Goal: Information Seeking & Learning: Check status

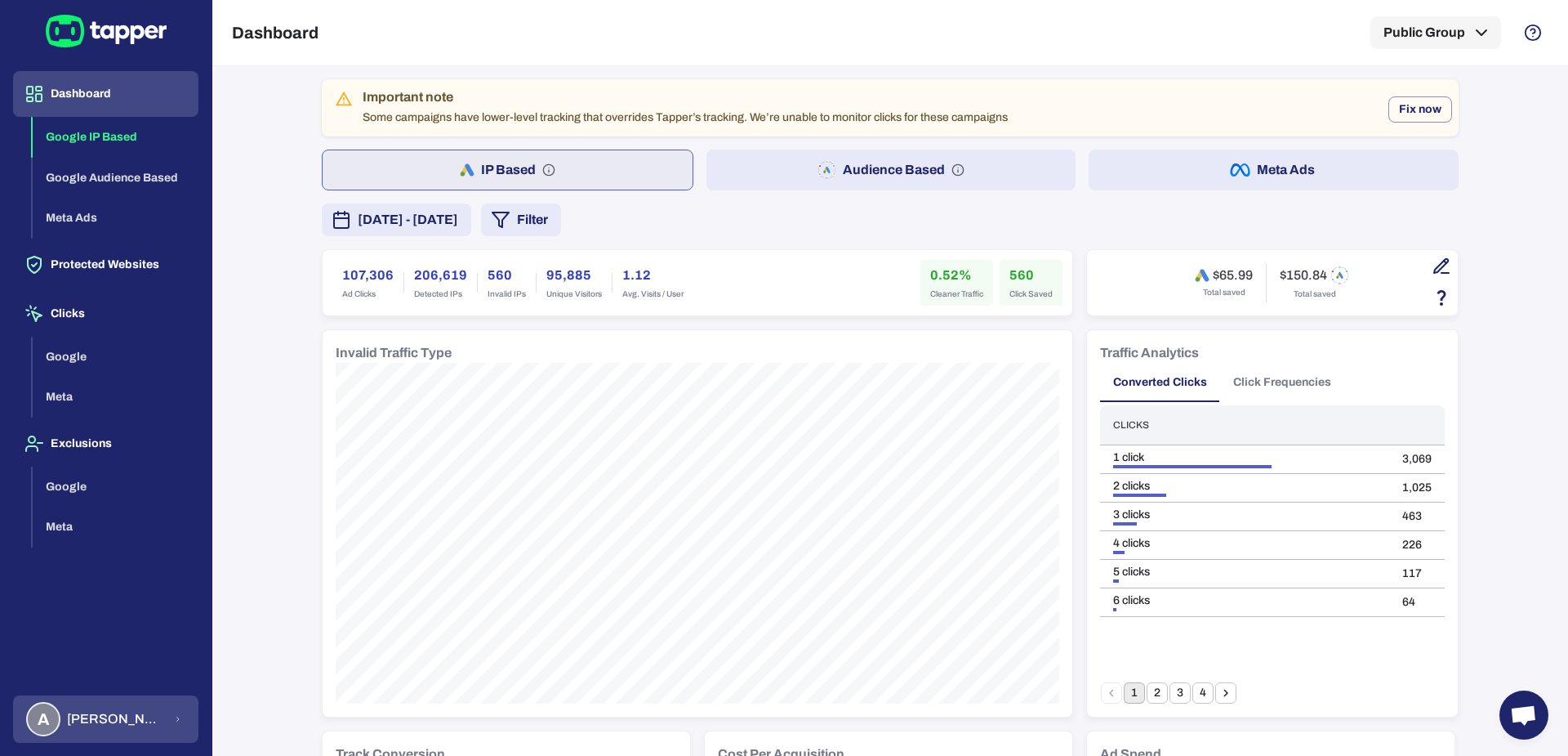
click at [197, 738] on button "A Anna Maria Koutsogianni" at bounding box center [105, 719] width 185 height 47
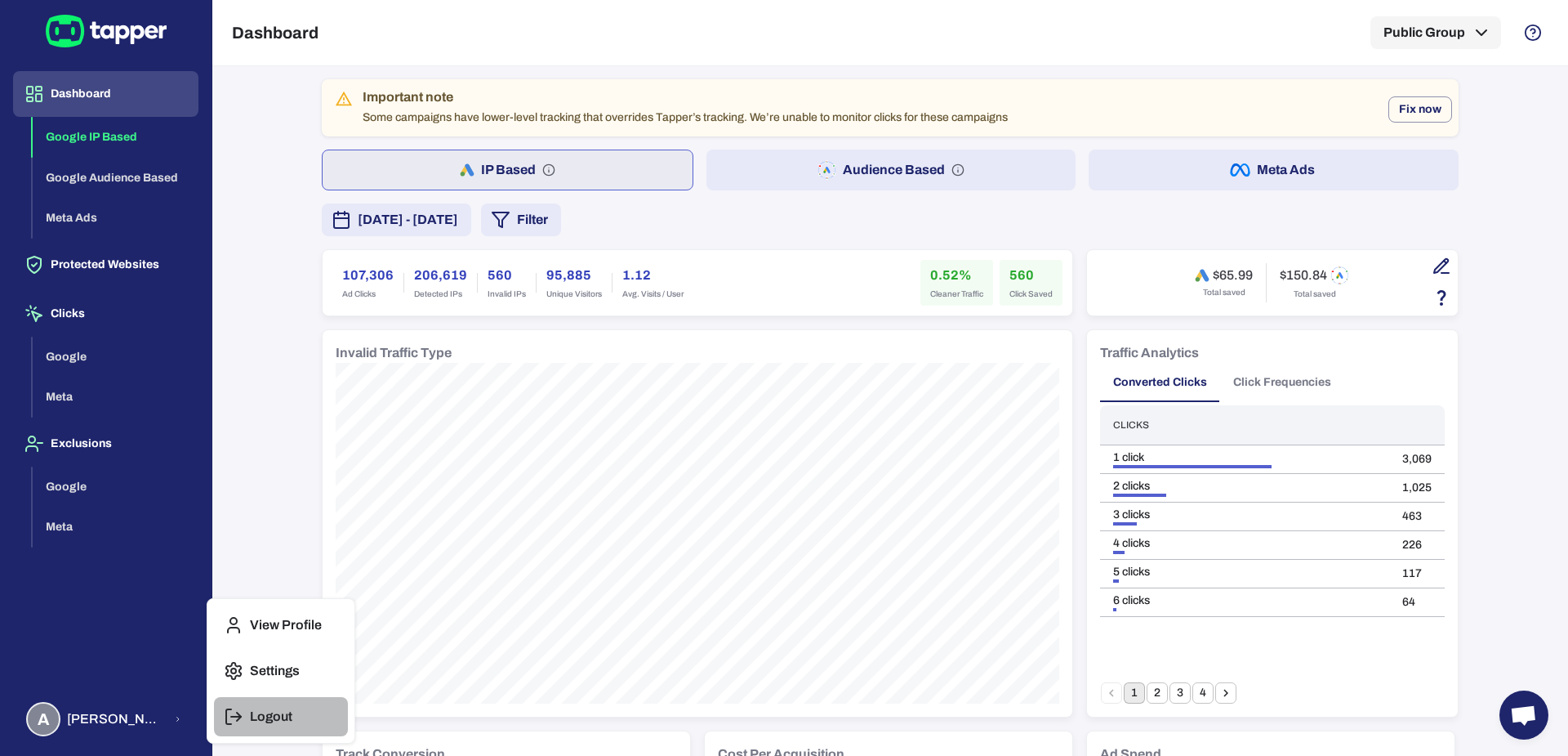
click at [299, 712] on button "Logout" at bounding box center [281, 717] width 134 height 39
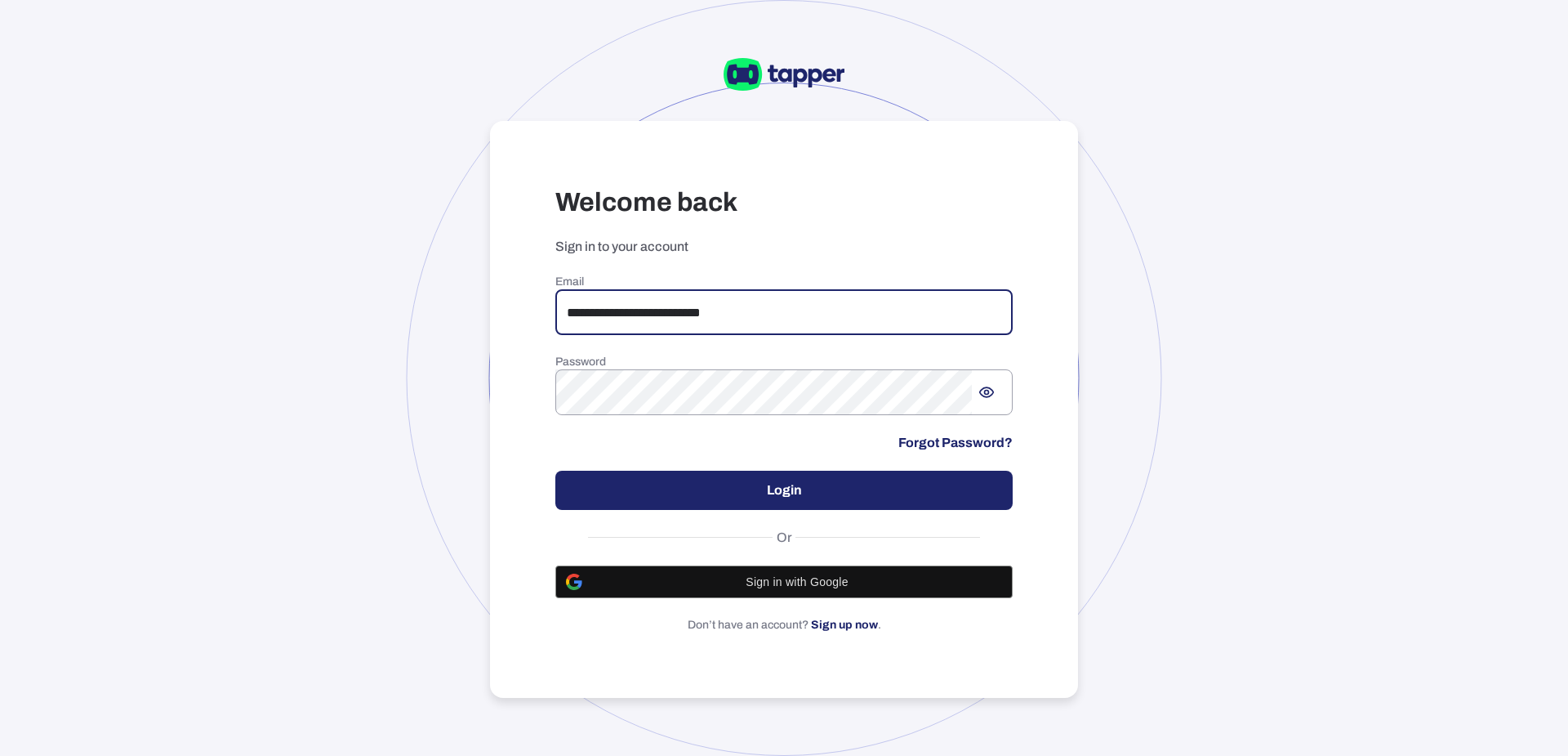
click at [722, 324] on input "**********" at bounding box center [784, 312] width 457 height 46
type input "**********"
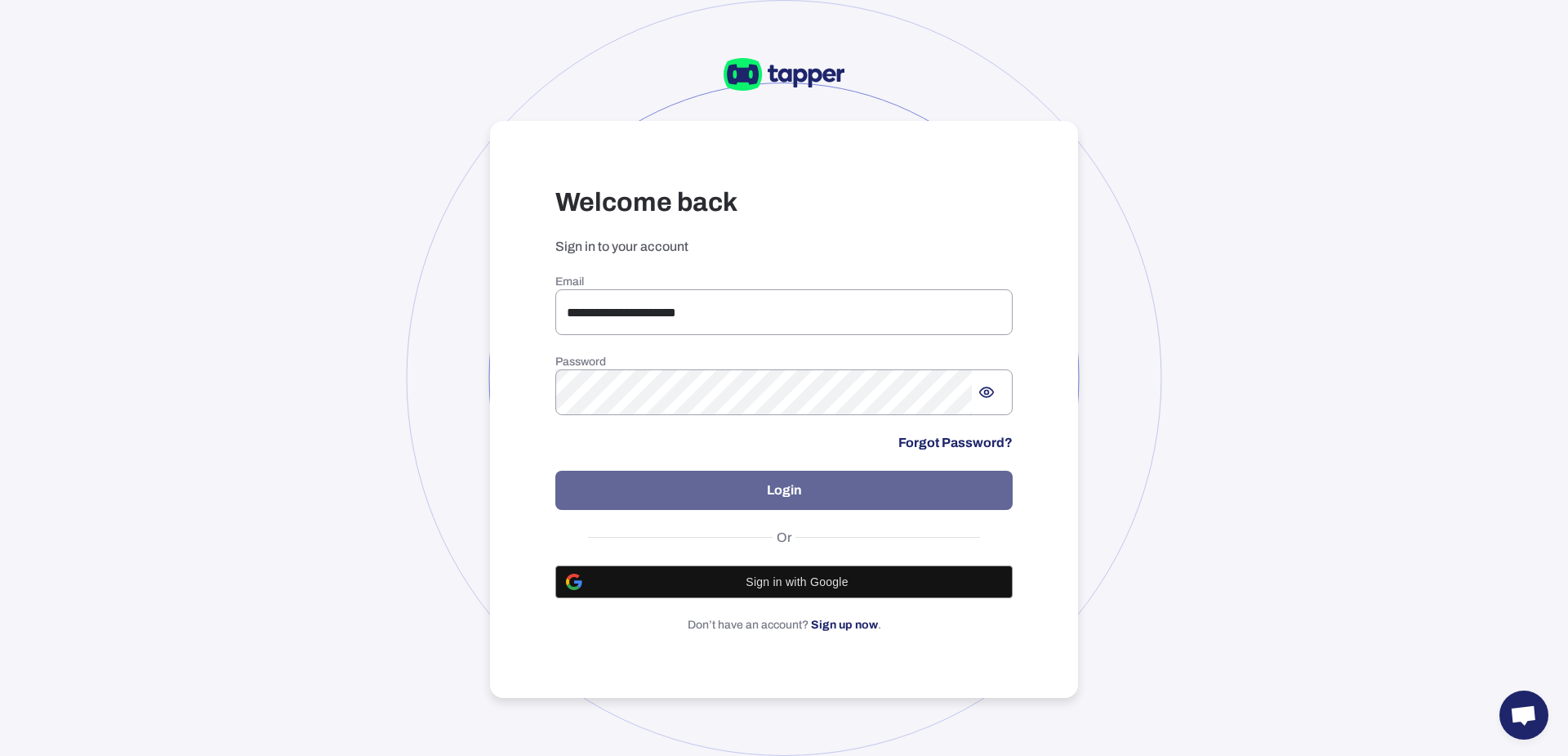
click at [695, 480] on button "Login" at bounding box center [784, 490] width 457 height 39
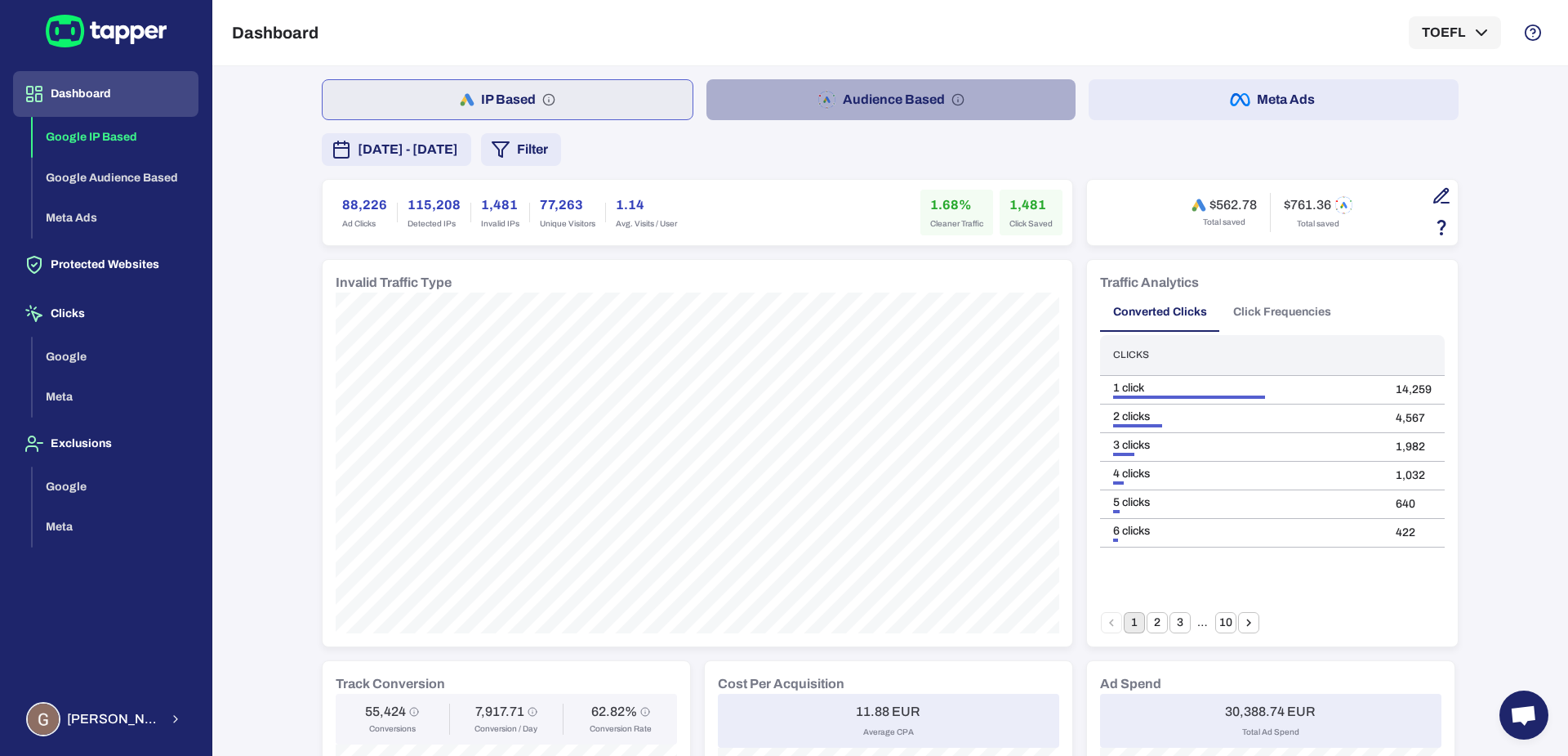
click at [749, 102] on button "Audience Based" at bounding box center [891, 100] width 370 height 41
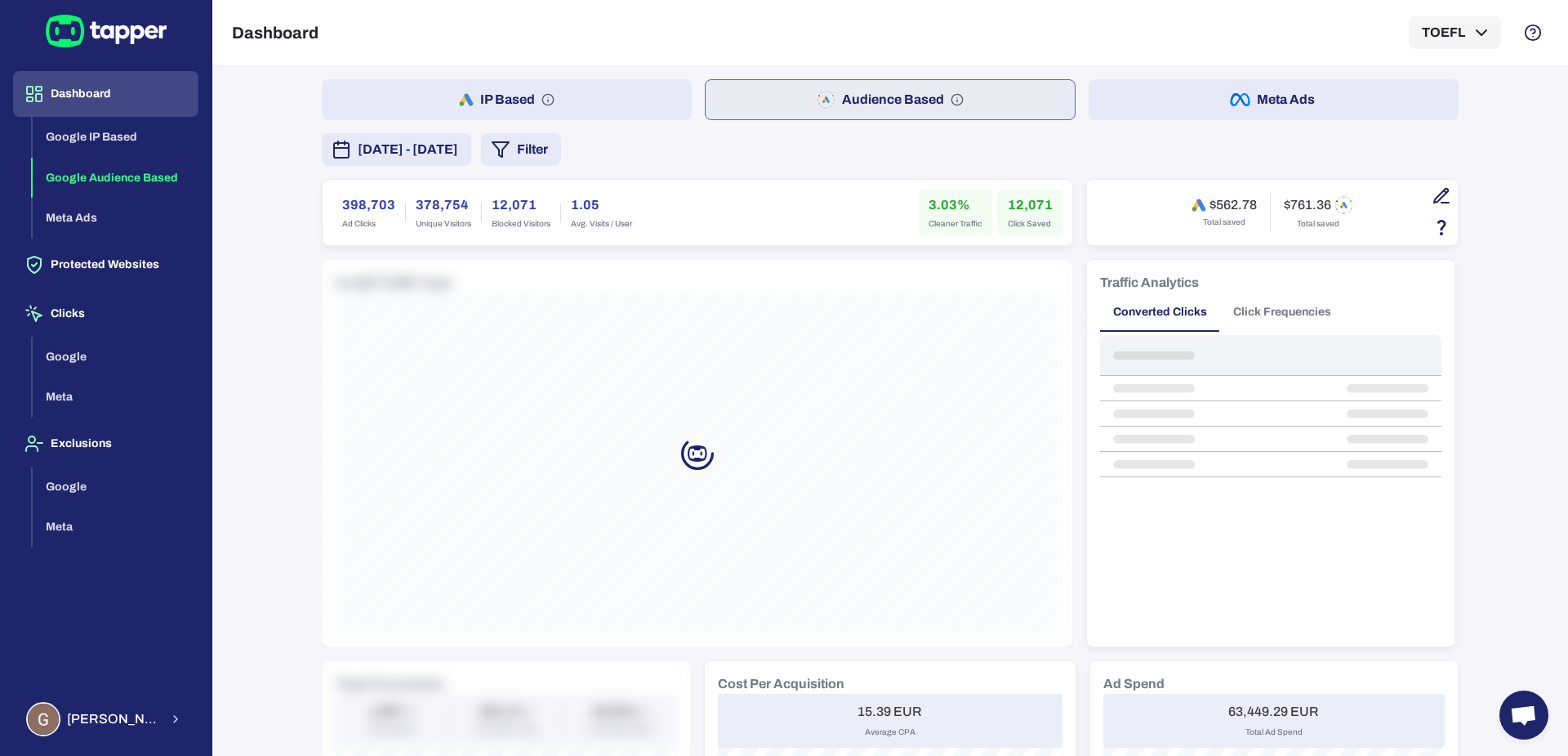
click at [458, 150] on span "[DATE] - [DATE]" at bounding box center [408, 149] width 100 height 20
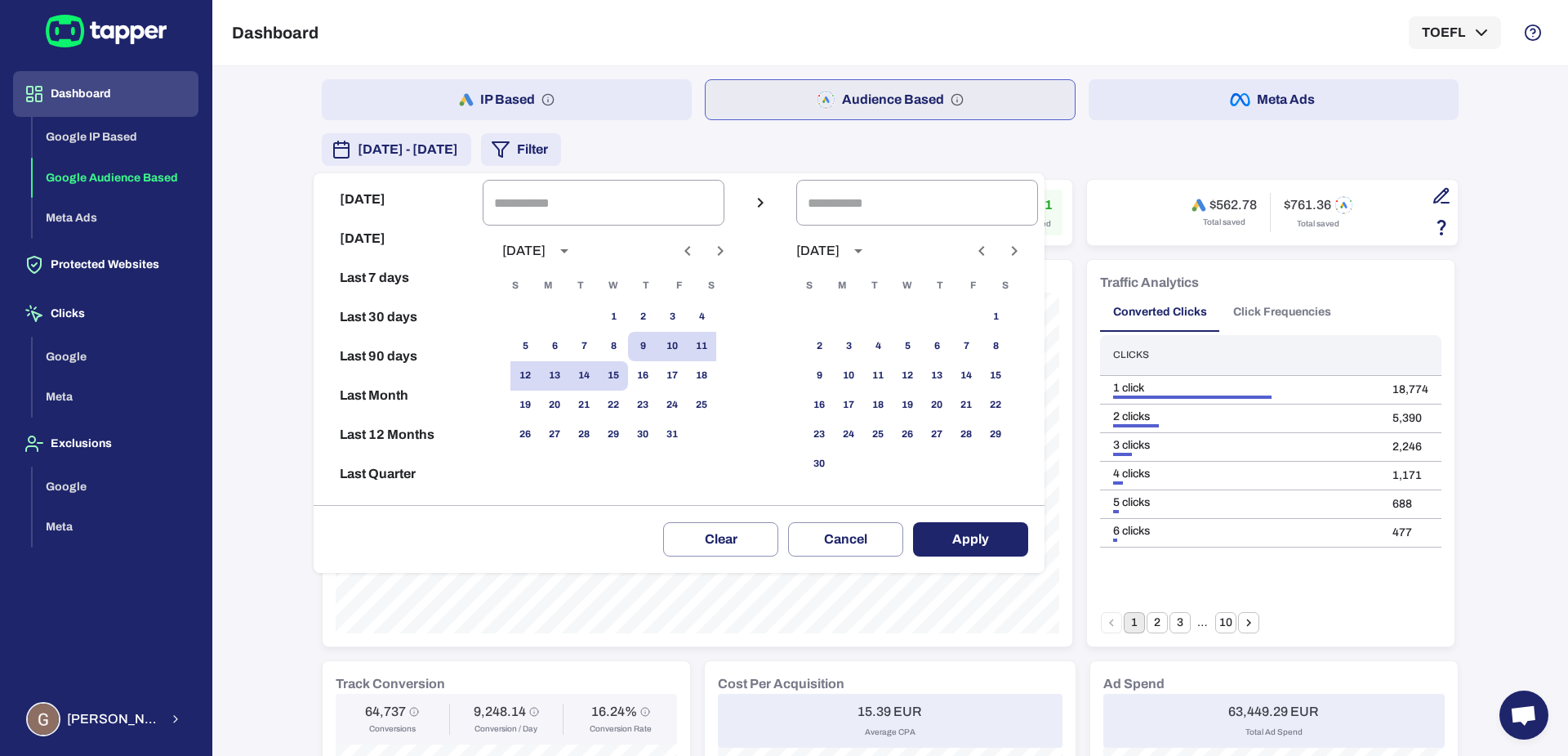
click at [694, 256] on button "Previous month" at bounding box center [688, 250] width 27 height 27
click at [569, 320] on button "1" at bounding box center [554, 317] width 29 height 29
type input "**********"
click at [598, 430] on button "30" at bounding box center [584, 435] width 29 height 29
type input "**********"
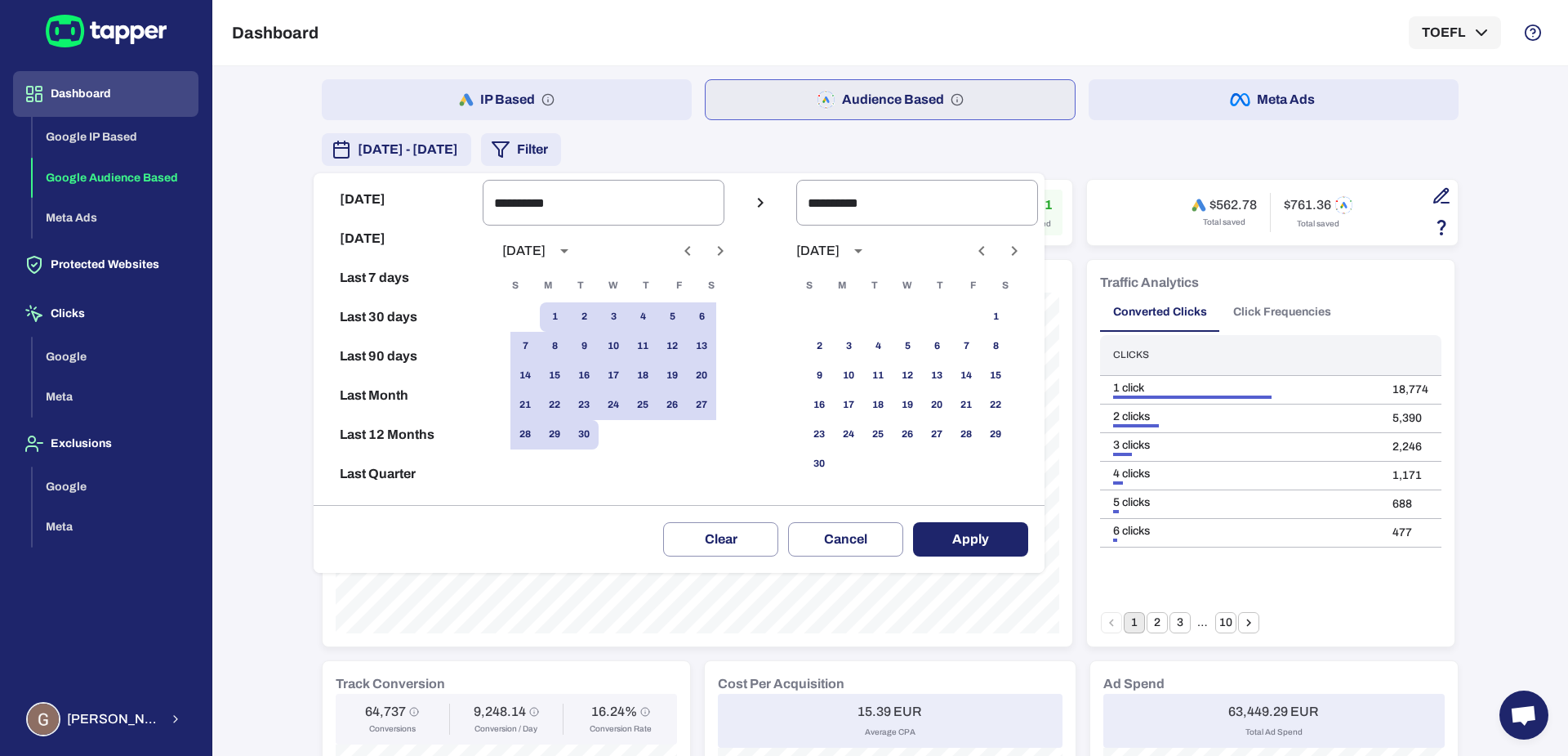
click at [984, 558] on div "Clear Cancel Apply" at bounding box center [679, 538] width 731 height 68
click at [982, 539] on button "Apply" at bounding box center [970, 539] width 115 height 34
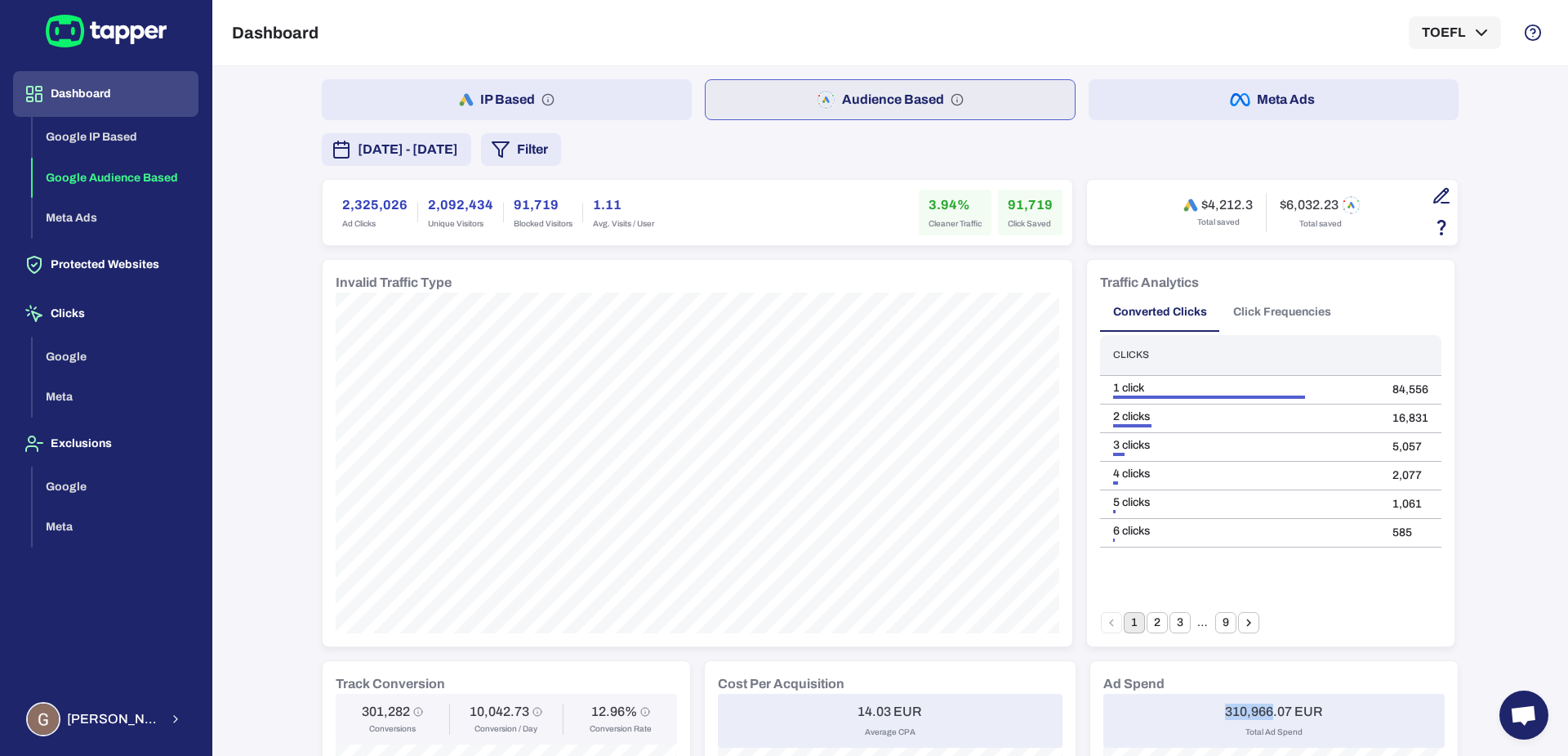
drag, startPoint x: 1215, startPoint y: 705, endPoint x: 1265, endPoint y: 711, distance: 50.4
click at [1265, 711] on div "310,966.07 EUR Total Ad Spend" at bounding box center [1275, 721] width 341 height 54
copy h6 "310,966"
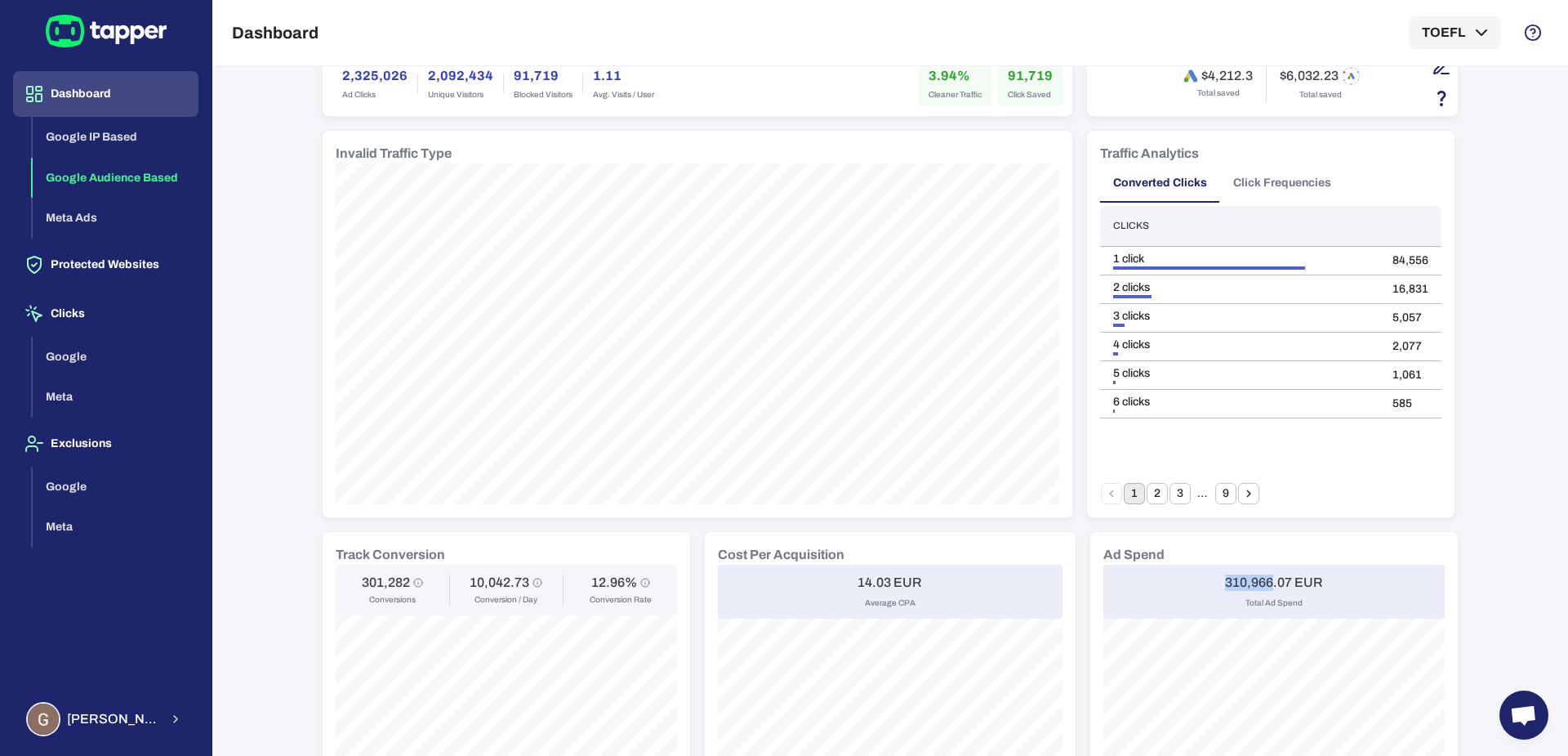
scroll to position [128, 0]
drag, startPoint x: 355, startPoint y: 582, endPoint x: 400, endPoint y: 587, distance: 45.3
click at [400, 587] on h6 "301,282" at bounding box center [386, 584] width 48 height 17
copy h6 "301,282"
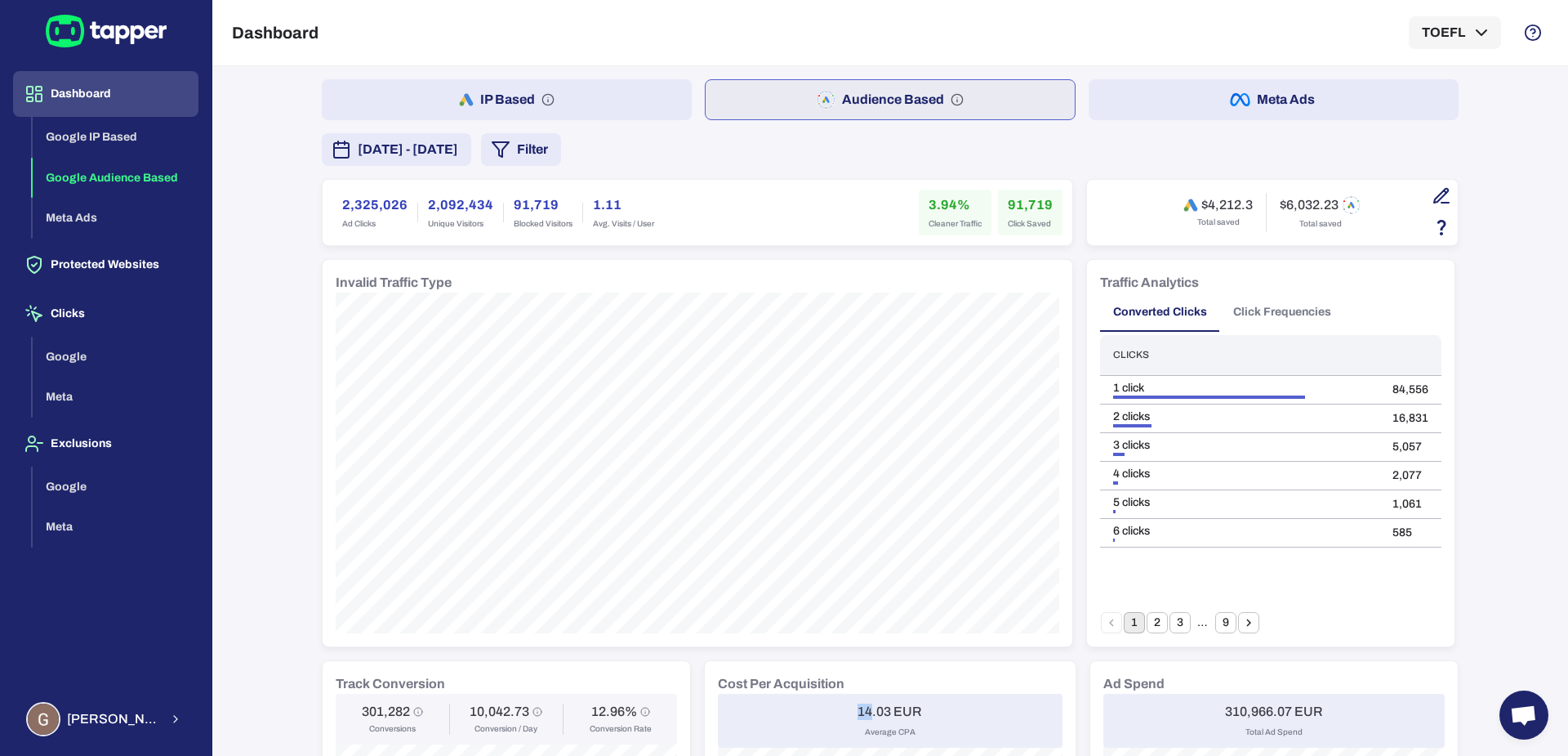
drag, startPoint x: 849, startPoint y: 713, endPoint x: 863, endPoint y: 711, distance: 14.1
click at [863, 711] on div "14.03 EUR Average CPA" at bounding box center [890, 721] width 344 height 54
copy h6 "14"
click at [458, 142] on span "[DATE] - [DATE]" at bounding box center [408, 149] width 100 height 20
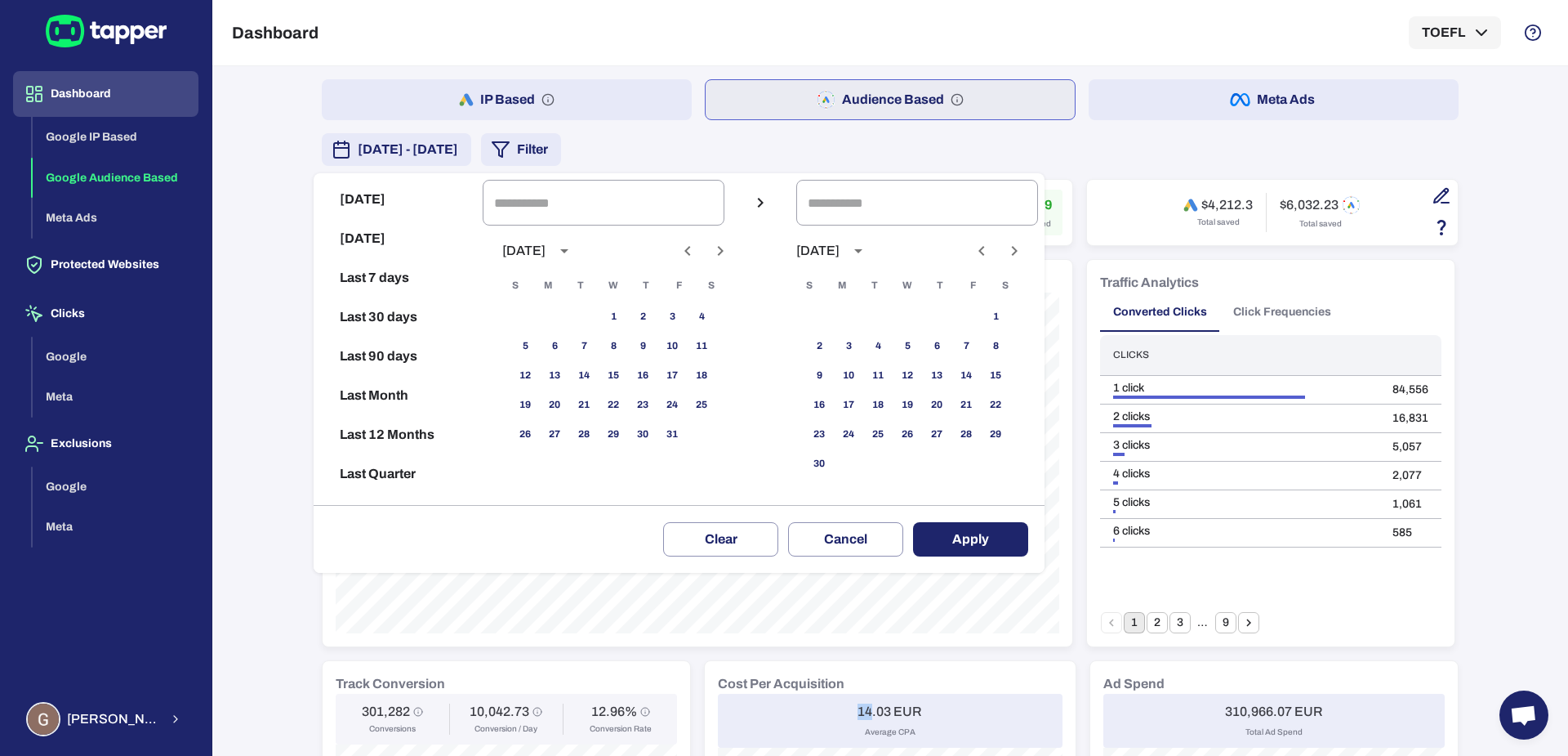
click at [698, 254] on icon "Previous month" at bounding box center [688, 251] width 20 height 20
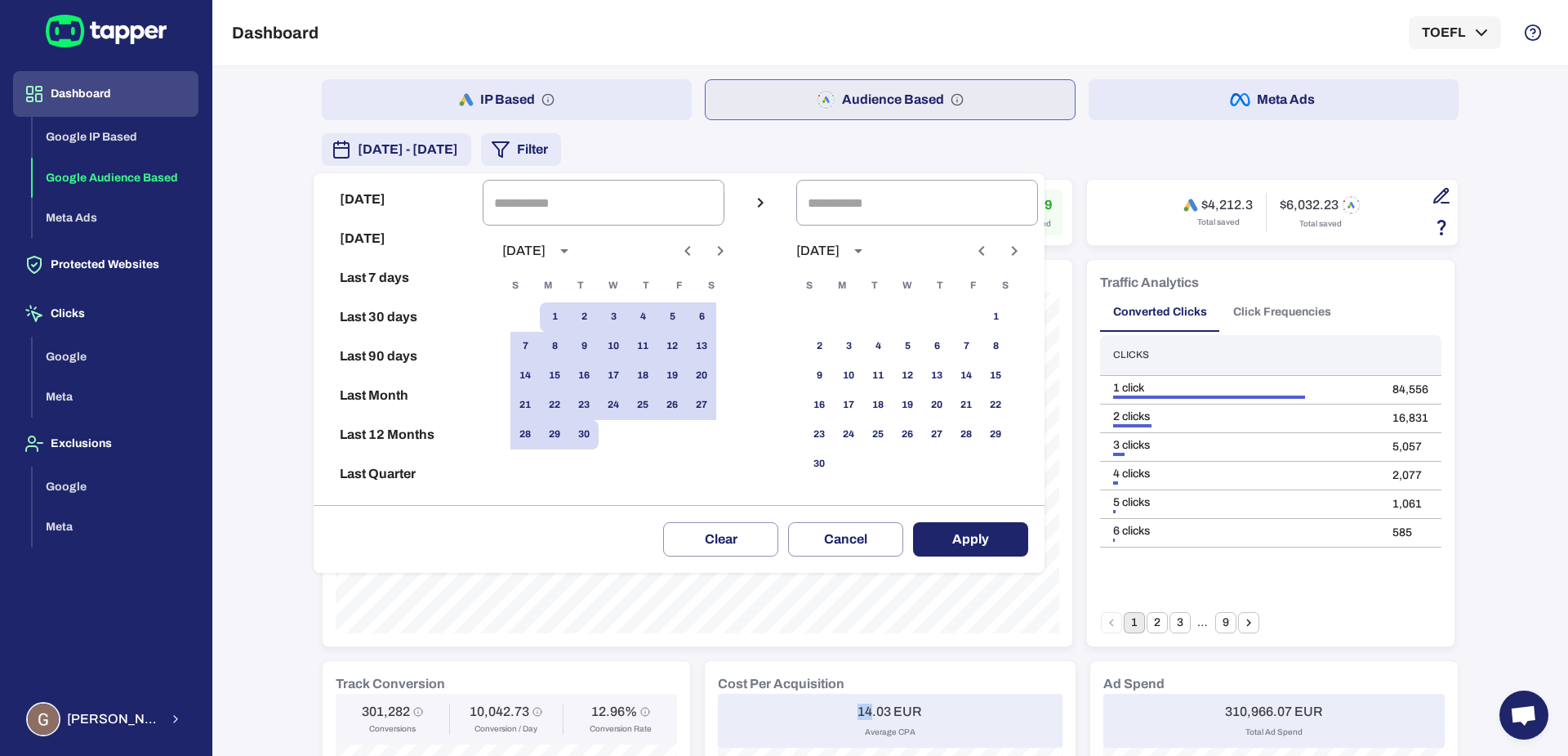
click at [698, 254] on icon "Previous month" at bounding box center [688, 251] width 20 height 20
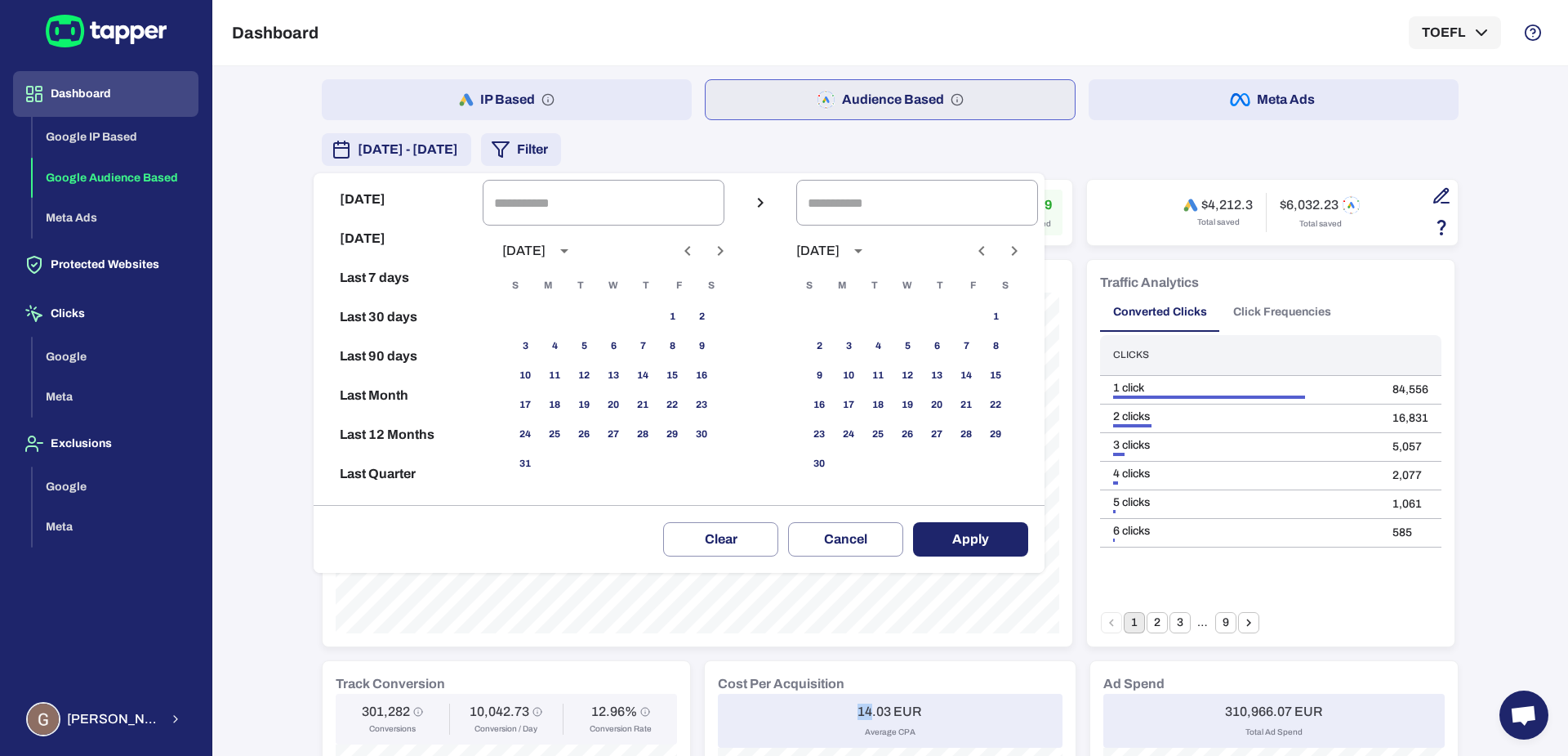
click at [730, 254] on icon "Next month" at bounding box center [720, 251] width 20 height 20
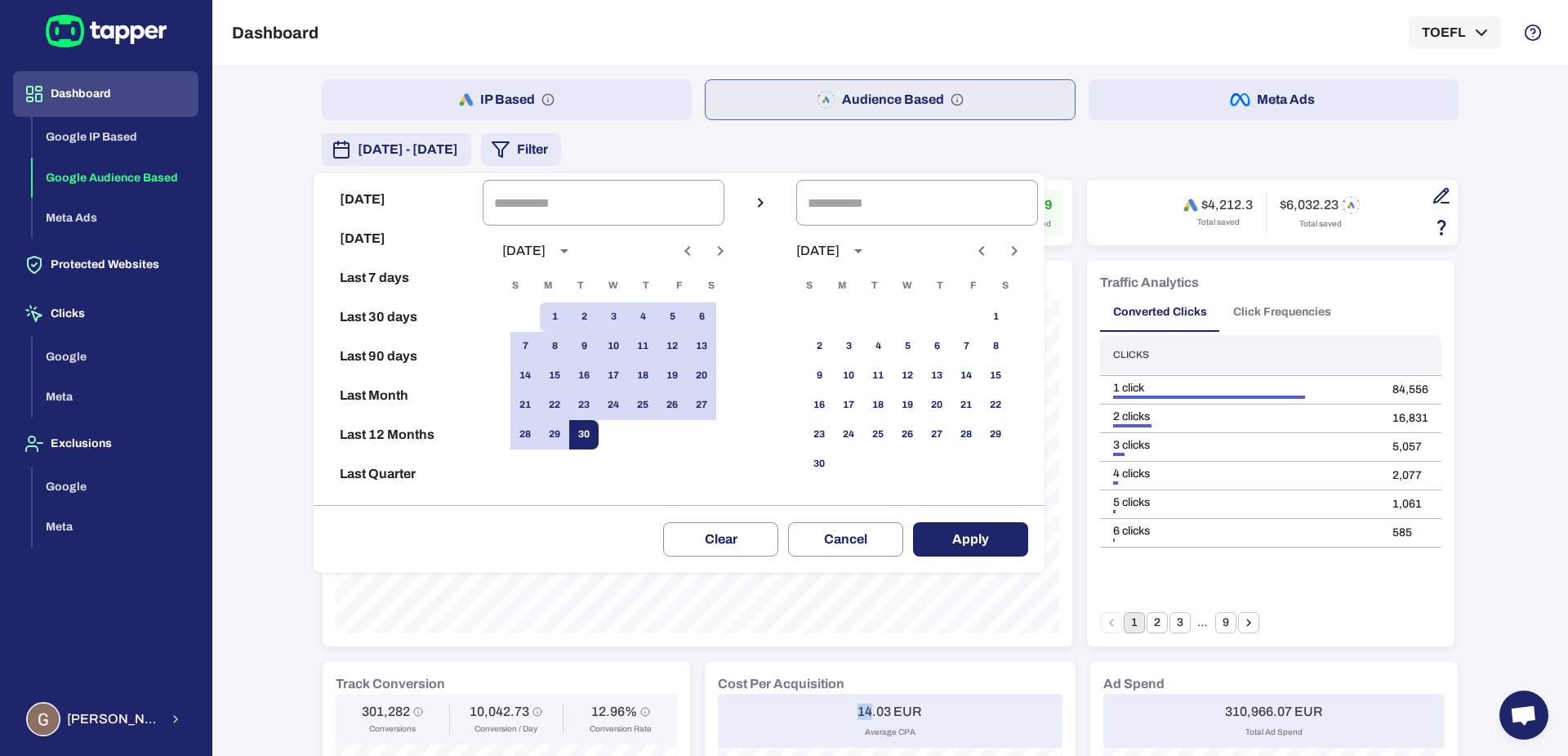
click at [599, 437] on button "30" at bounding box center [584, 435] width 29 height 29
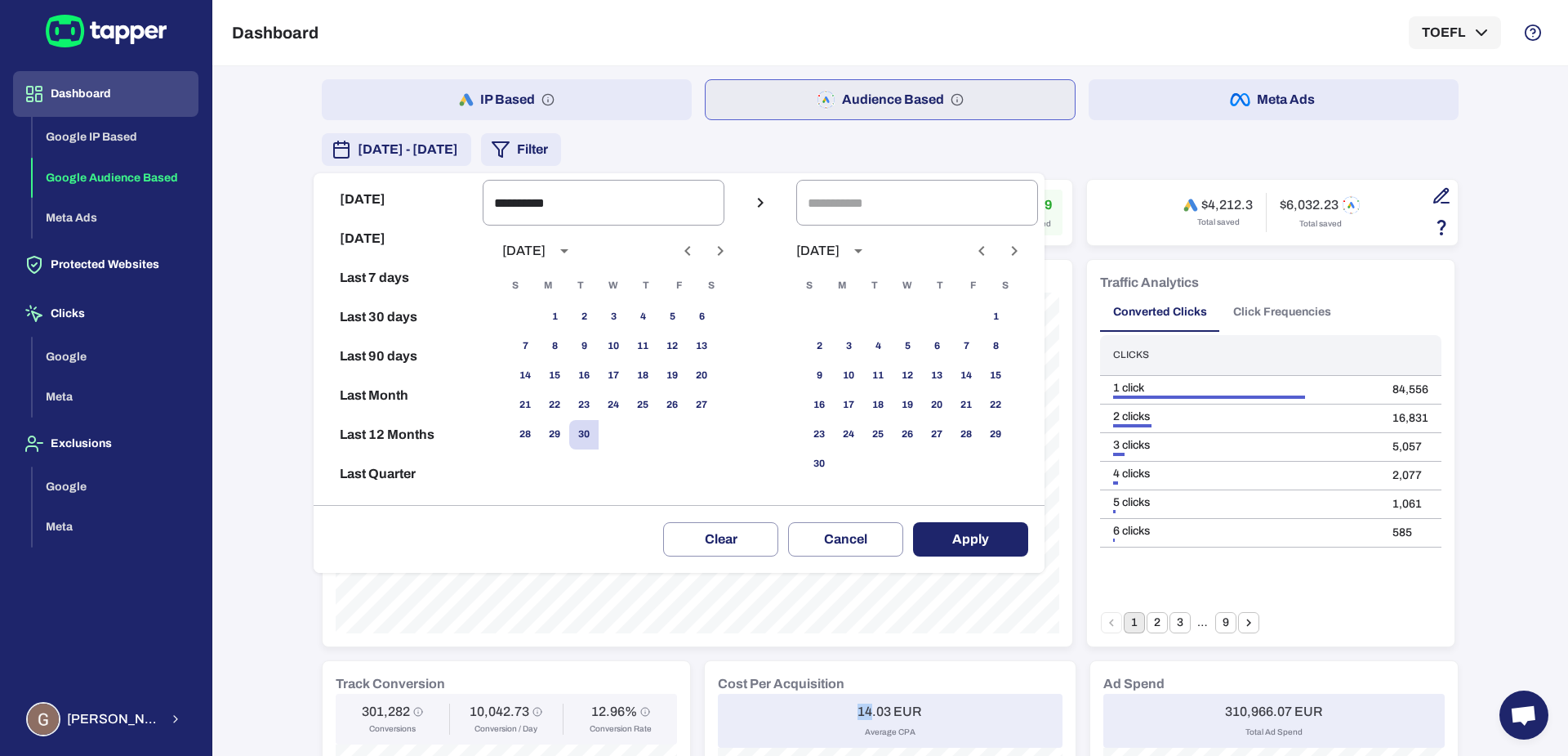
click at [698, 253] on icon "Previous month" at bounding box center [688, 251] width 20 height 20
click at [698, 258] on icon "Previous month" at bounding box center [688, 251] width 20 height 20
click at [599, 311] on button "1" at bounding box center [584, 317] width 29 height 29
type input "**********"
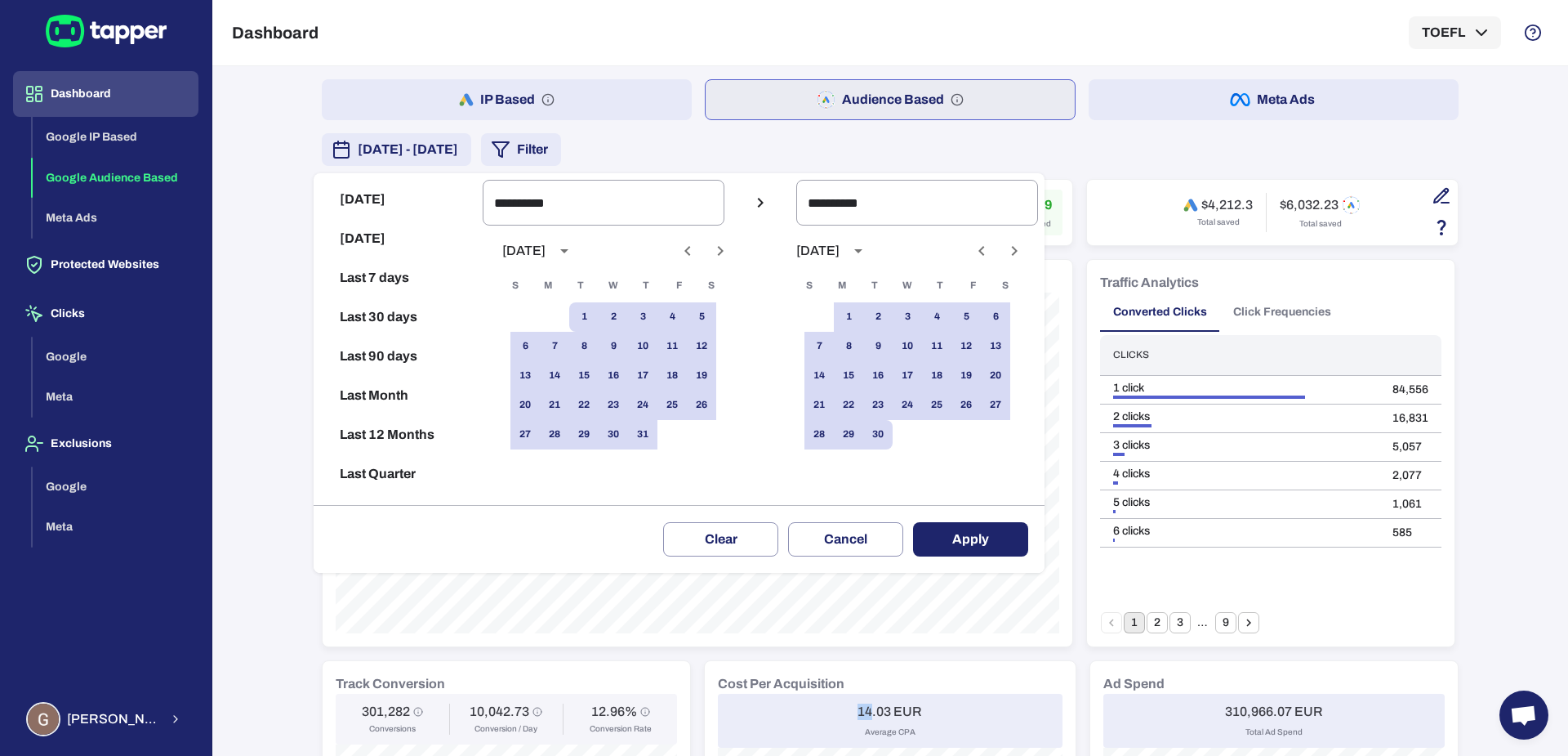
click at [963, 539] on button "Apply" at bounding box center [970, 539] width 115 height 34
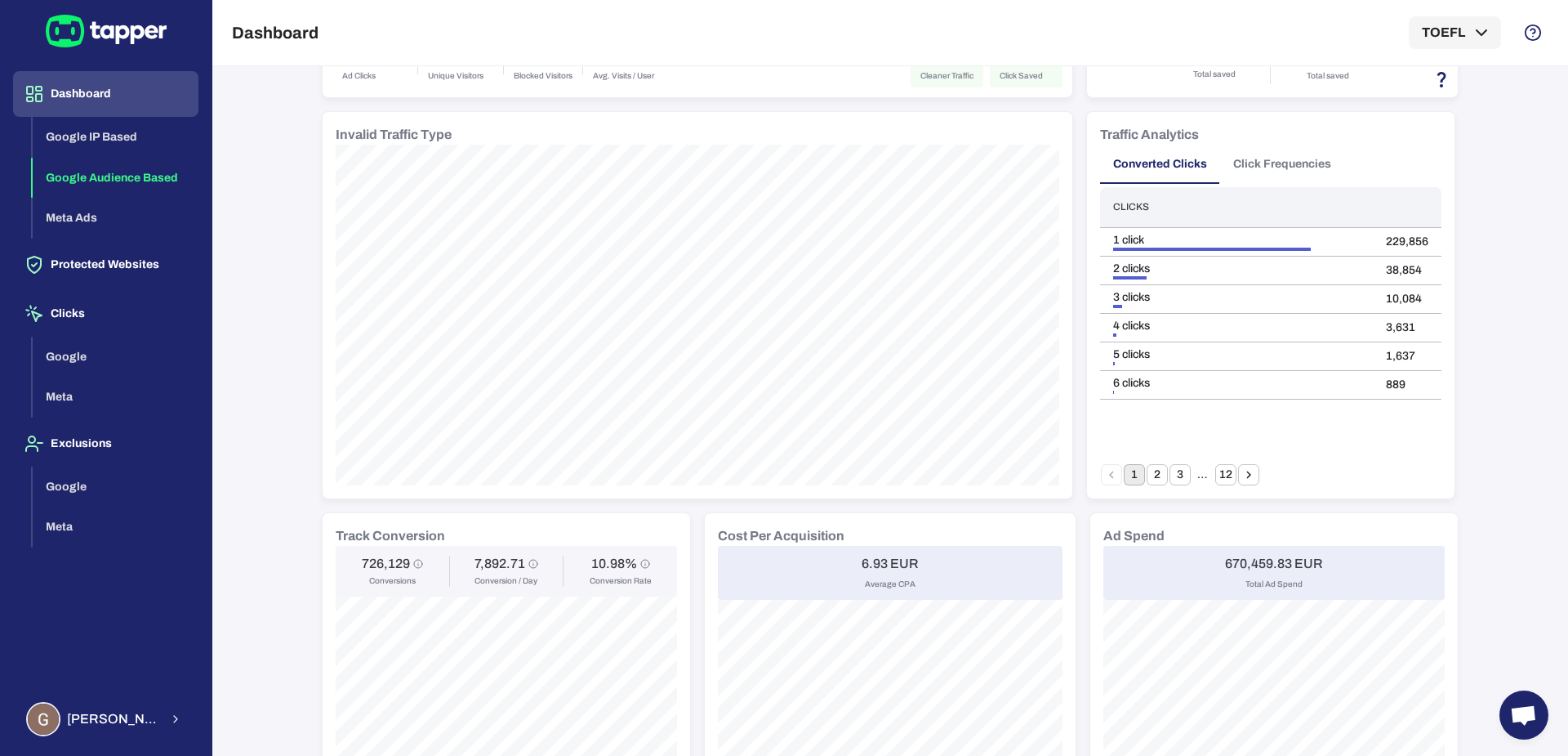
scroll to position [160, 0]
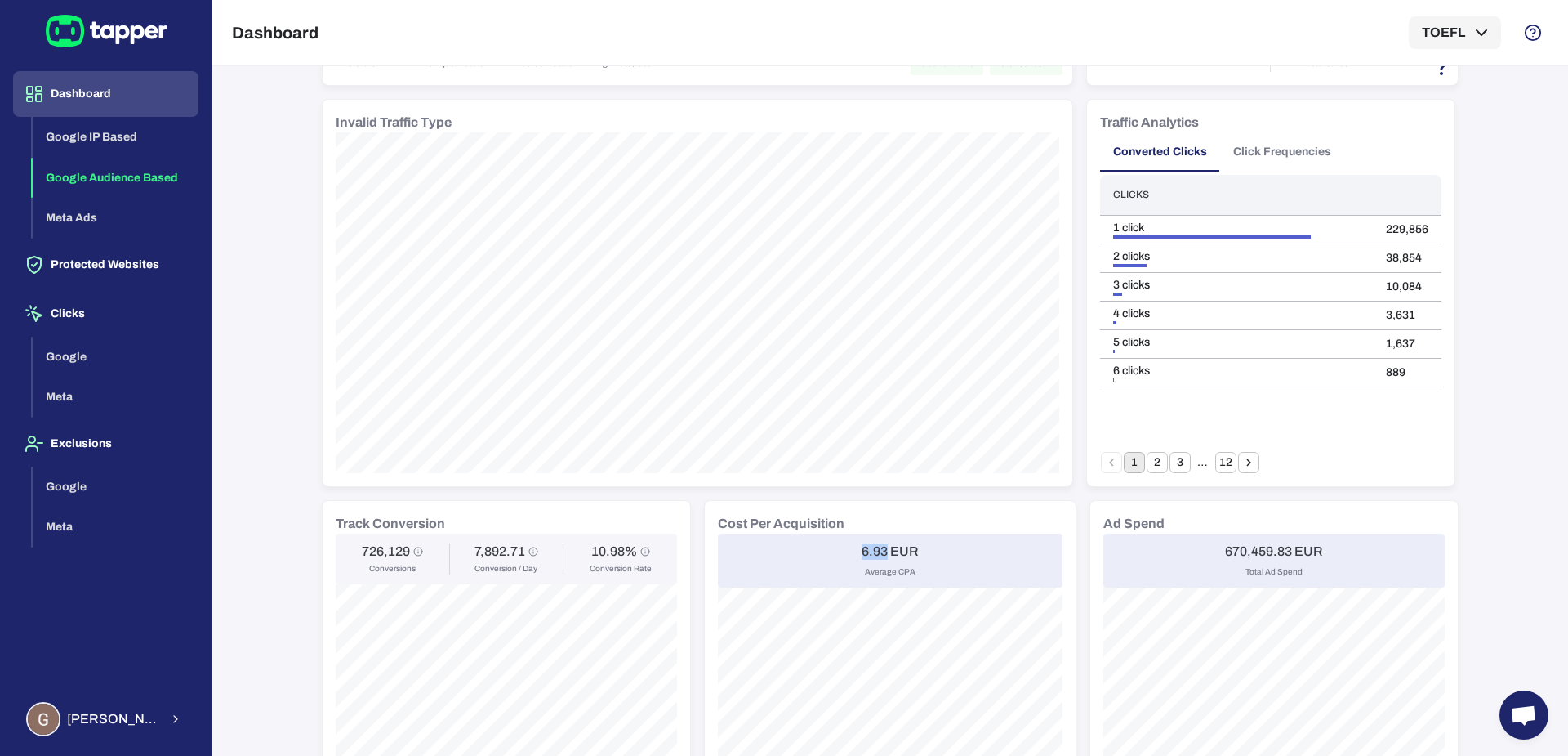
drag, startPoint x: 854, startPoint y: 548, endPoint x: 879, endPoint y: 549, distance: 25.0
click at [879, 549] on h6 "6.93 EUR" at bounding box center [890, 552] width 57 height 17
copy h6 "6.93"
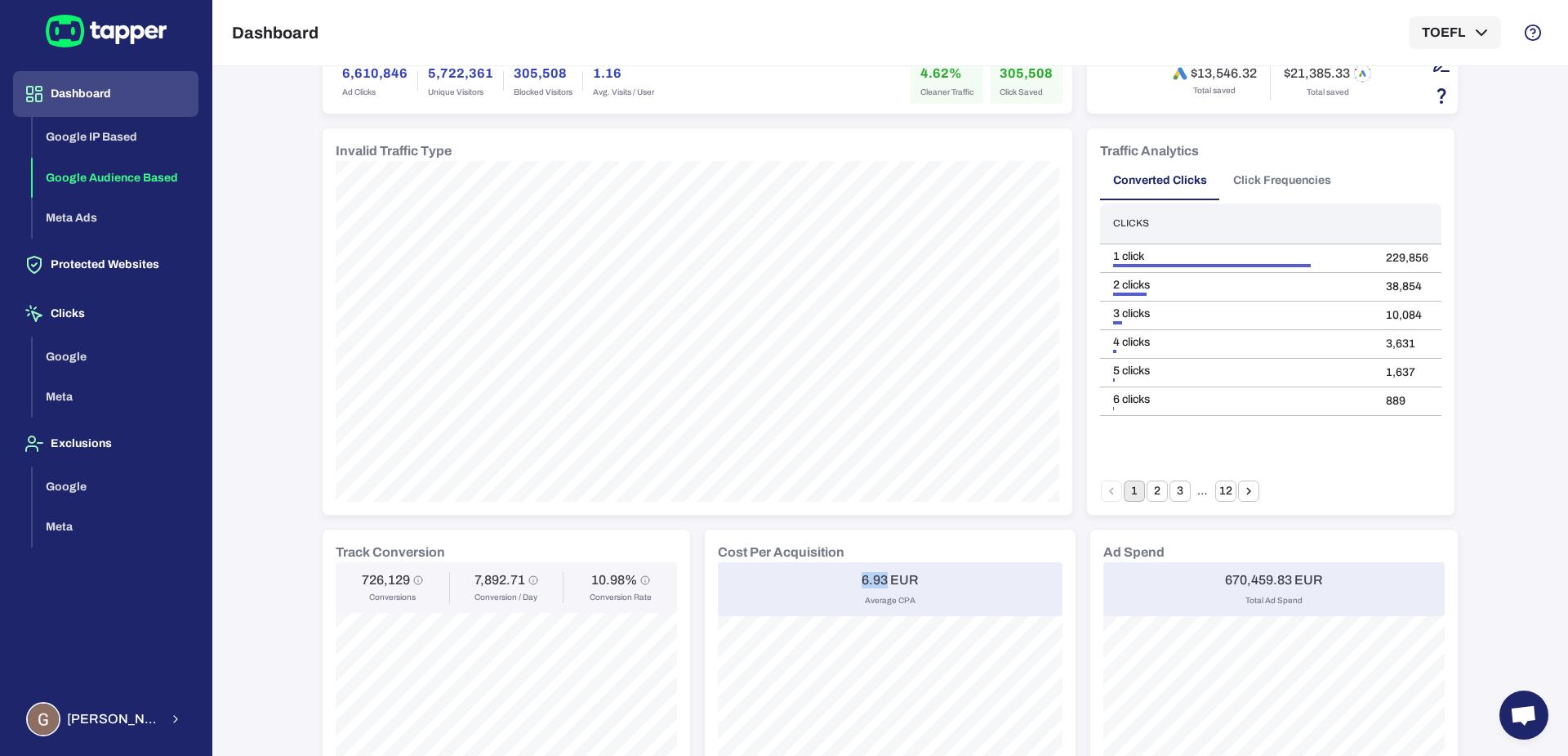
scroll to position [0, 0]
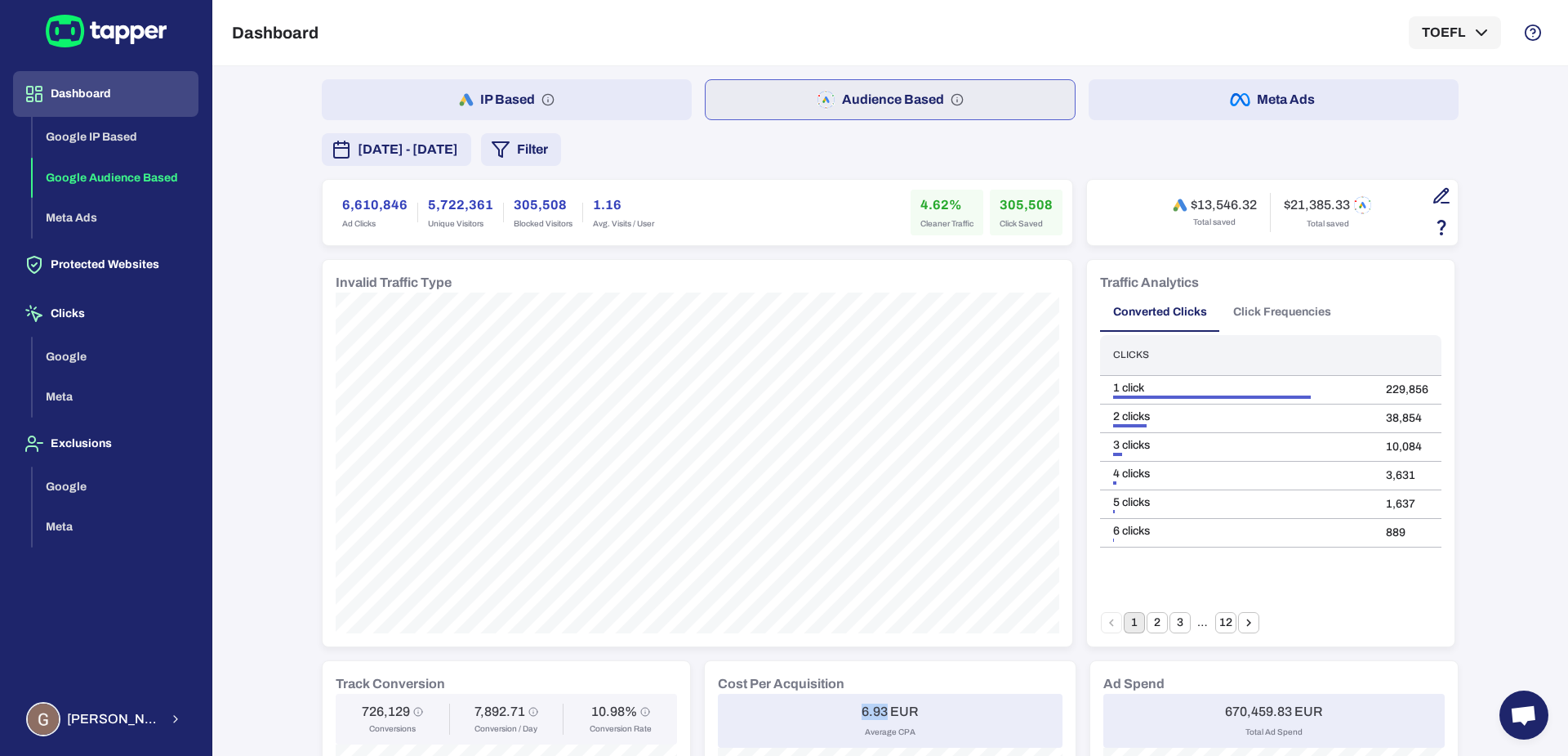
click at [508, 166] on div "IP Based Audience Based Meta Ads [DATE] - [DATE] Filter 6,610,846 Ad Clicks 5,7…" at bounding box center [890, 771] width 1137 height 1383
click at [458, 155] on span "[DATE] - [DATE]" at bounding box center [408, 149] width 100 height 20
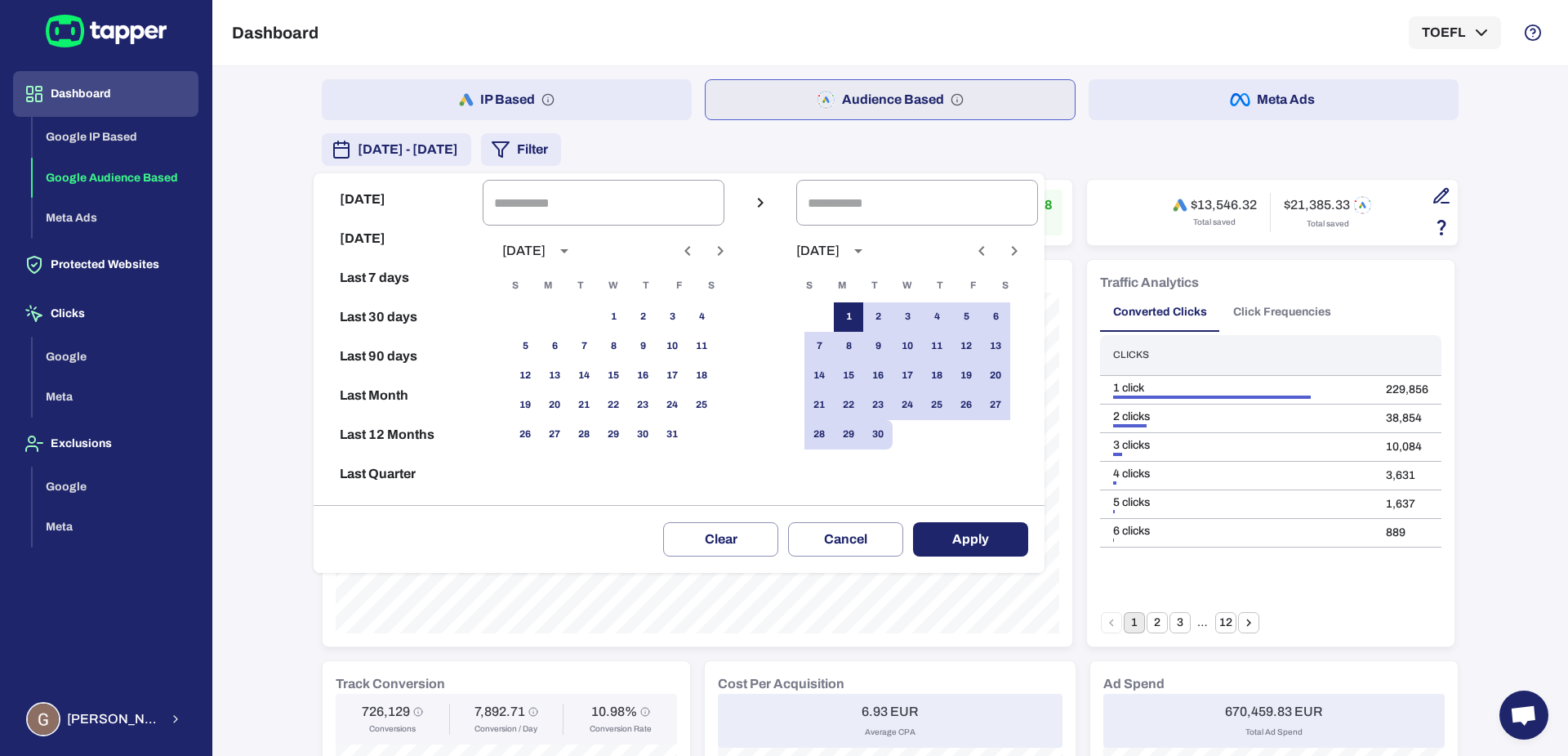
click at [863, 310] on button "1" at bounding box center [849, 317] width 29 height 29
type input "**********"
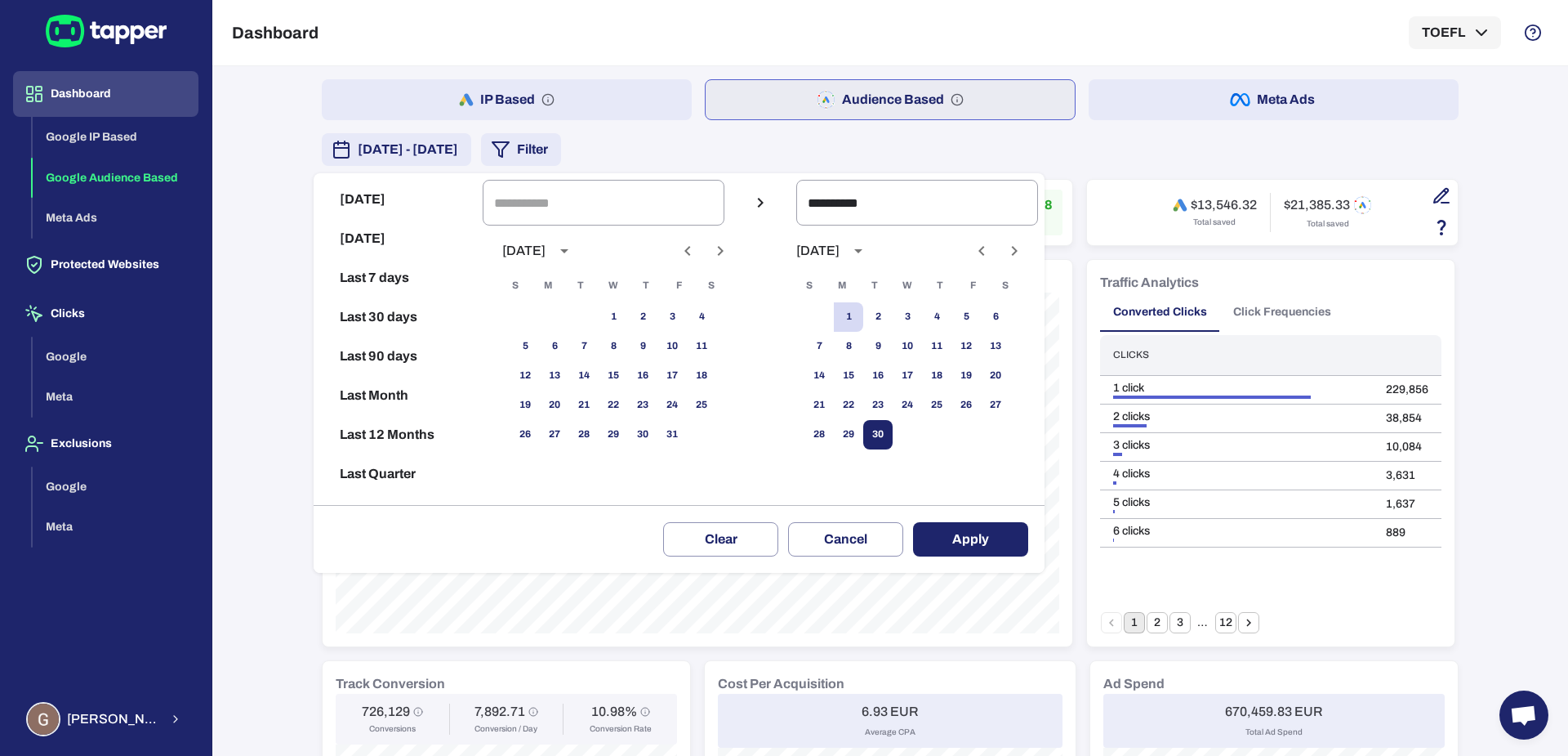
click at [893, 443] on button "30" at bounding box center [878, 435] width 29 height 29
type input "**********"
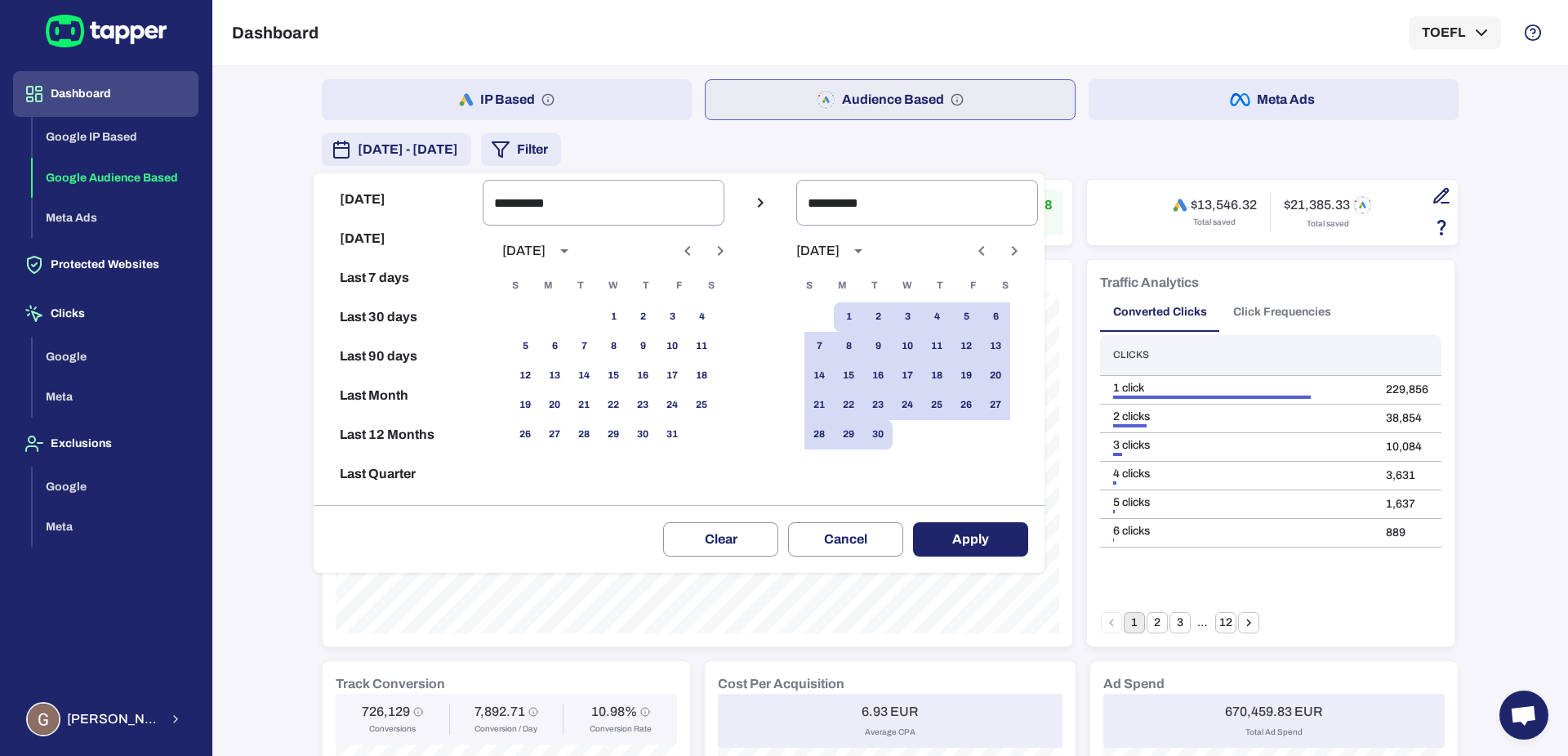
click at [975, 534] on button "Apply" at bounding box center [970, 539] width 115 height 34
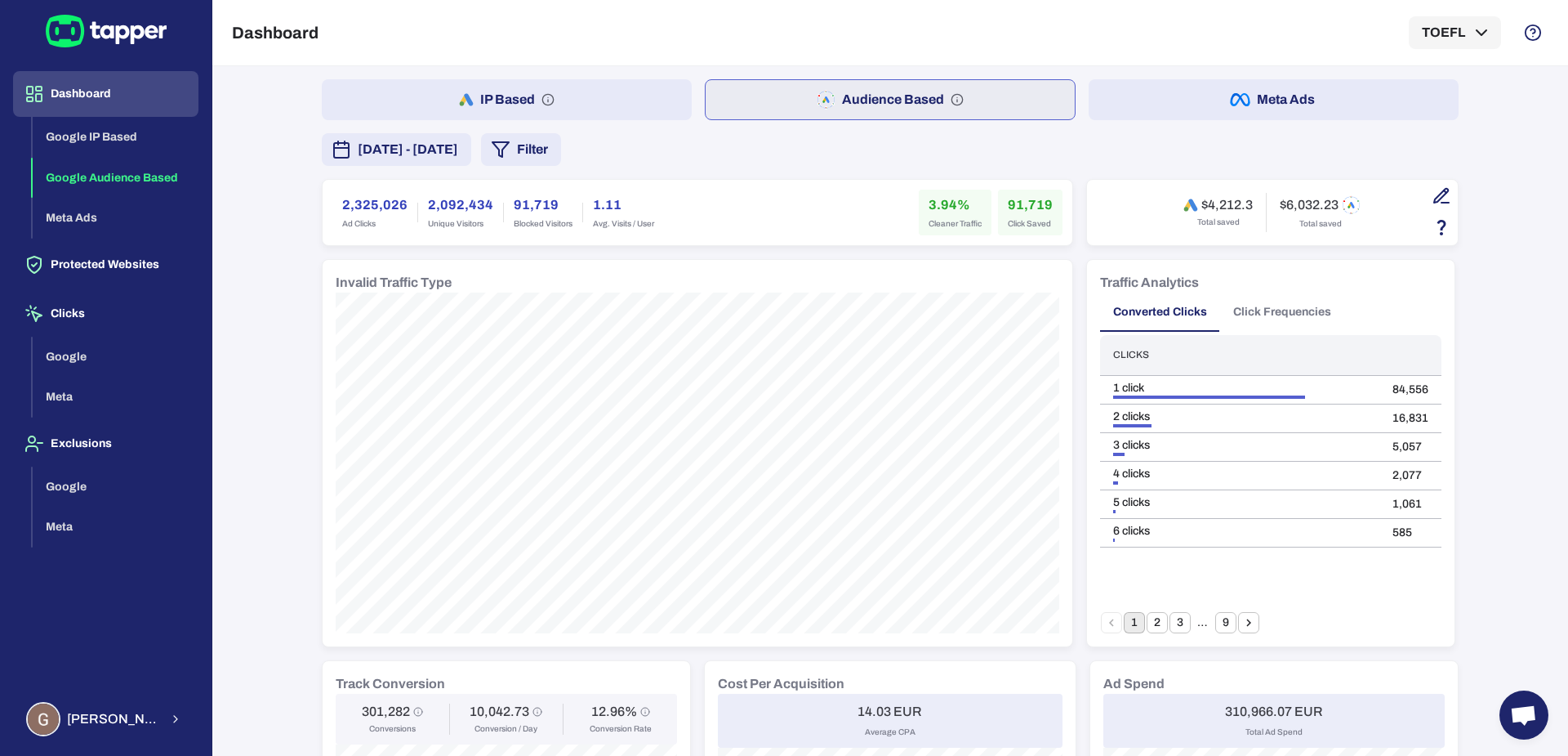
click at [1158, 106] on button "Meta Ads" at bounding box center [1274, 100] width 370 height 41
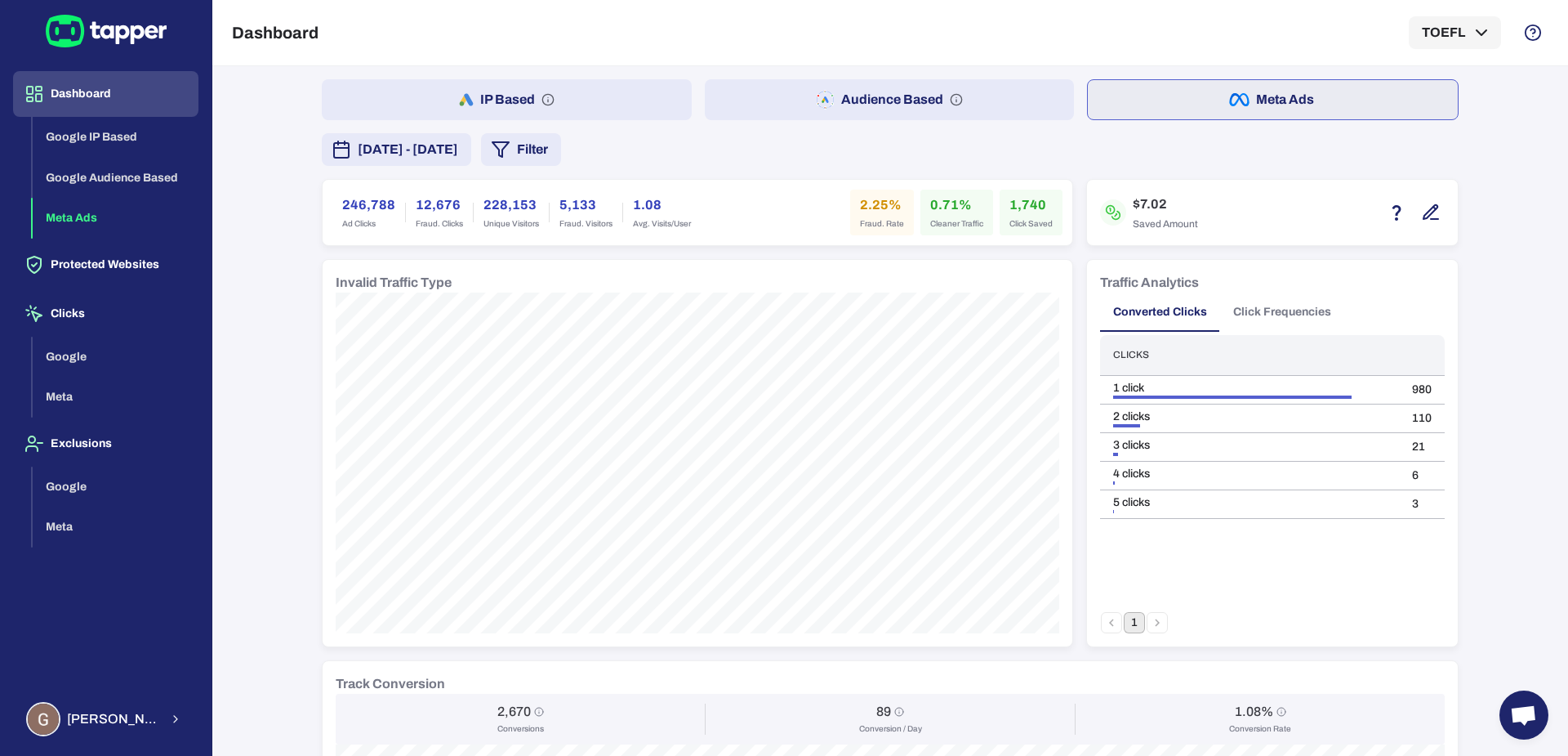
click at [617, 100] on button "IP Based" at bounding box center [506, 100] width 370 height 41
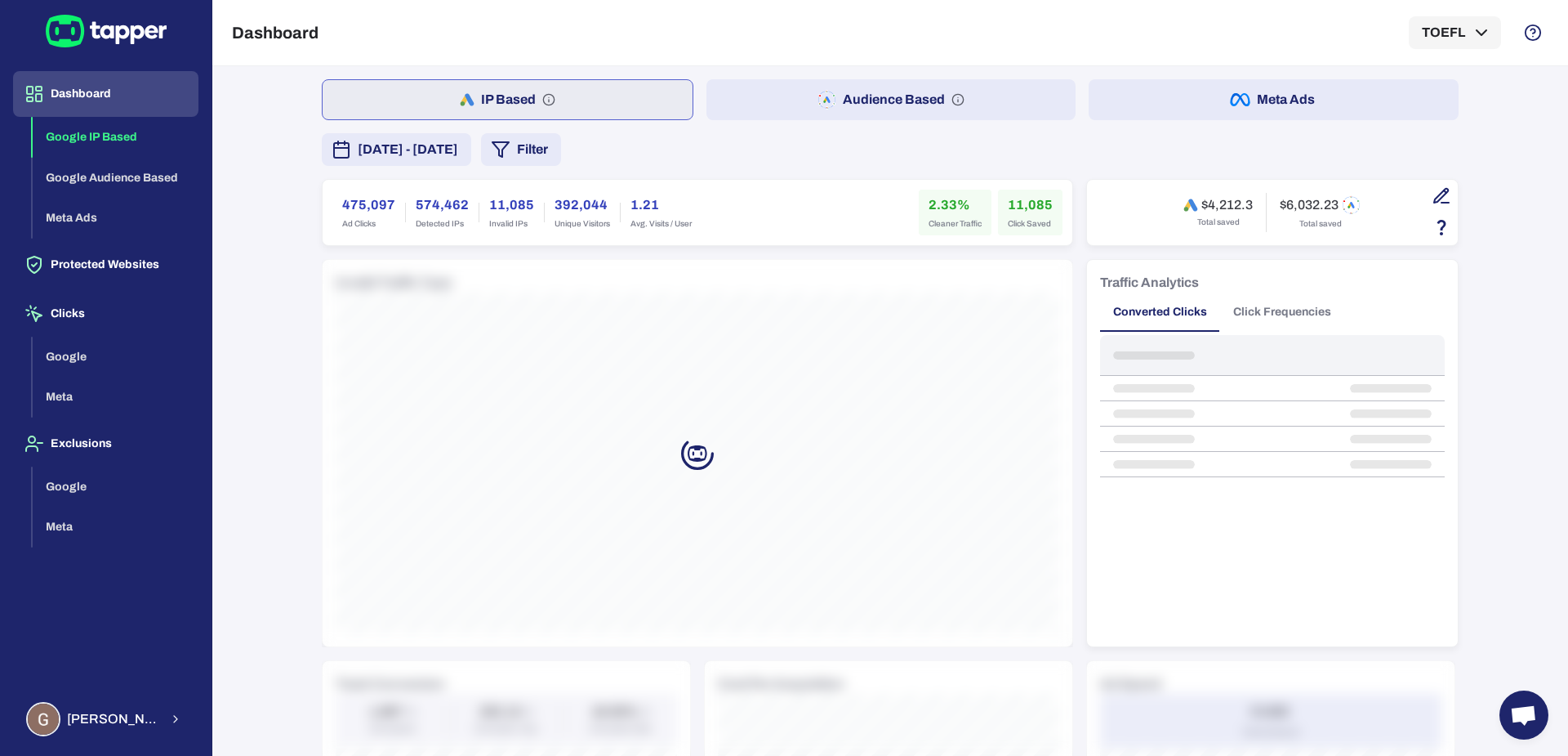
click at [787, 103] on button "Audience Based" at bounding box center [891, 100] width 370 height 41
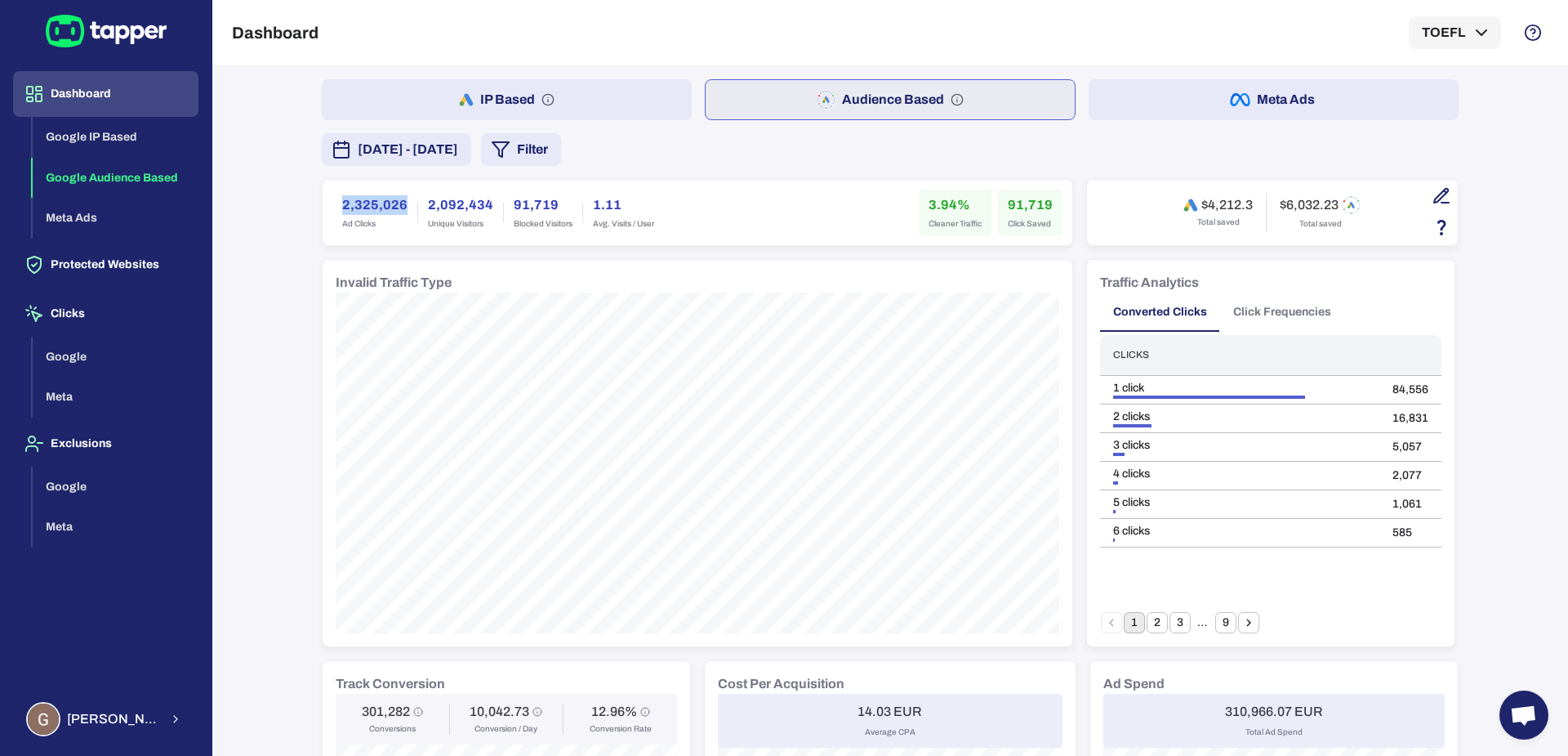
drag, startPoint x: 335, startPoint y: 201, endPoint x: 403, endPoint y: 201, distance: 68.0
click at [403, 201] on div "2,325,026 Ad Clicks" at bounding box center [375, 212] width 85 height 46
copy h6 "2,325,026"
click at [1204, 87] on button "Meta Ads" at bounding box center [1274, 100] width 370 height 41
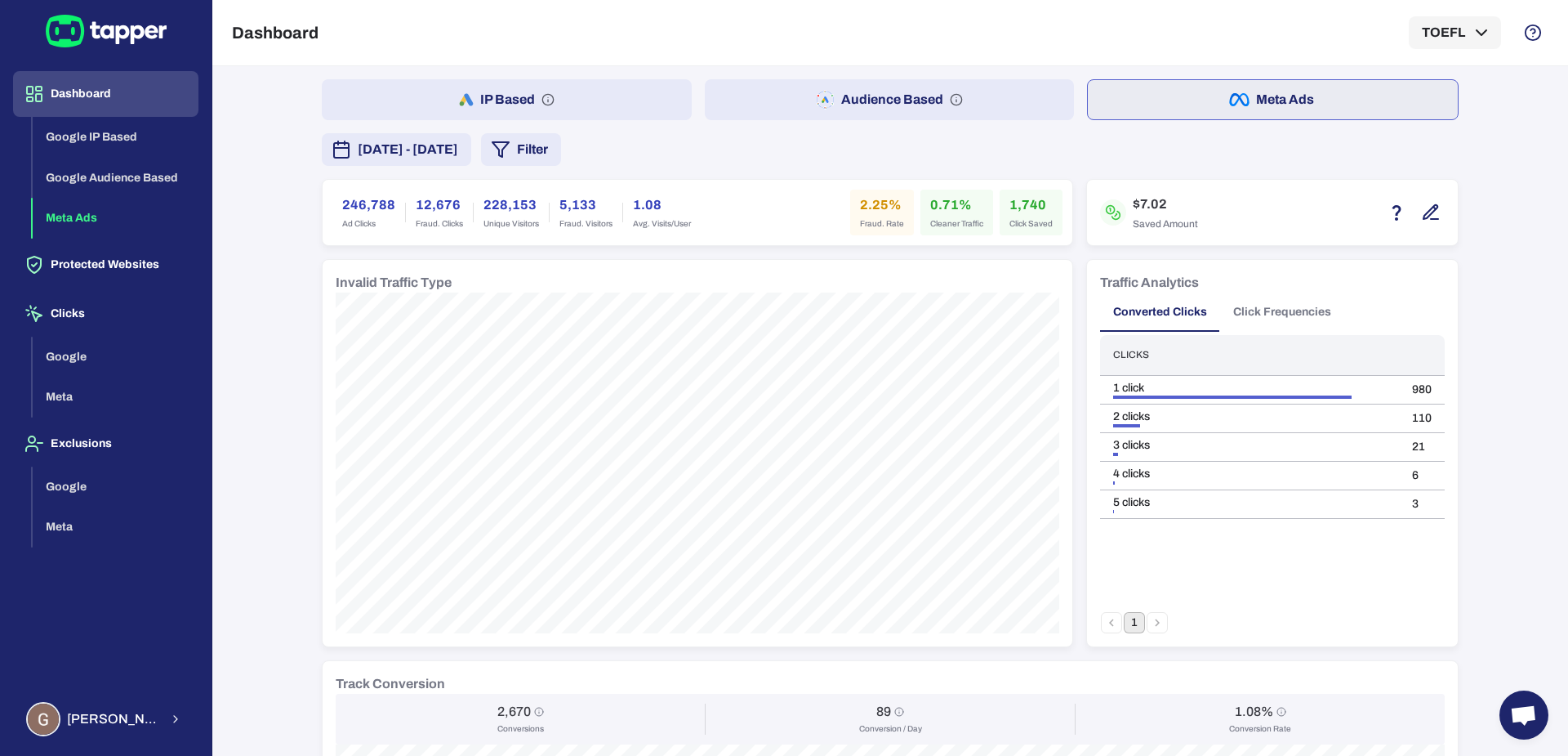
click at [986, 112] on button "Audience Based" at bounding box center [889, 100] width 370 height 41
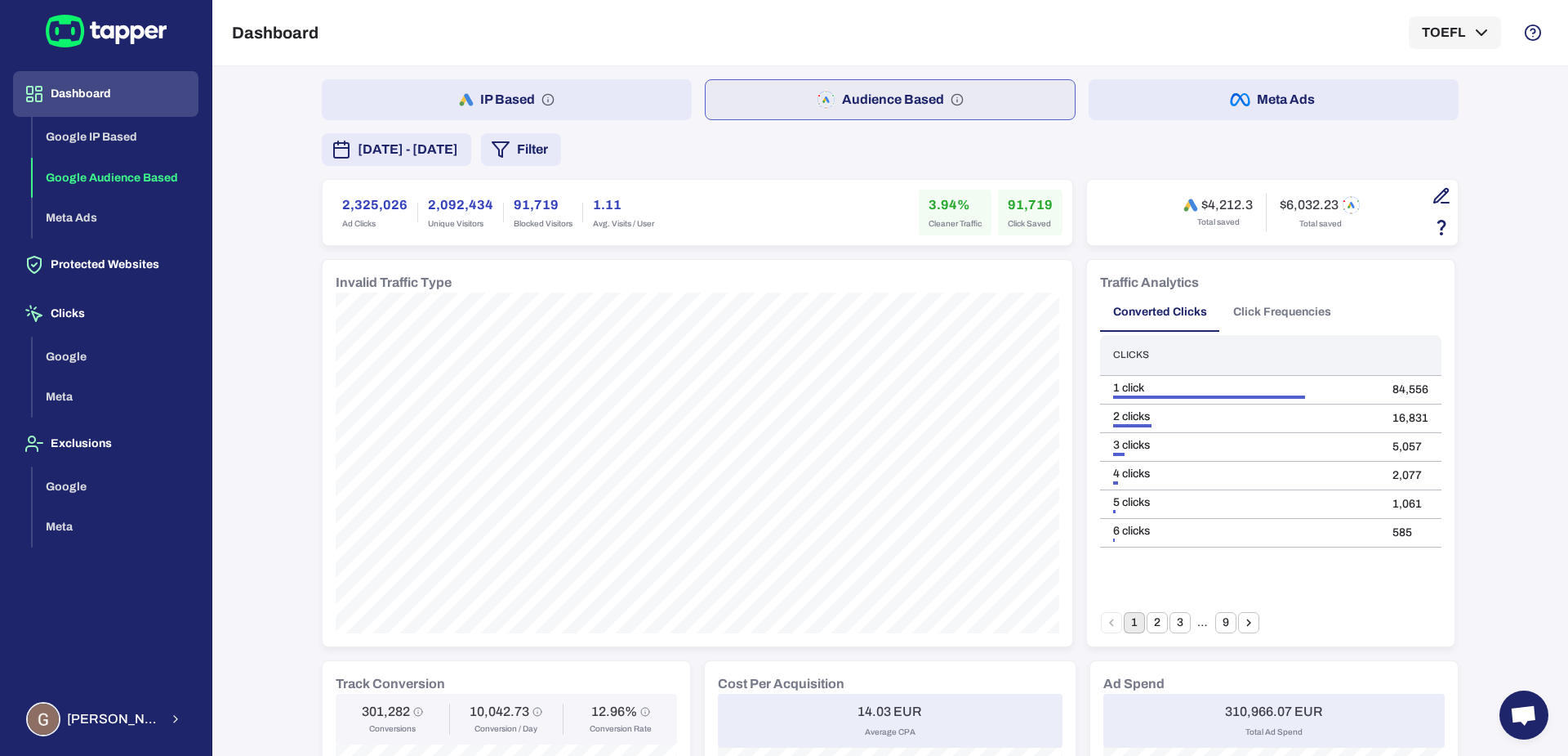
click at [1008, 202] on h6 "91,719" at bounding box center [1030, 205] width 45 height 20
copy h6 "91,719"
click at [929, 197] on h6 "3.94%" at bounding box center [956, 205] width 53 height 20
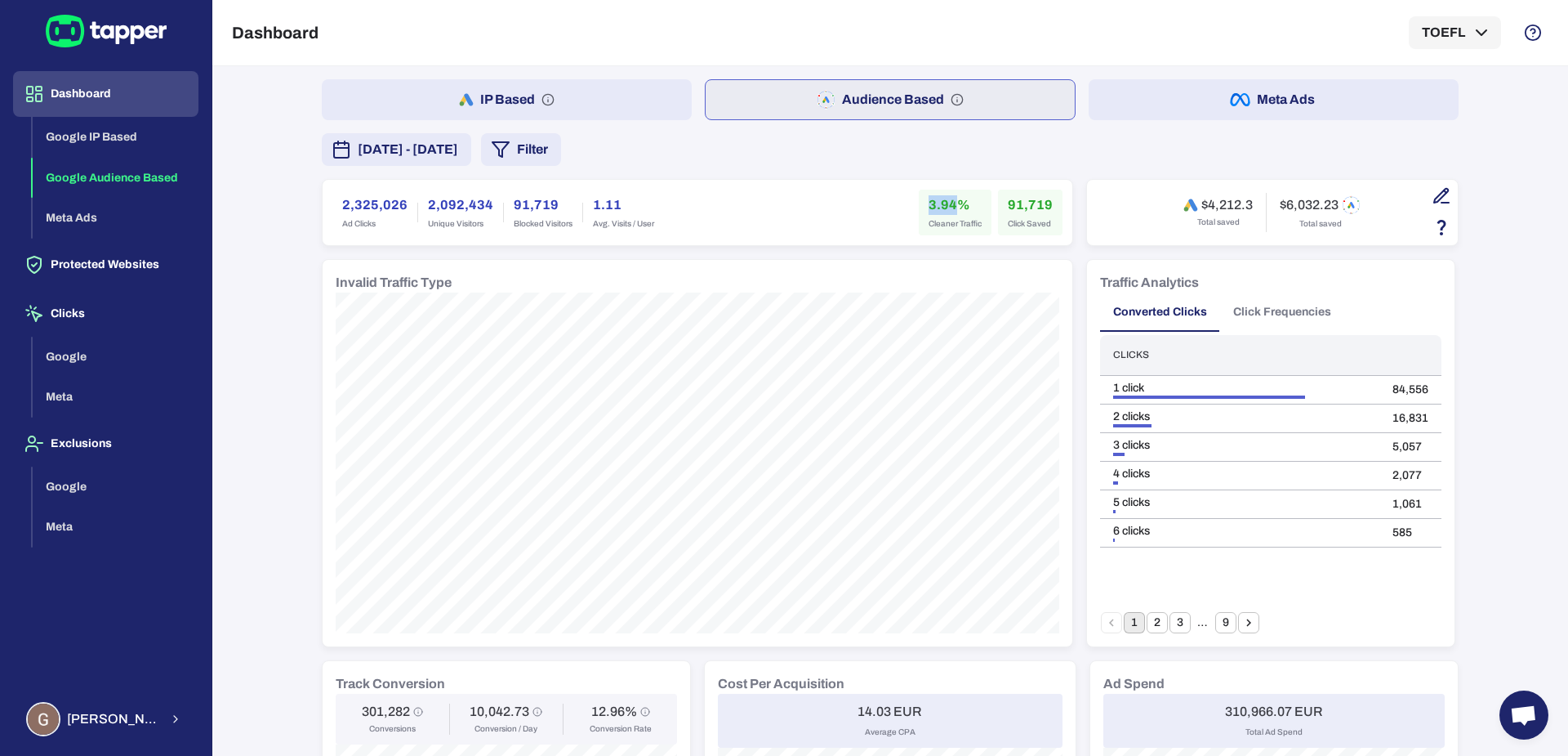
copy h6 "3.94"
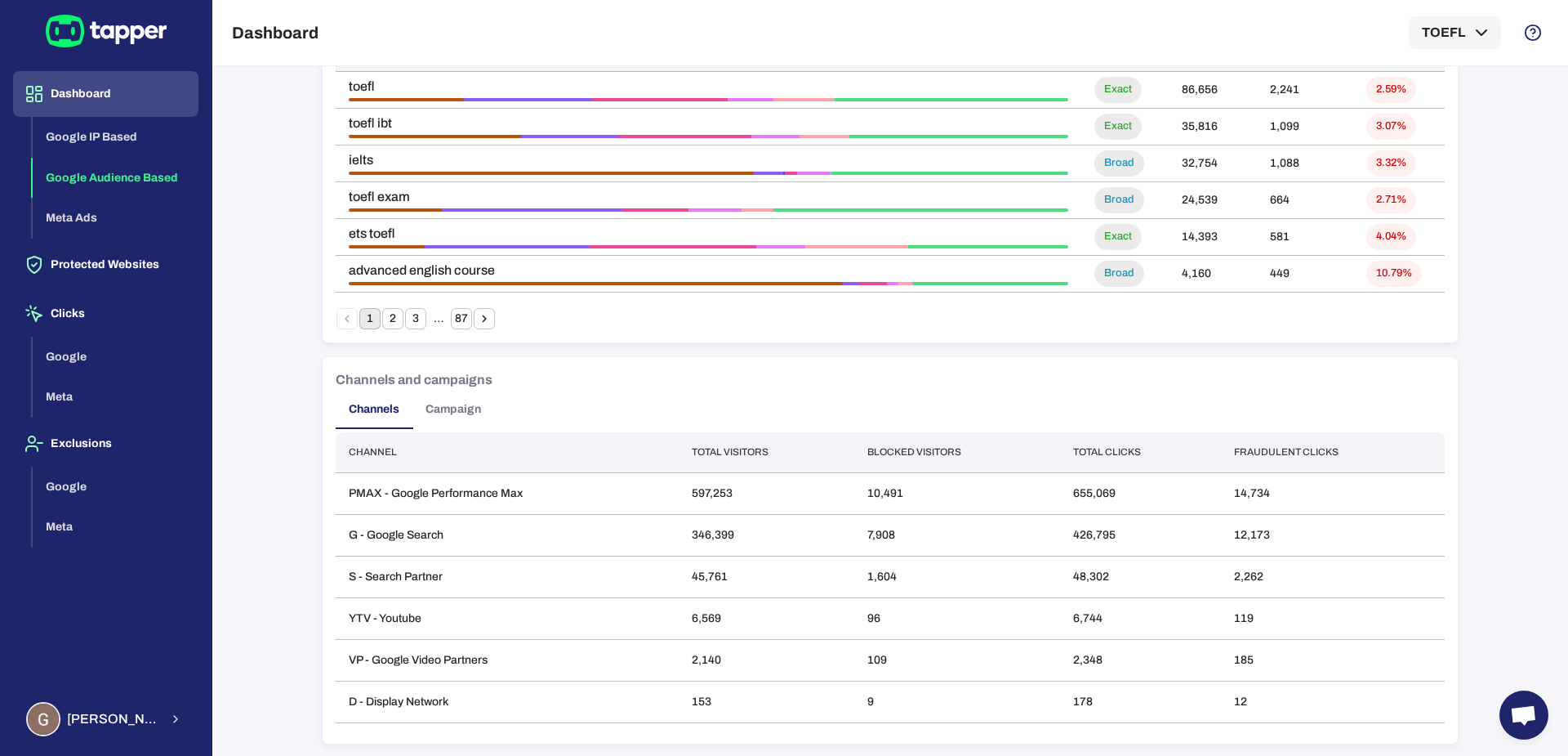
click at [446, 407] on button "Campaign" at bounding box center [452, 409] width 81 height 39
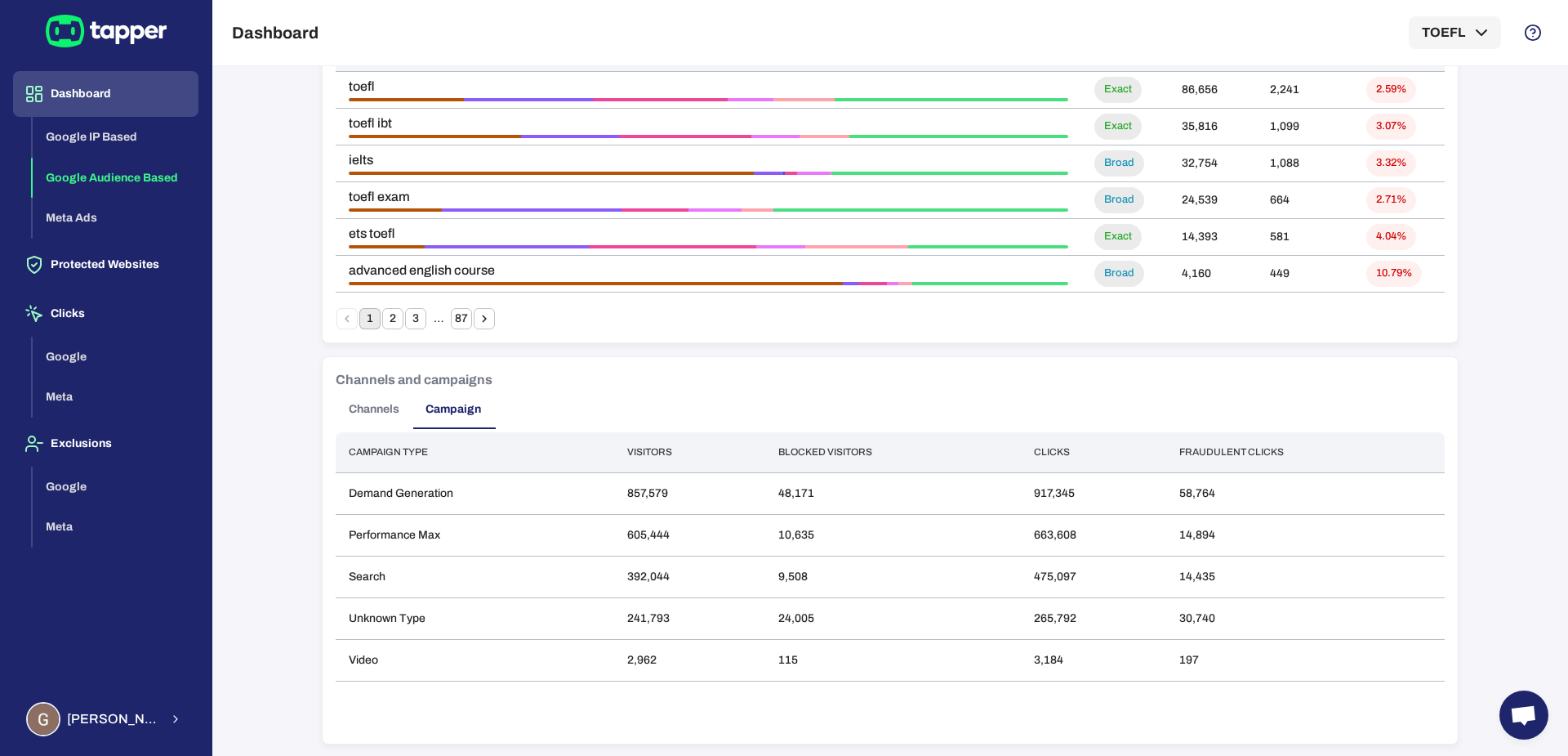
scroll to position [0, 0]
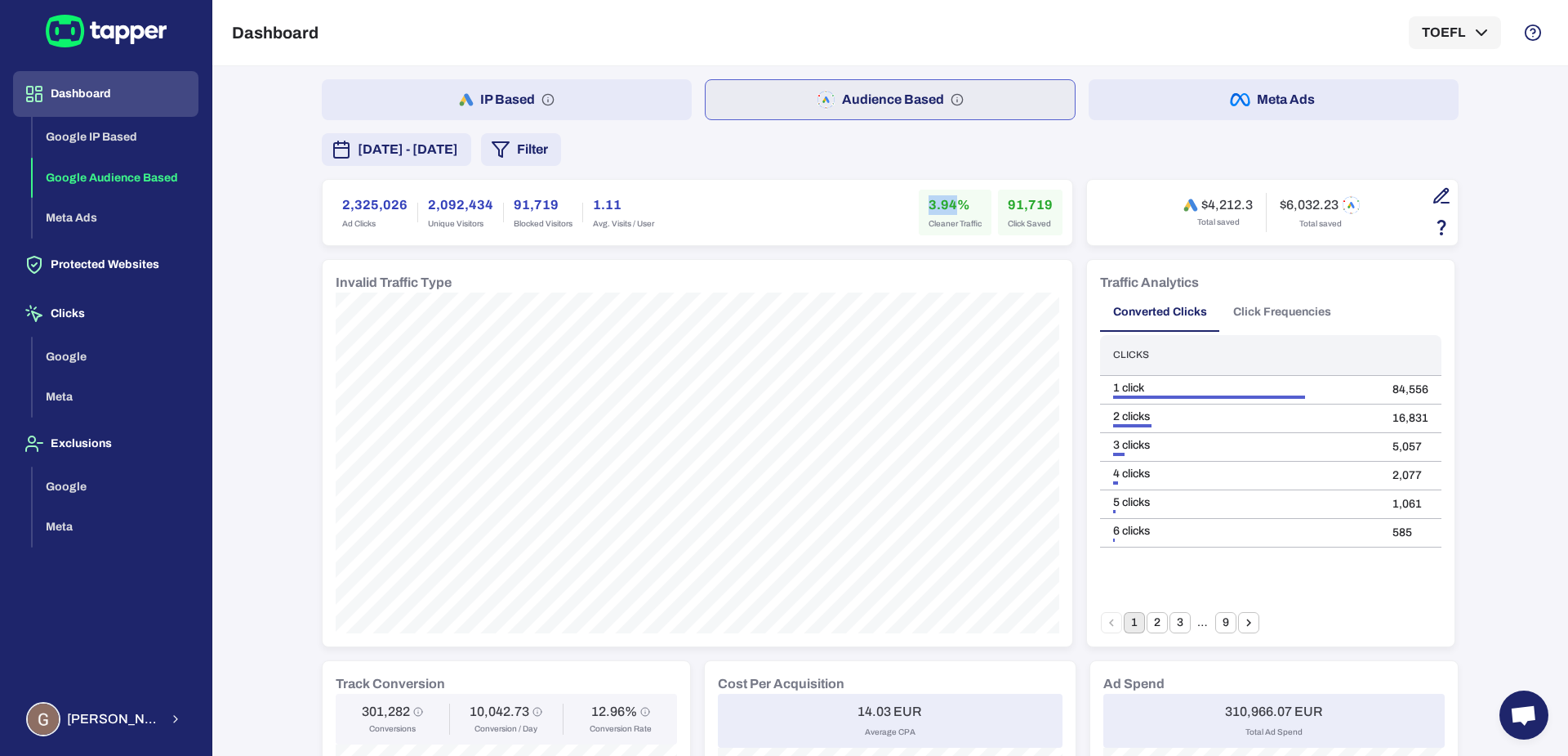
click at [1433, 199] on icon "button" at bounding box center [1441, 196] width 20 height 20
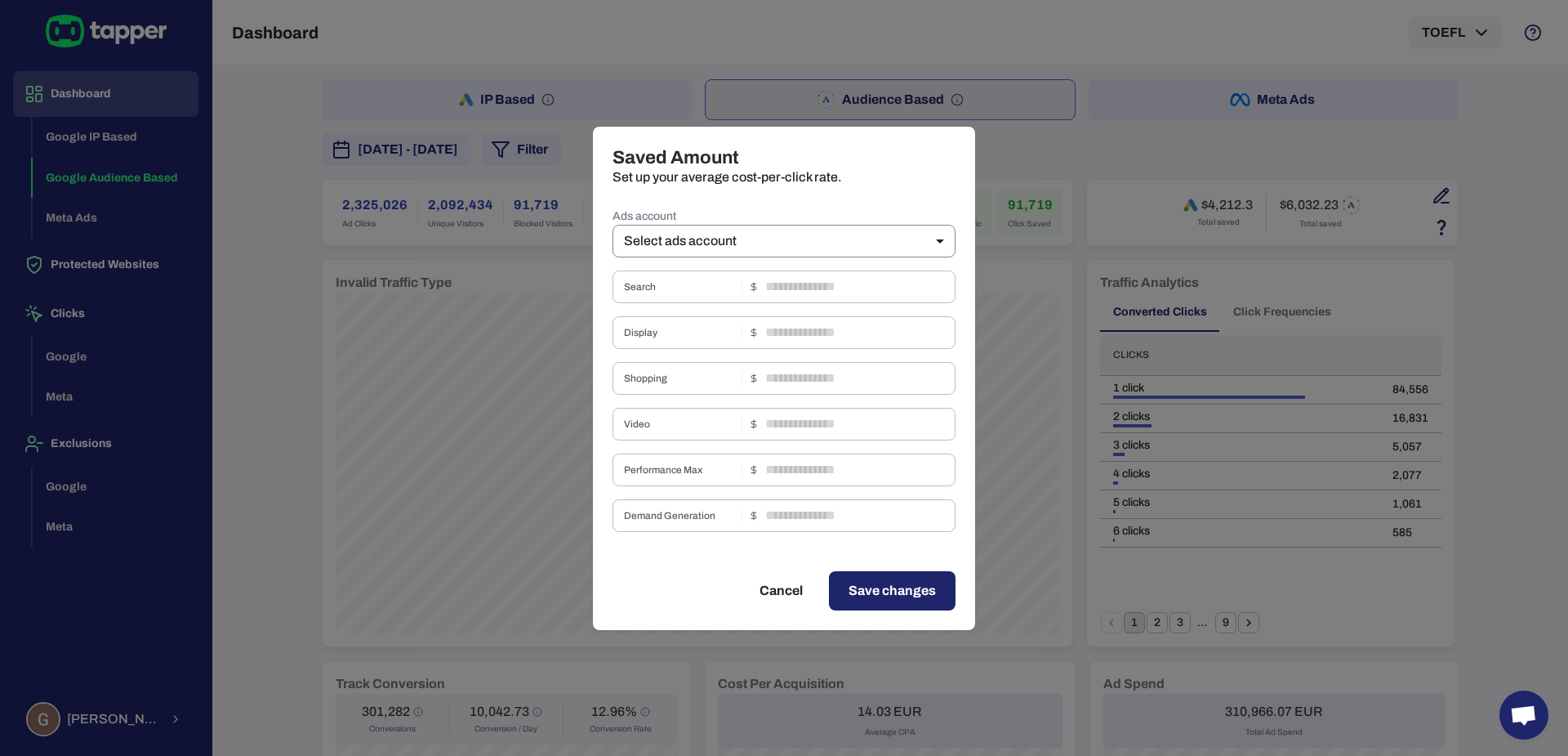
click at [766, 240] on body "Dashboard Google IP Based Google Audience Based Meta Ads Protected Websites Cli…" at bounding box center [784, 378] width 1568 height 756
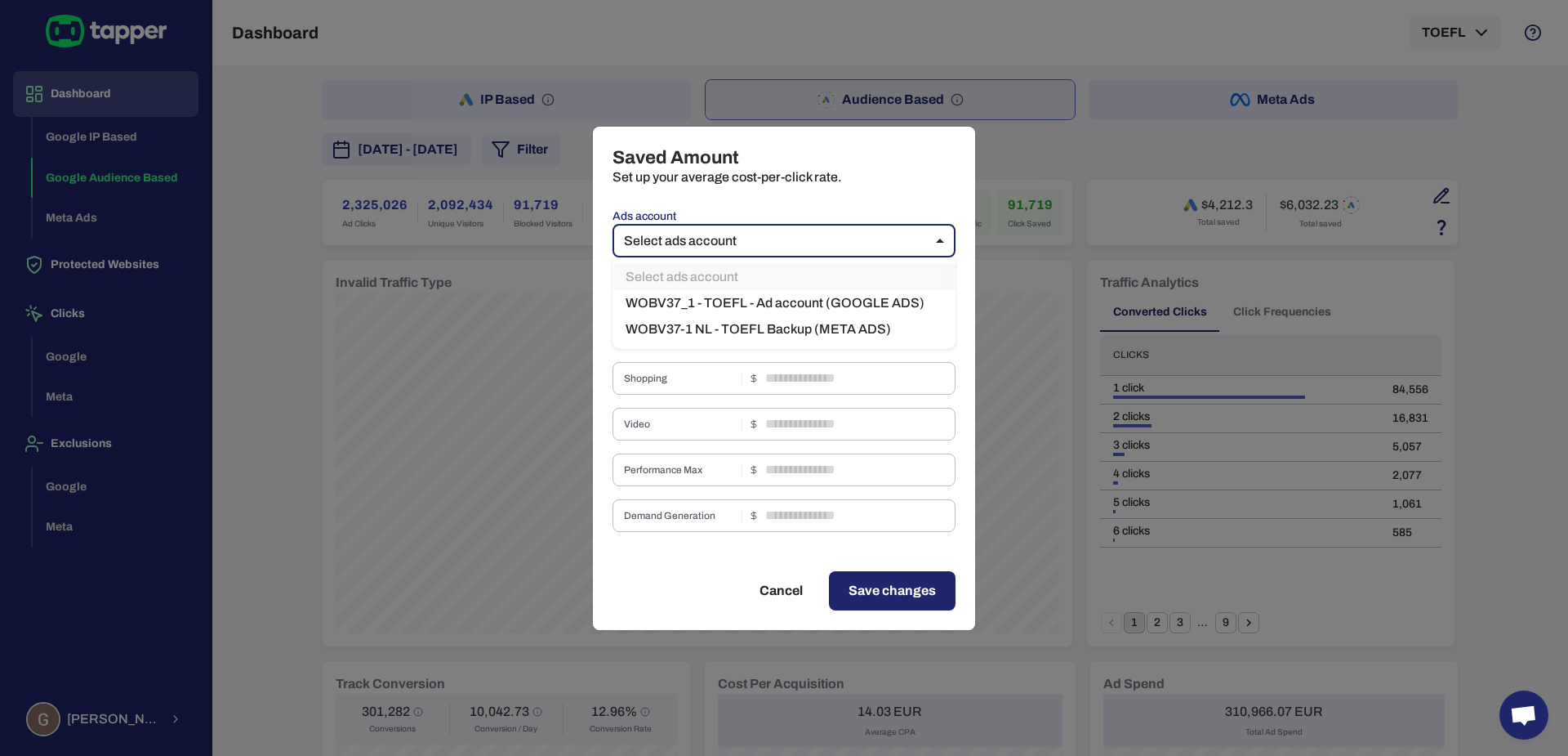
click at [762, 302] on li "WOBV37_1 - TOEFL - Ad account (GOOGLE ADS)" at bounding box center [784, 303] width 343 height 27
type input "***"
type input "****"
type input "*"
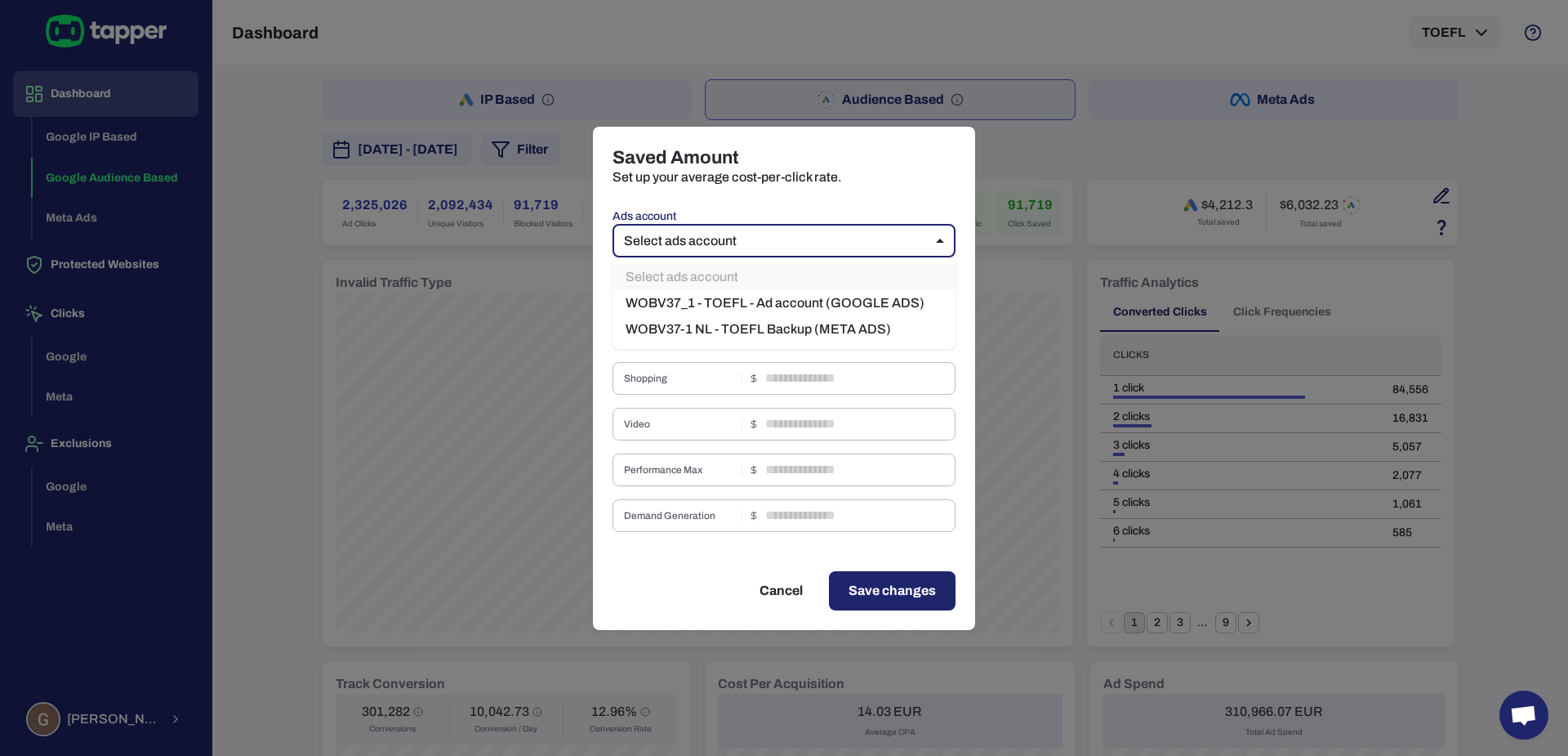
type input "****"
type input "***"
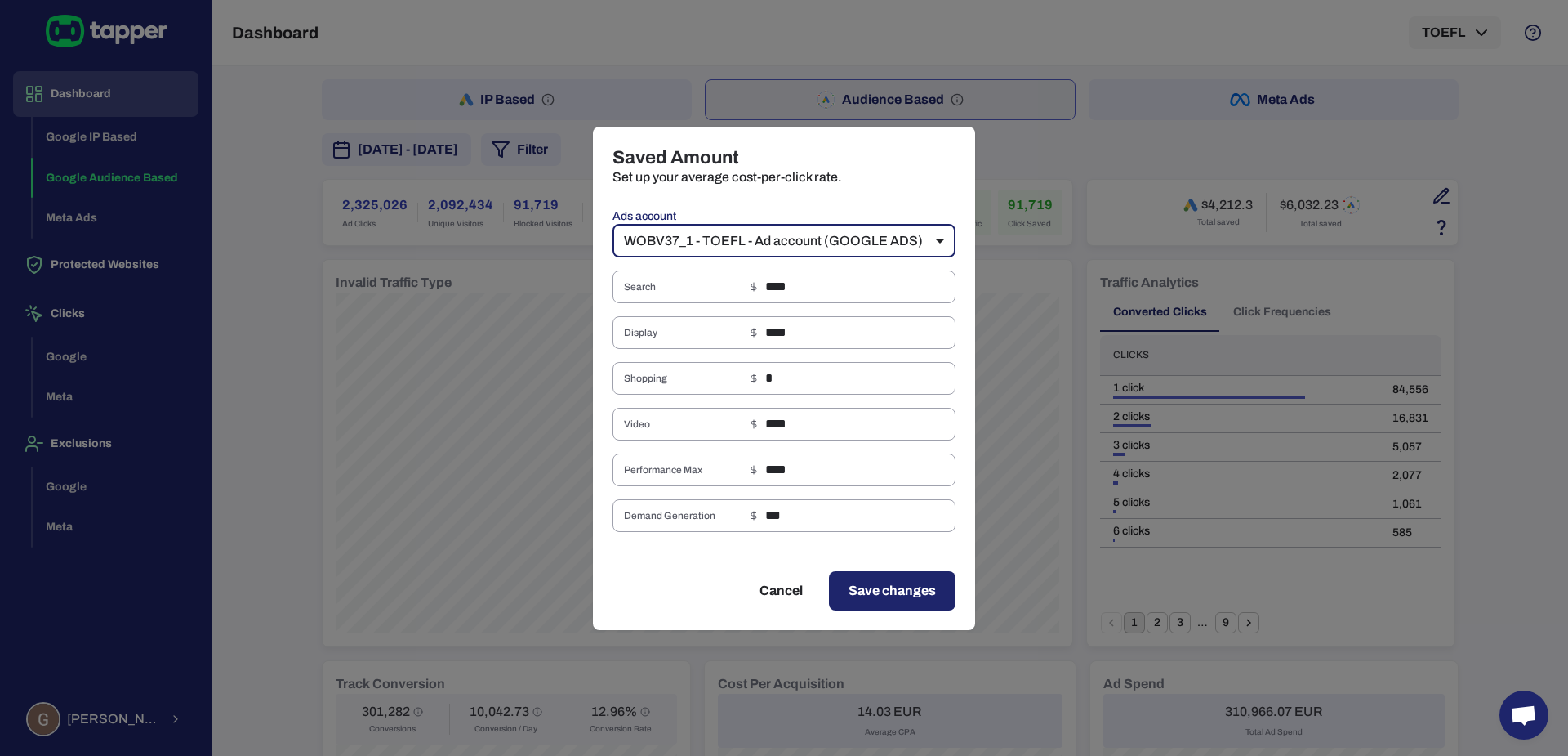
click at [769, 594] on button "Cancel" at bounding box center [781, 591] width 82 height 39
type input "**"
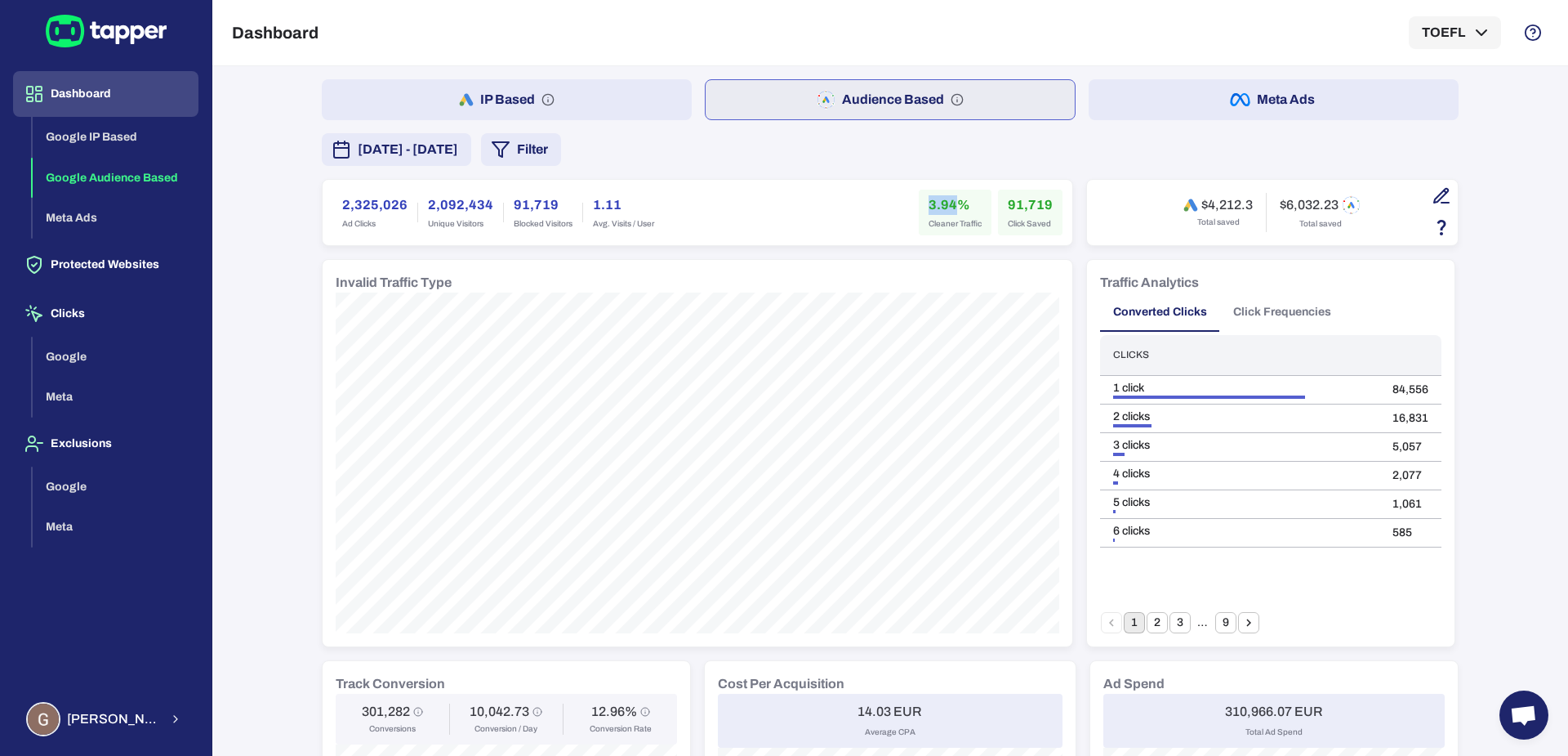
click at [773, 200] on div "2,325,026 Ad Clicks 2,092,434 Unique Visitors 91,719 Blocked Visitors 1.11 Avg.…" at bounding box center [698, 212] width 730 height 46
click at [561, 149] on button "Filter" at bounding box center [521, 149] width 80 height 32
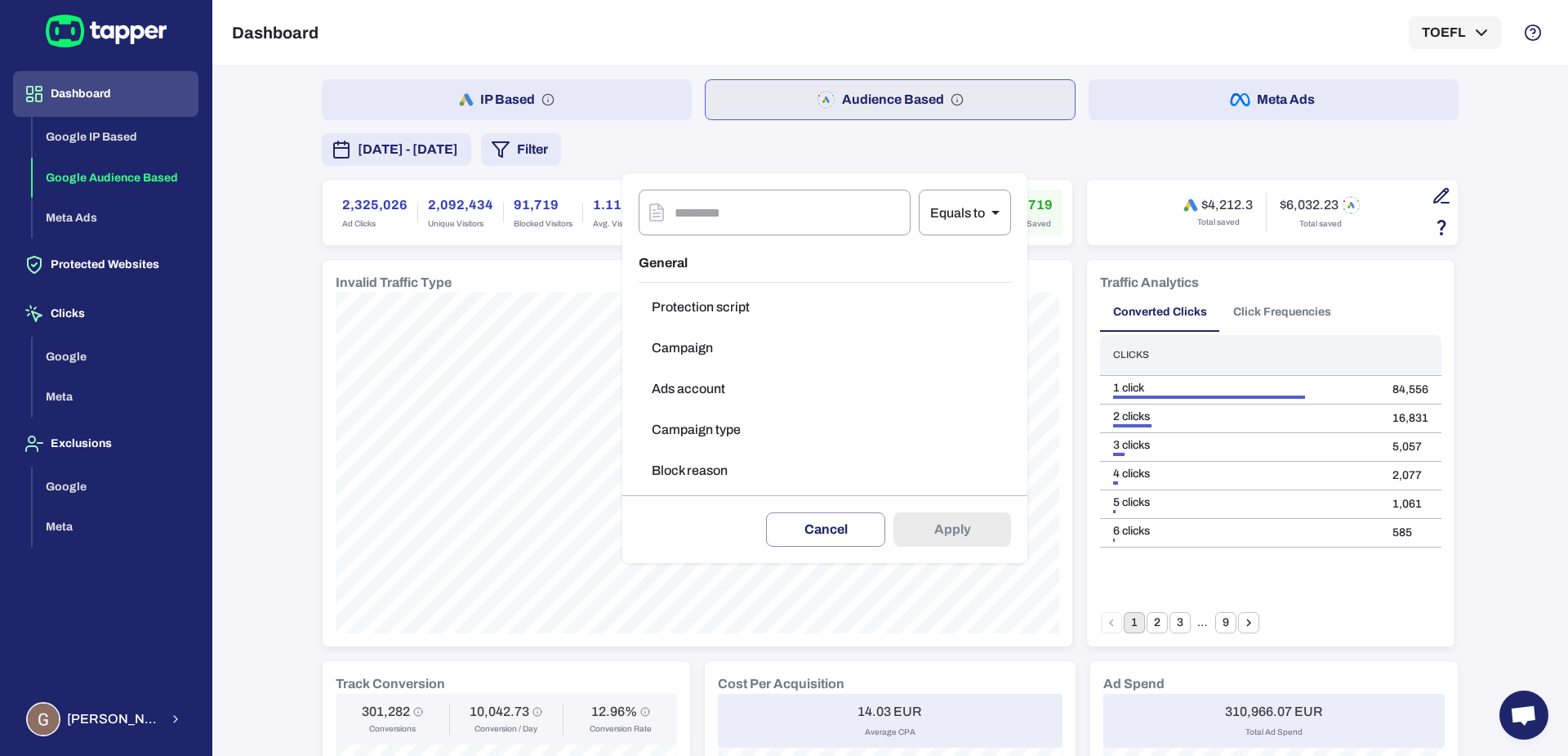
click at [714, 421] on button "Campaign type" at bounding box center [825, 429] width 373 height 32
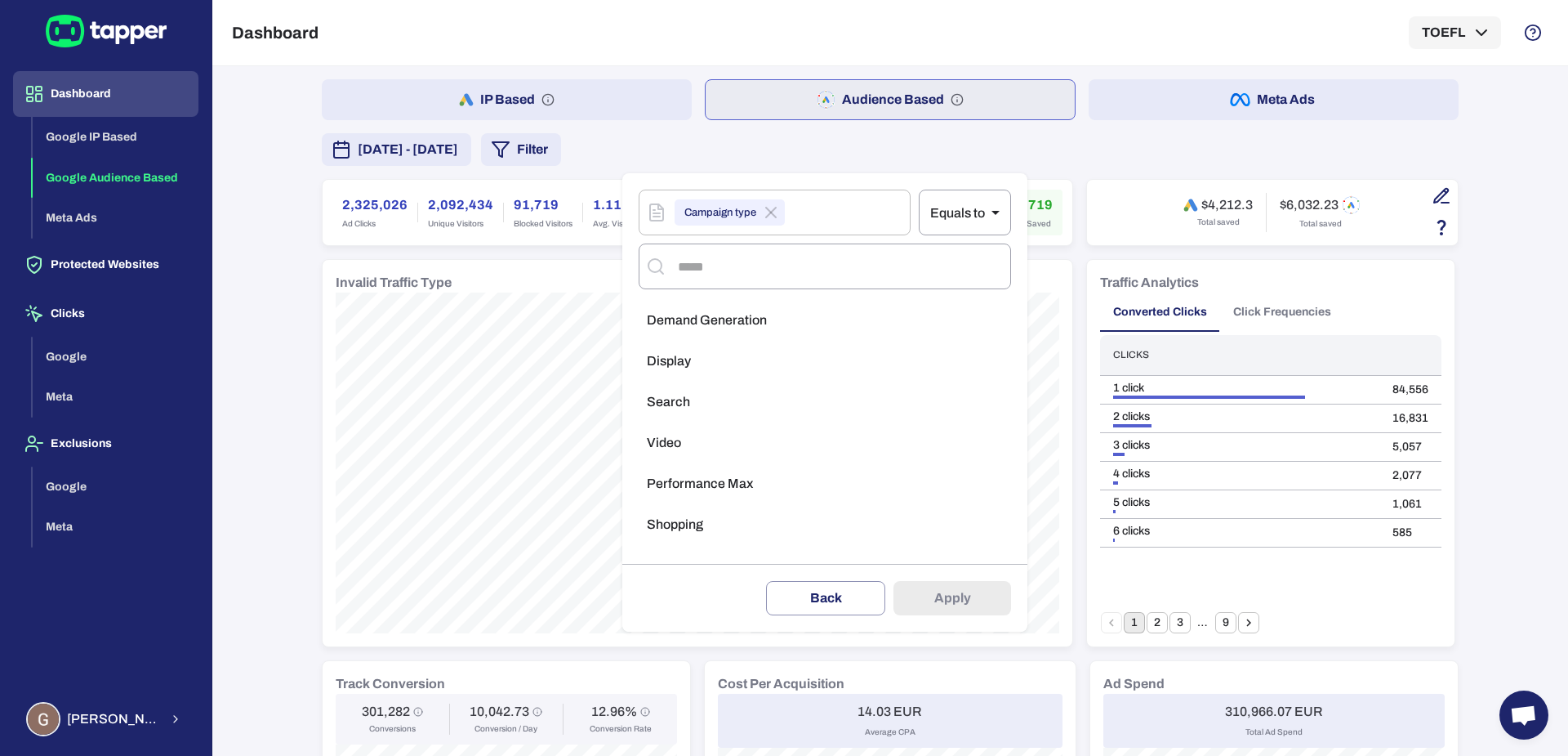
click at [720, 323] on span "Demand Generation" at bounding box center [706, 320] width 120 height 17
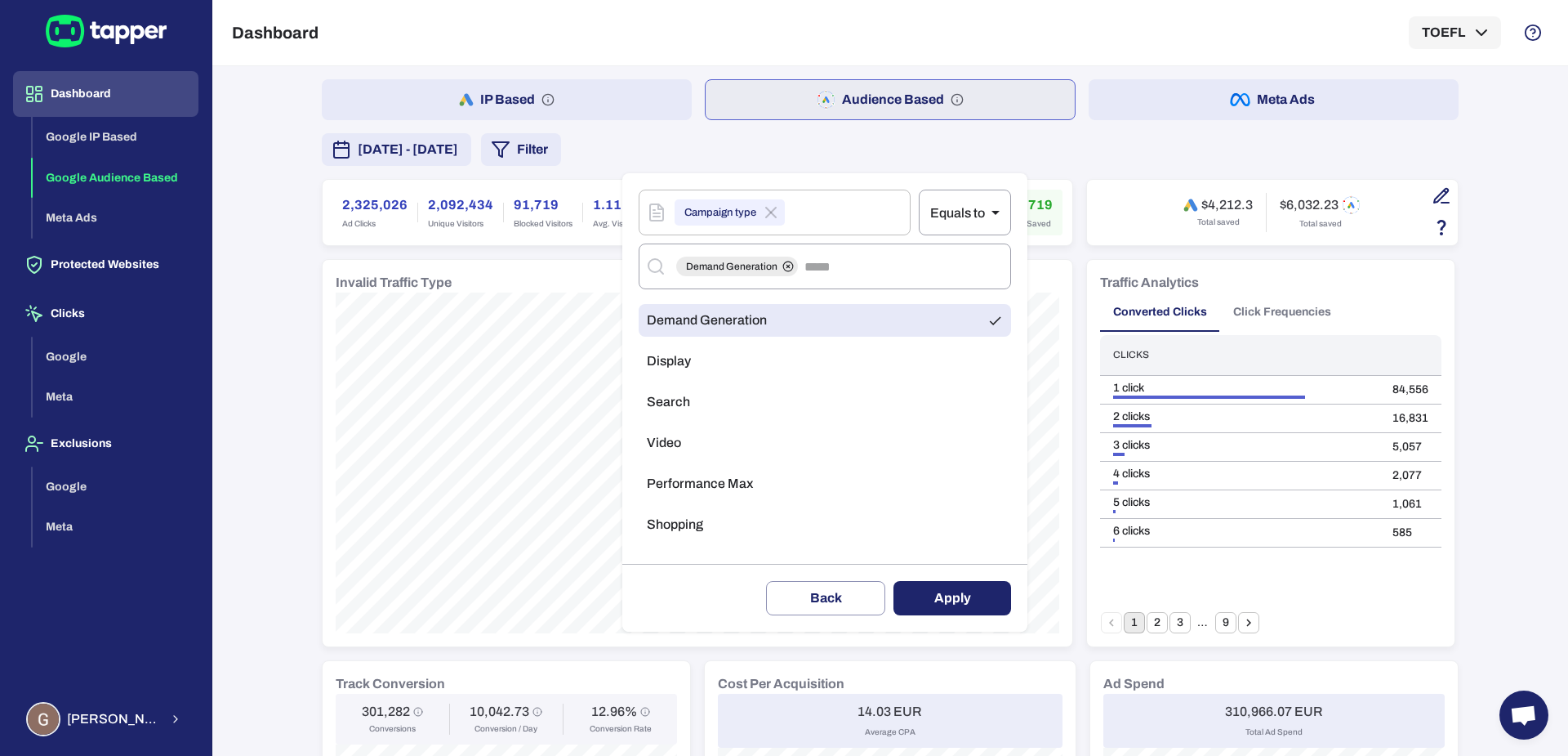
click at [957, 583] on button "Apply" at bounding box center [953, 598] width 118 height 34
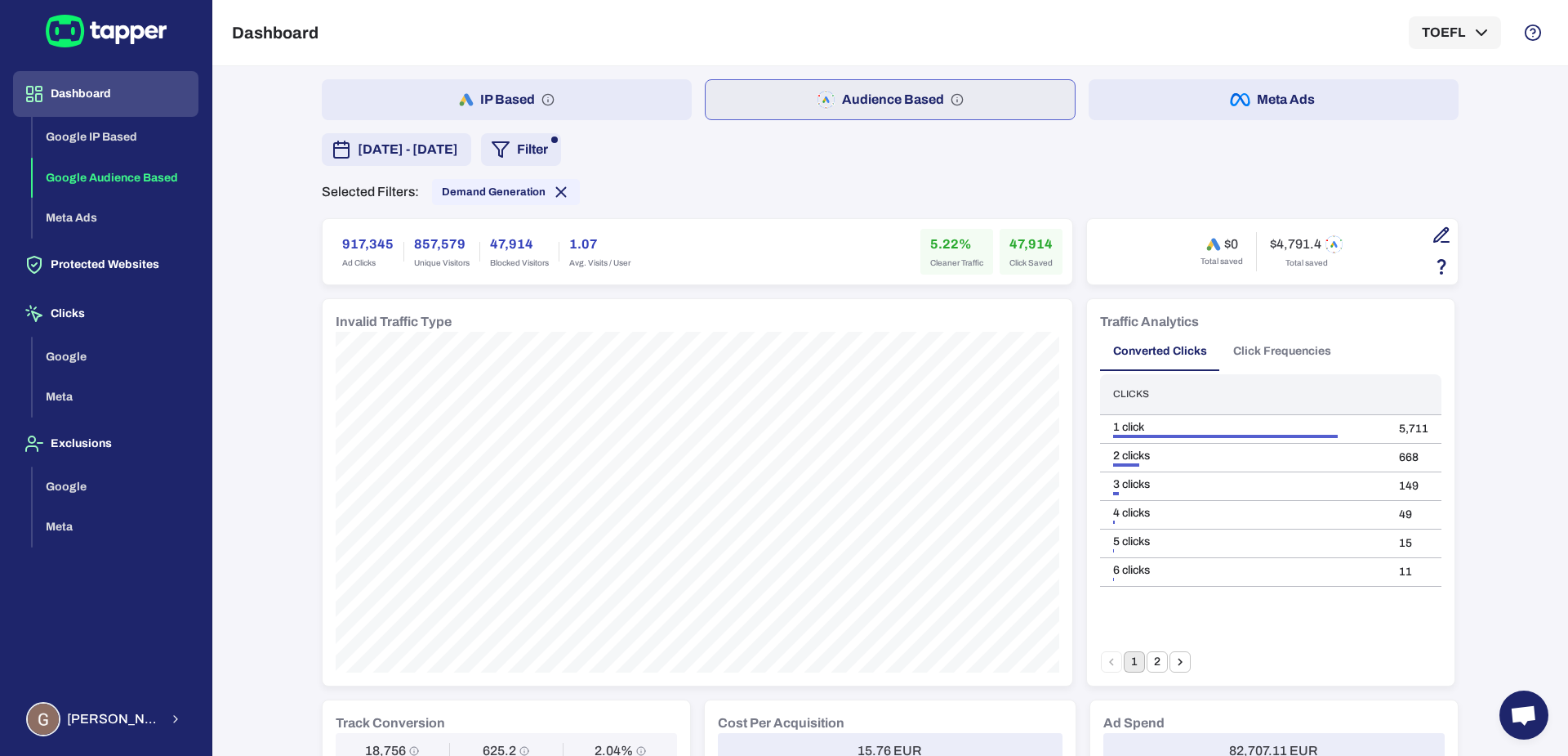
click at [348, 237] on h6 "917,345" at bounding box center [368, 244] width 51 height 20
copy h6 "917,345"
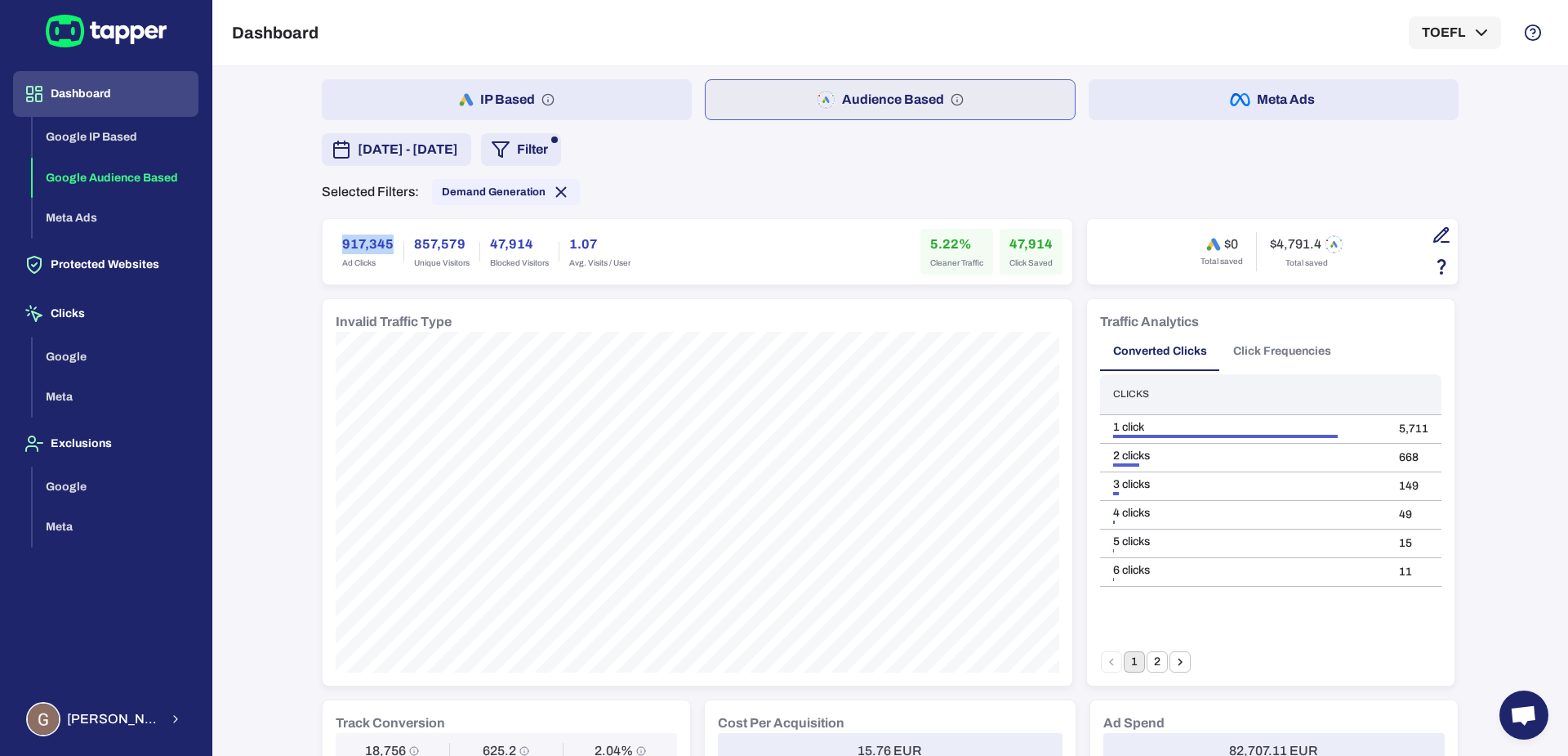
click at [1010, 243] on h6 "47,914" at bounding box center [1031, 244] width 43 height 20
drag, startPoint x: 923, startPoint y: 243, endPoint x: 948, endPoint y: 245, distance: 25.1
click at [948, 245] on h6 "5.22%" at bounding box center [957, 244] width 53 height 20
drag, startPoint x: 1265, startPoint y: 243, endPoint x: 1304, endPoint y: 245, distance: 39.1
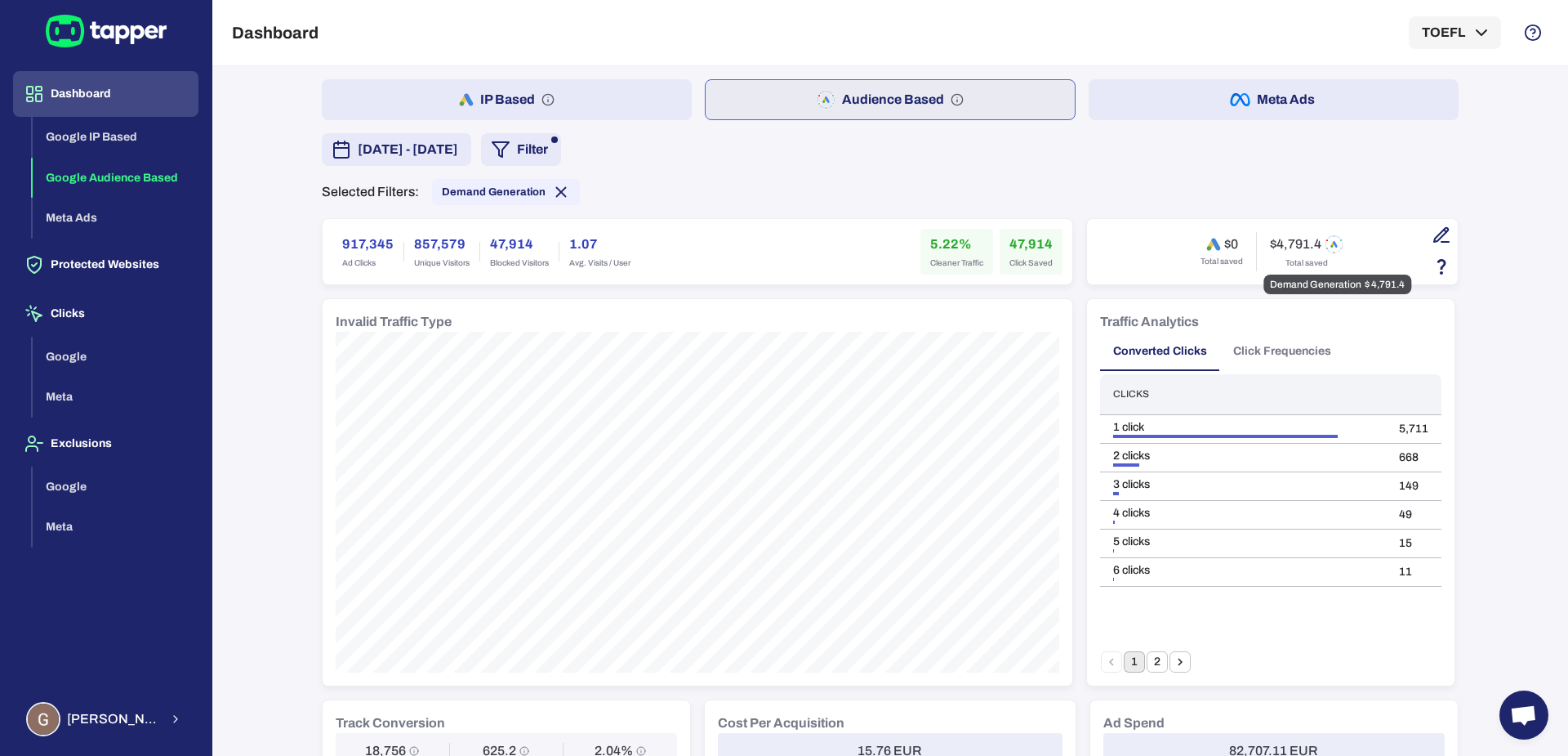
click at [1304, 245] on h6 "$4,791.4" at bounding box center [1295, 244] width 51 height 17
drag, startPoint x: 1265, startPoint y: 243, endPoint x: 1299, endPoint y: 245, distance: 34.1
click at [1299, 245] on h6 "$4,791.4" at bounding box center [1295, 244] width 51 height 17
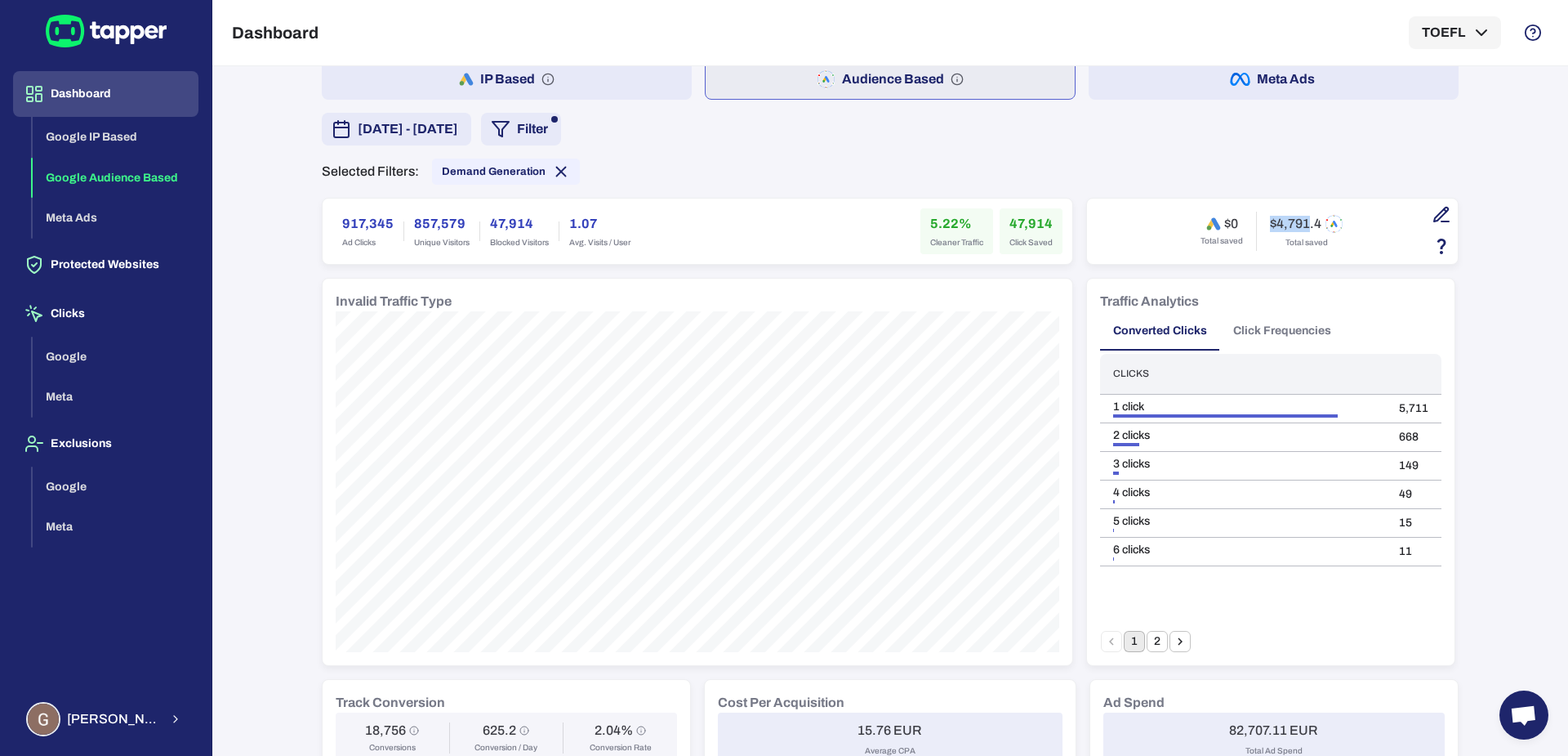
scroll to position [17, 0]
click at [491, 166] on span "Demand Generation" at bounding box center [505, 175] width 148 height 18
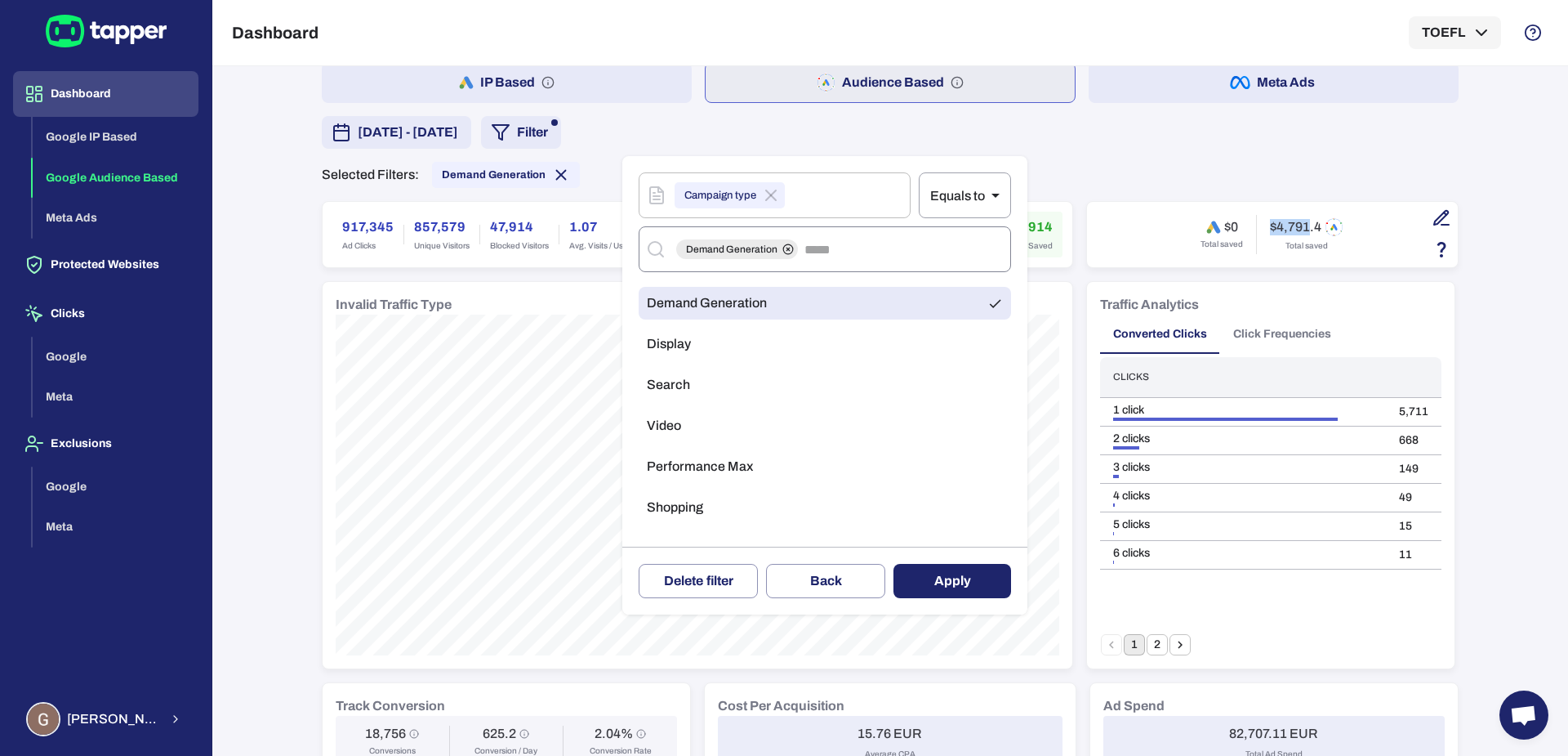
click at [836, 257] on input "text" at bounding box center [902, 249] width 203 height 31
click at [766, 387] on li "Search" at bounding box center [825, 384] width 373 height 32
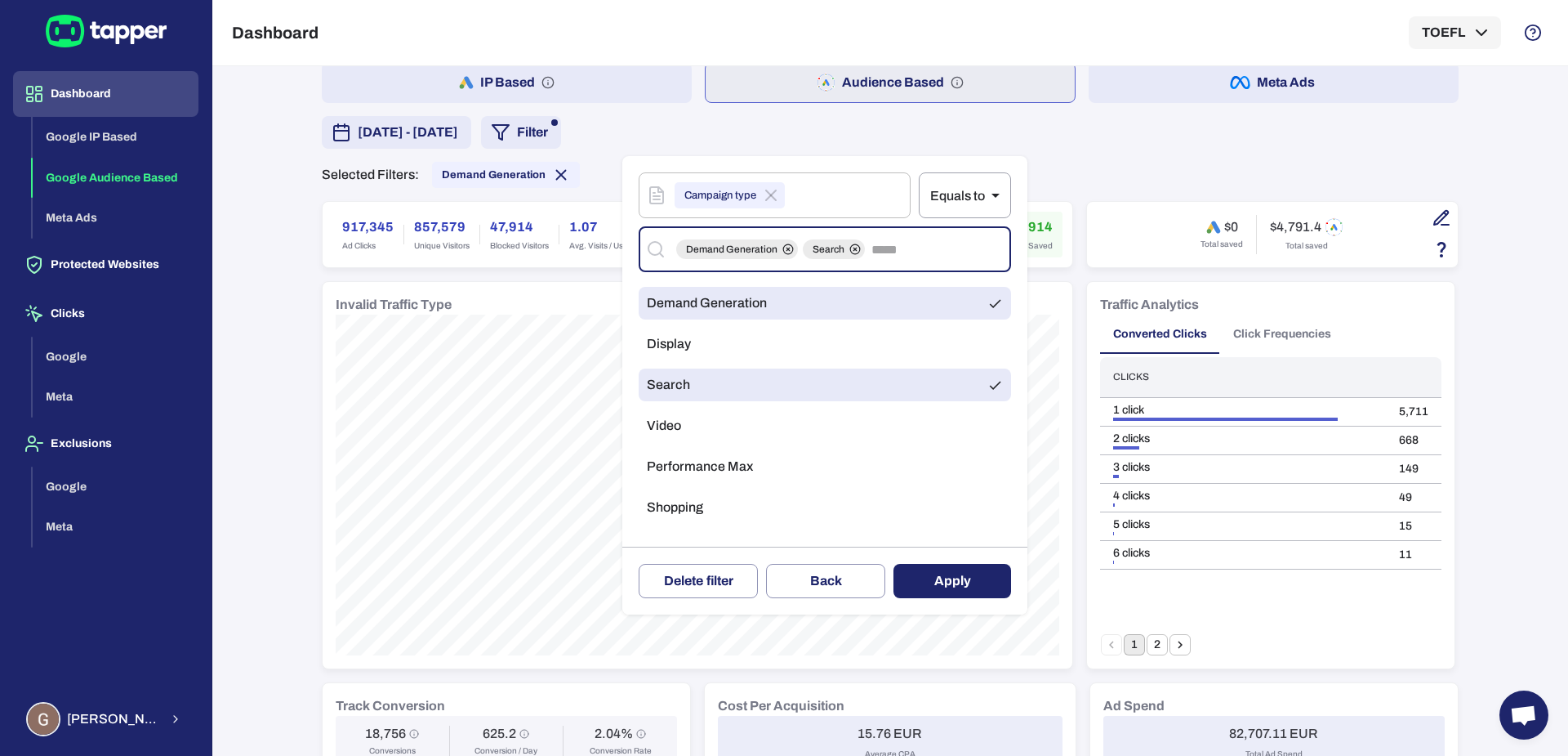
click at [962, 314] on li "Demand Generation" at bounding box center [825, 302] width 373 height 32
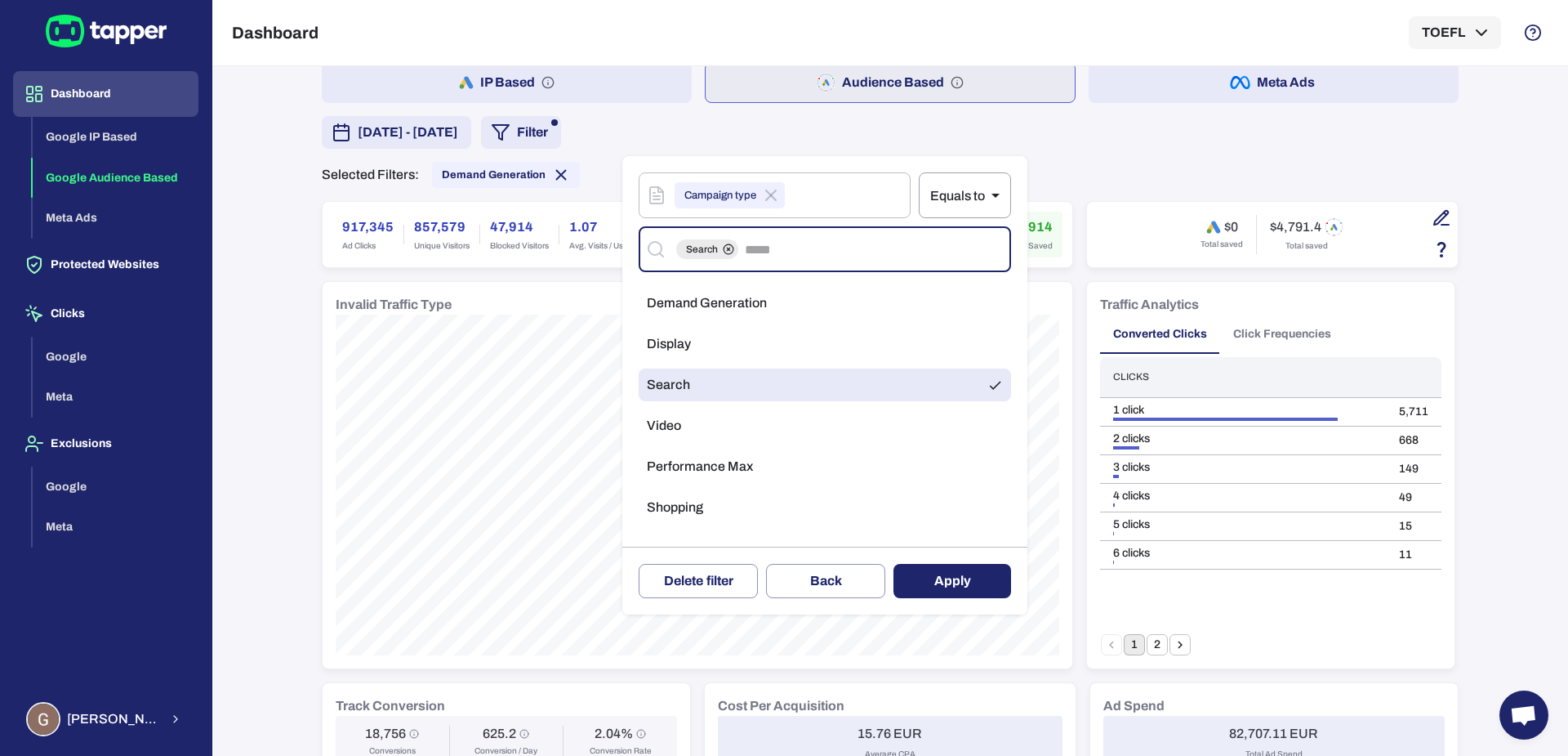
click at [933, 593] on button "Apply" at bounding box center [953, 580] width 118 height 34
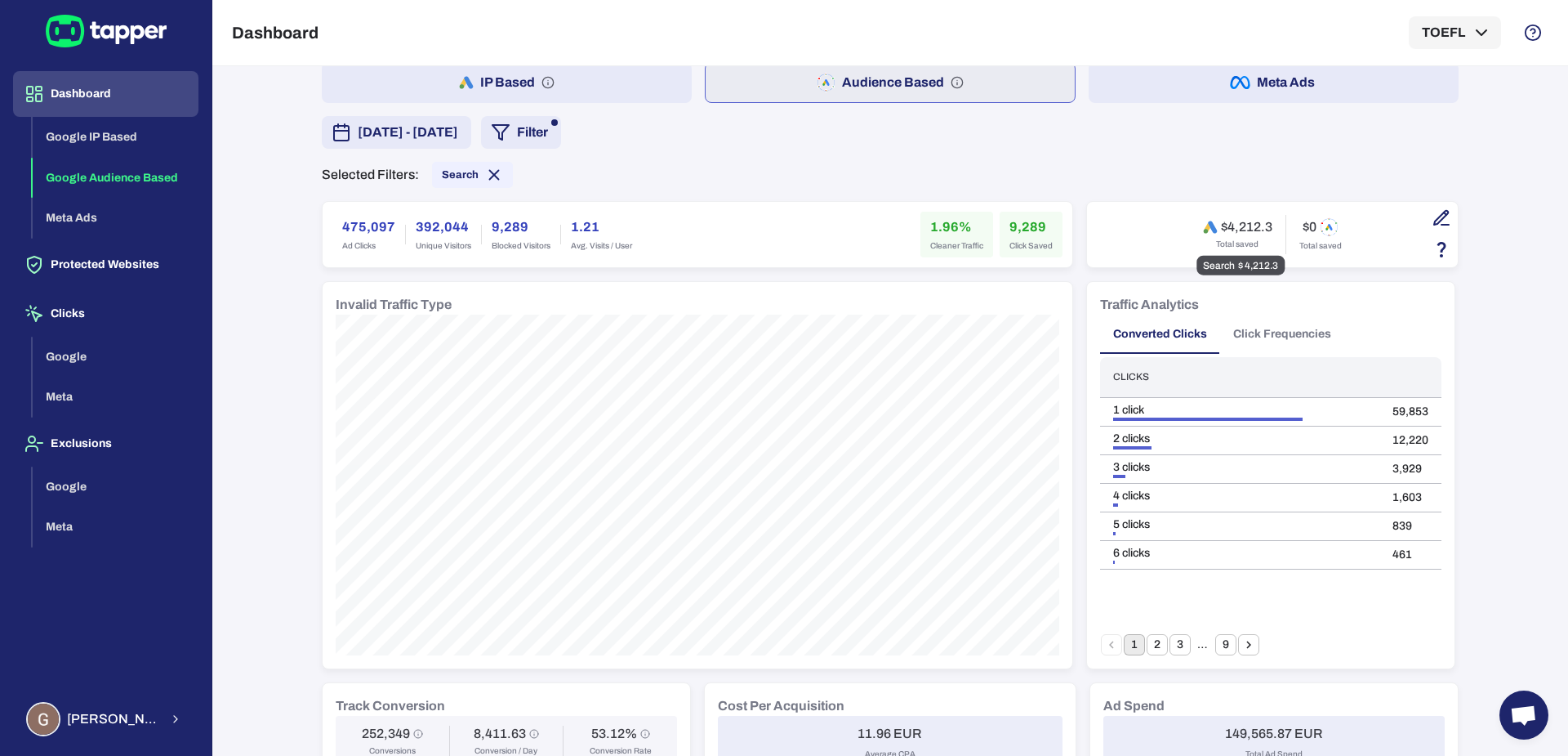
drag, startPoint x: 1217, startPoint y: 227, endPoint x: 1262, endPoint y: 227, distance: 45.0
click at [1262, 227] on h6 "$4,212.3" at bounding box center [1247, 227] width 51 height 17
drag, startPoint x: 1222, startPoint y: 225, endPoint x: 1250, endPoint y: 226, distance: 28.0
click at [1250, 226] on h6 "$4,212.3" at bounding box center [1247, 227] width 51 height 17
click at [368, 228] on h6 "475,097" at bounding box center [369, 227] width 53 height 20
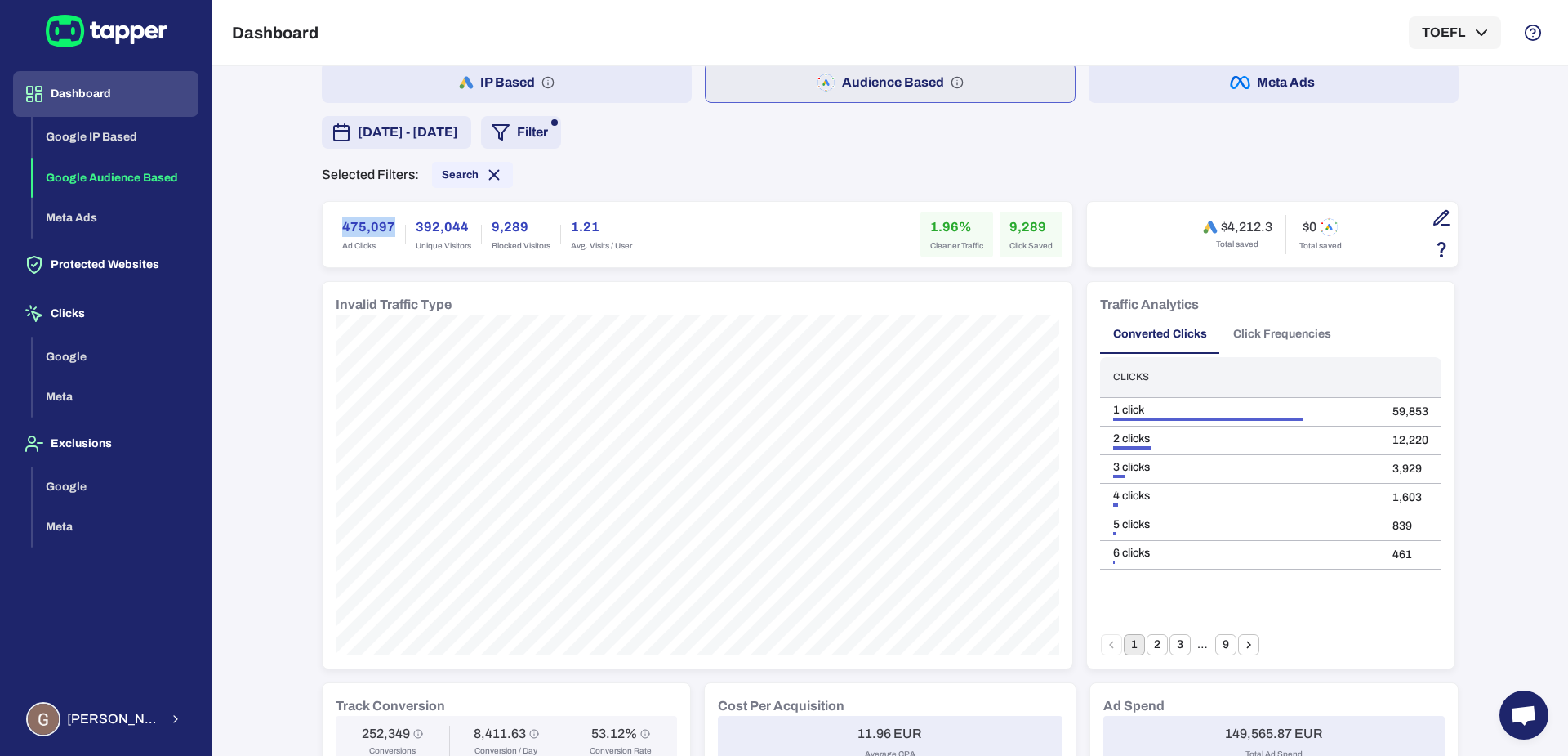
click at [368, 228] on h6 "475,097" at bounding box center [369, 227] width 53 height 20
click at [373, 227] on h6 "475,097" at bounding box center [369, 227] width 53 height 20
drag, startPoint x: 383, startPoint y: 227, endPoint x: 363, endPoint y: 227, distance: 20.0
click at [363, 227] on h6 "475,097" at bounding box center [369, 227] width 53 height 20
click at [449, 178] on span "Search" at bounding box center [459, 174] width 36 height 13
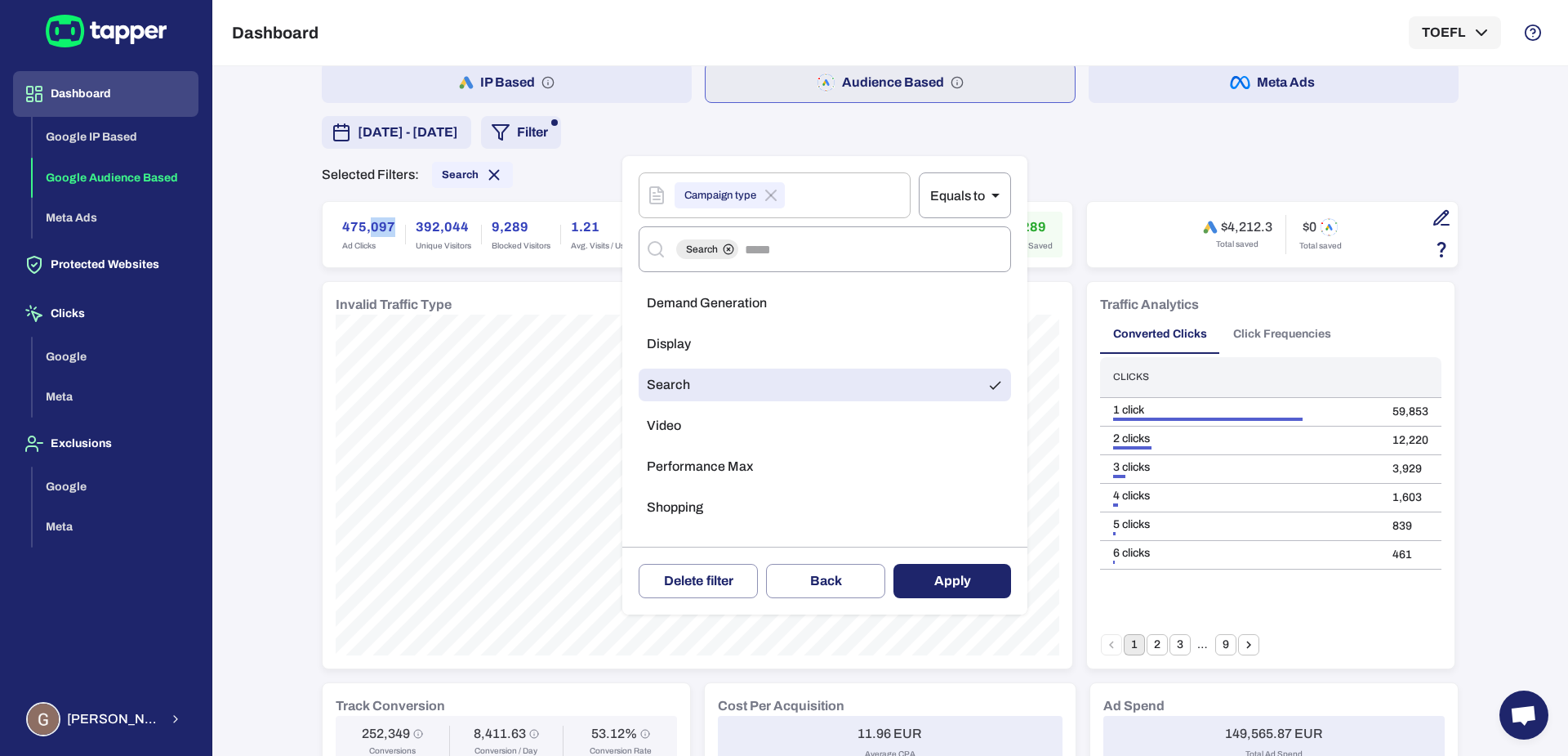
click at [710, 459] on span "Performance Max" at bounding box center [700, 466] width 106 height 17
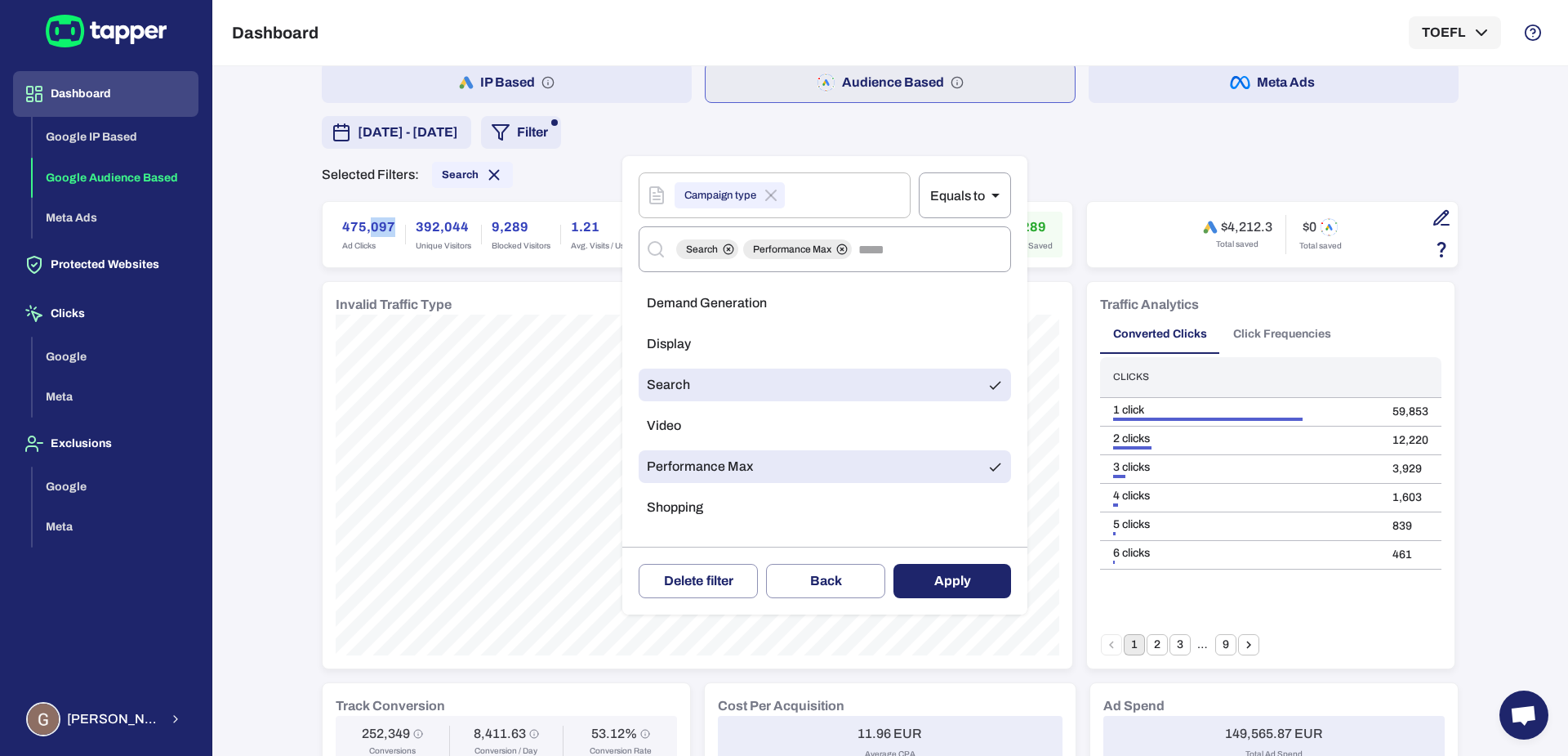
click at [745, 398] on li "Search" at bounding box center [825, 384] width 373 height 32
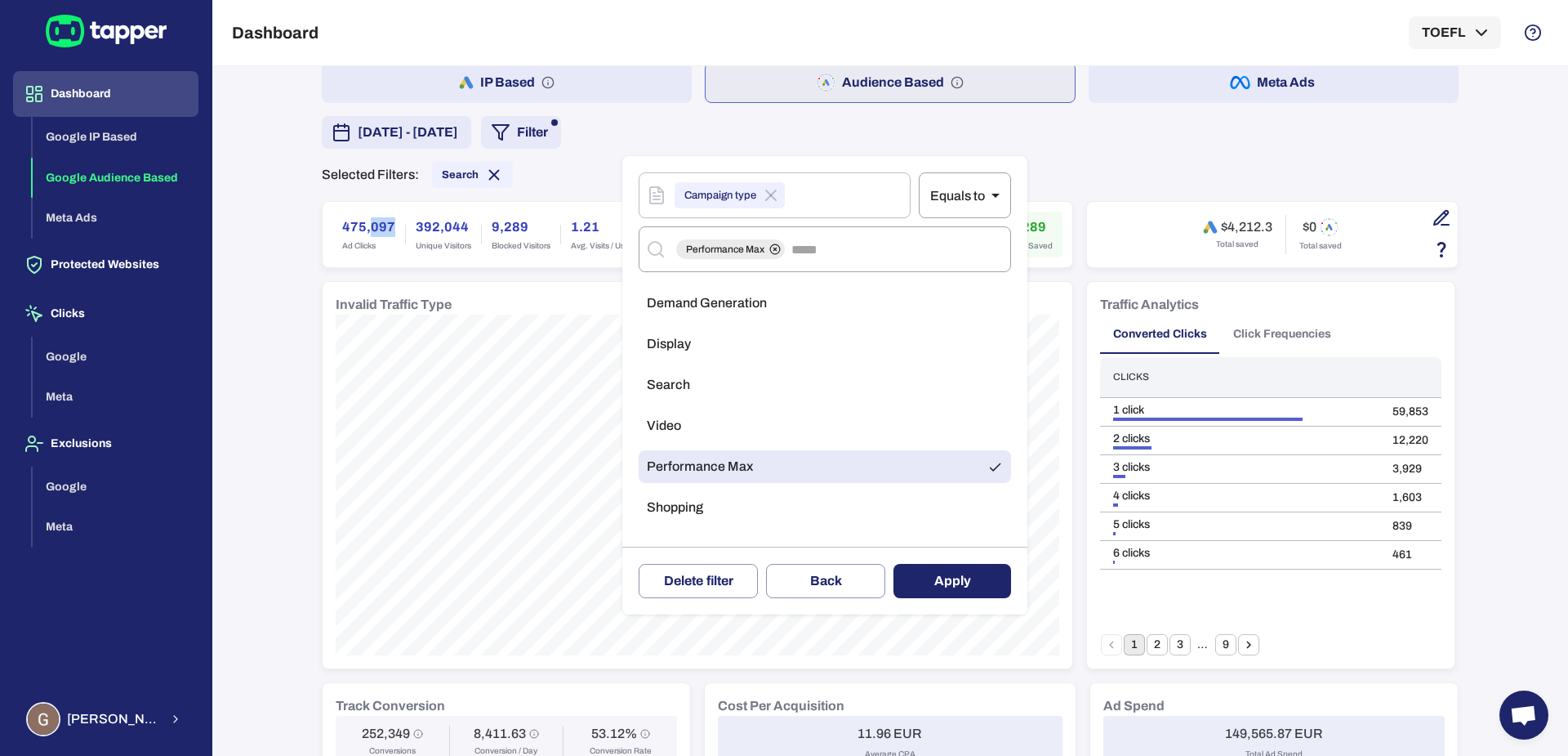
click at [959, 583] on button "Apply" at bounding box center [953, 580] width 118 height 34
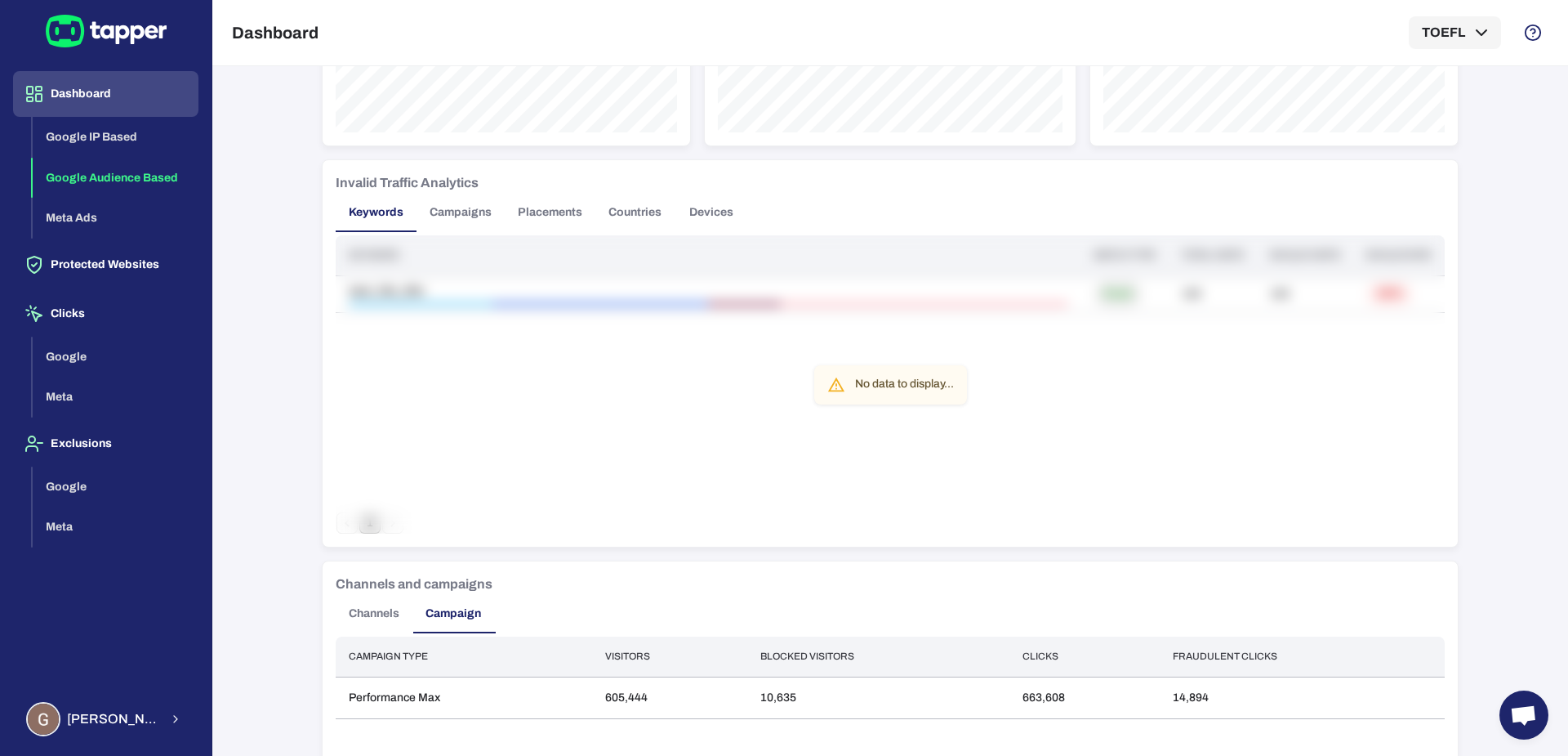
scroll to position [1146, 0]
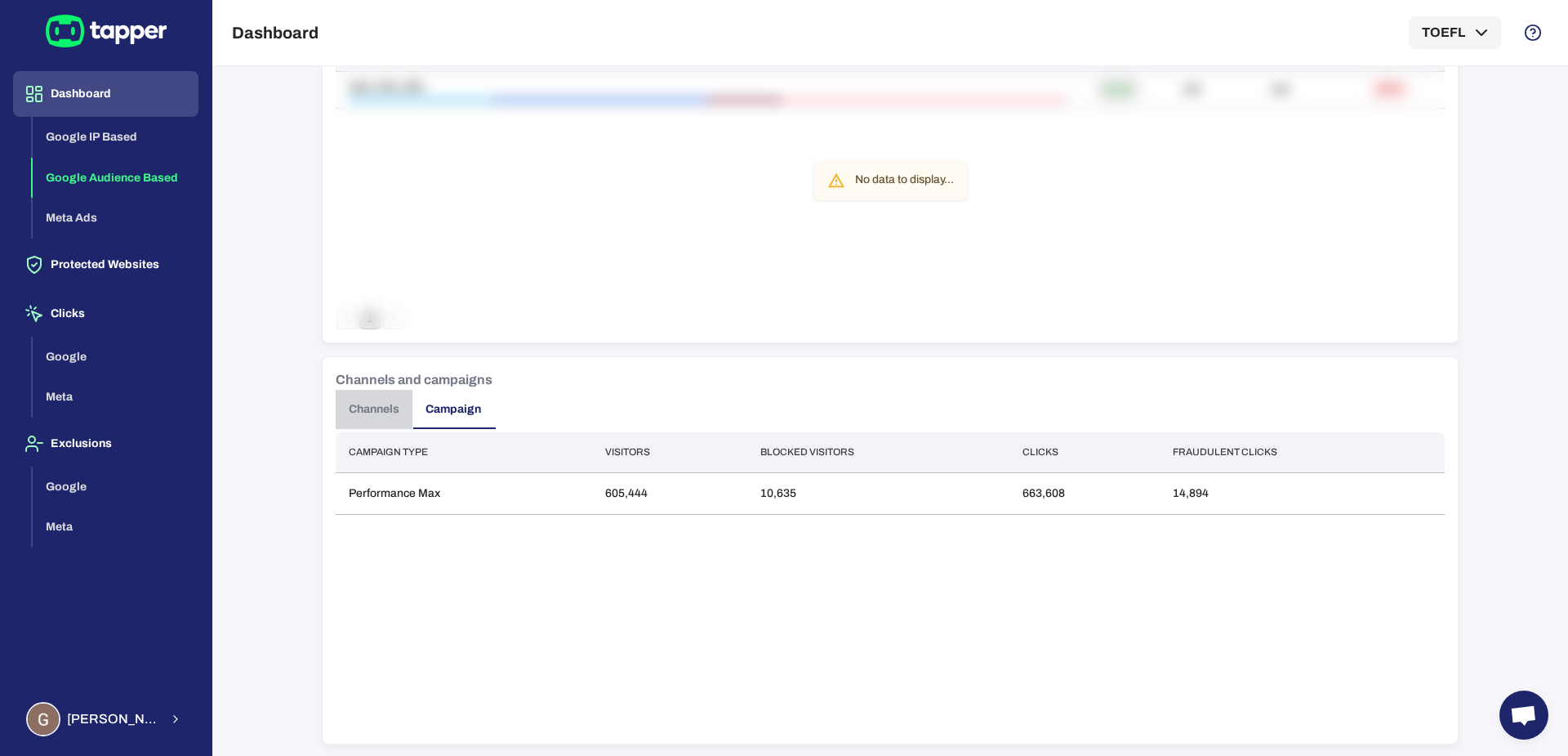
click at [378, 411] on button "Channels" at bounding box center [374, 409] width 77 height 39
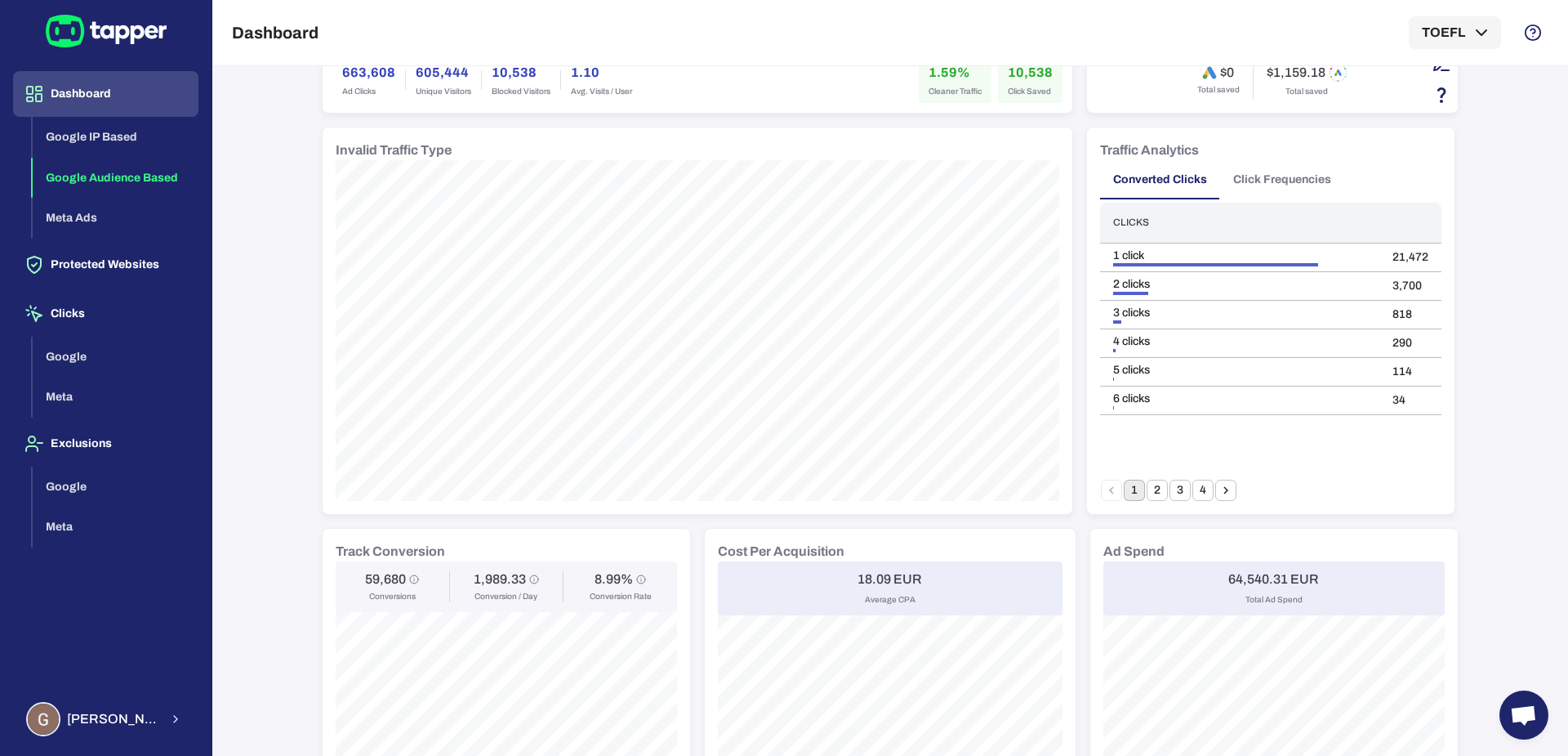
scroll to position [0, 0]
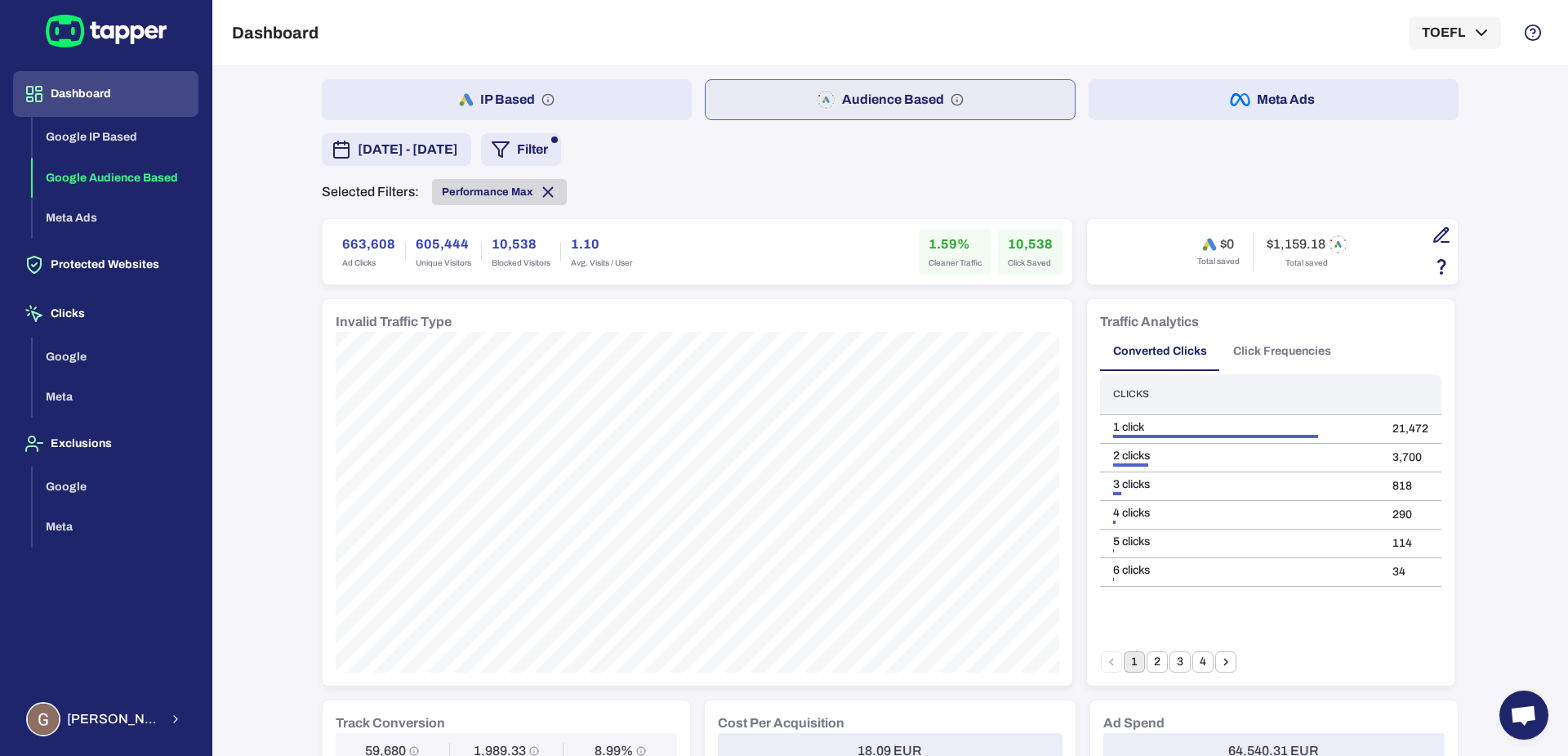
click at [539, 193] on icon at bounding box center [548, 191] width 18 height 18
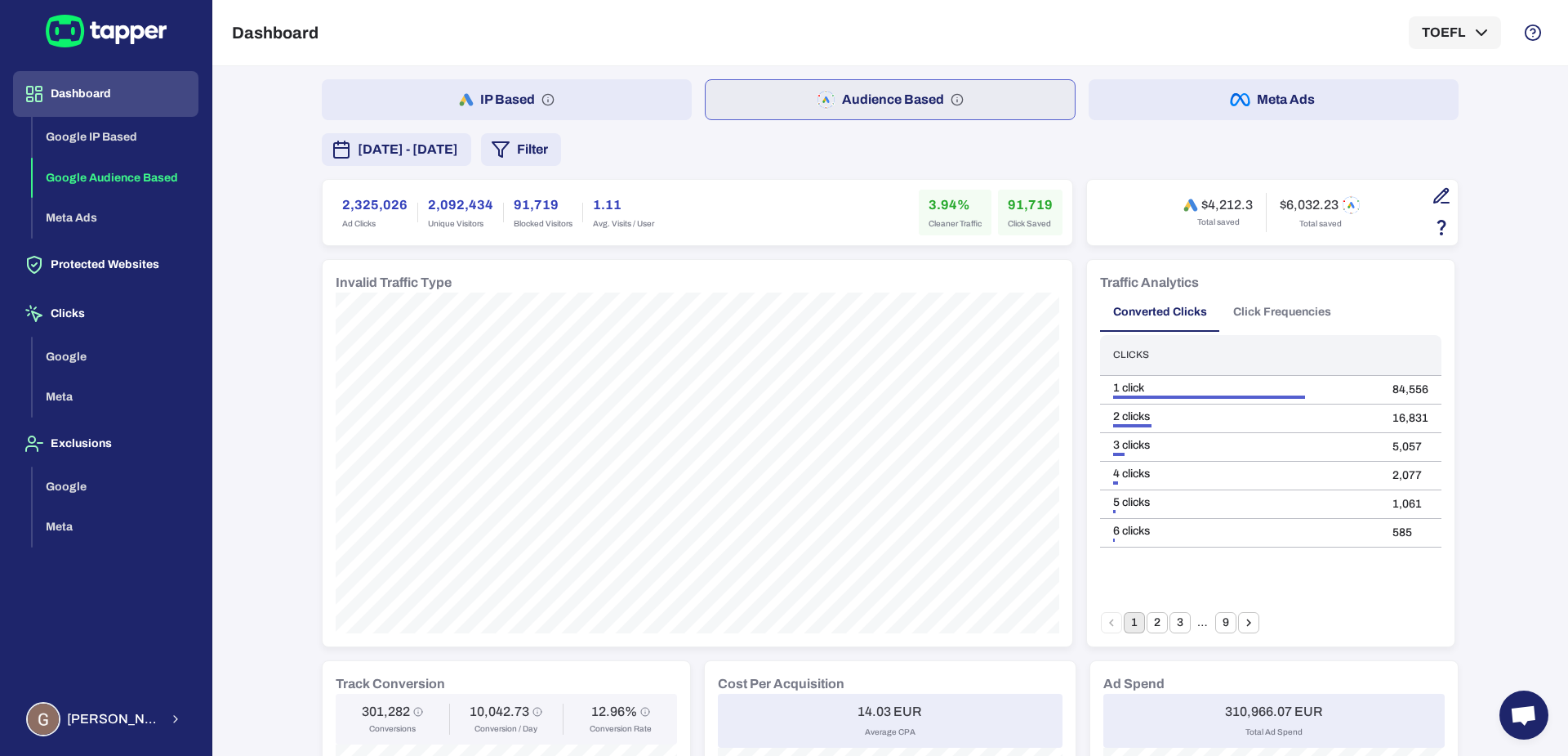
click at [510, 145] on icon "button" at bounding box center [500, 149] width 20 height 20
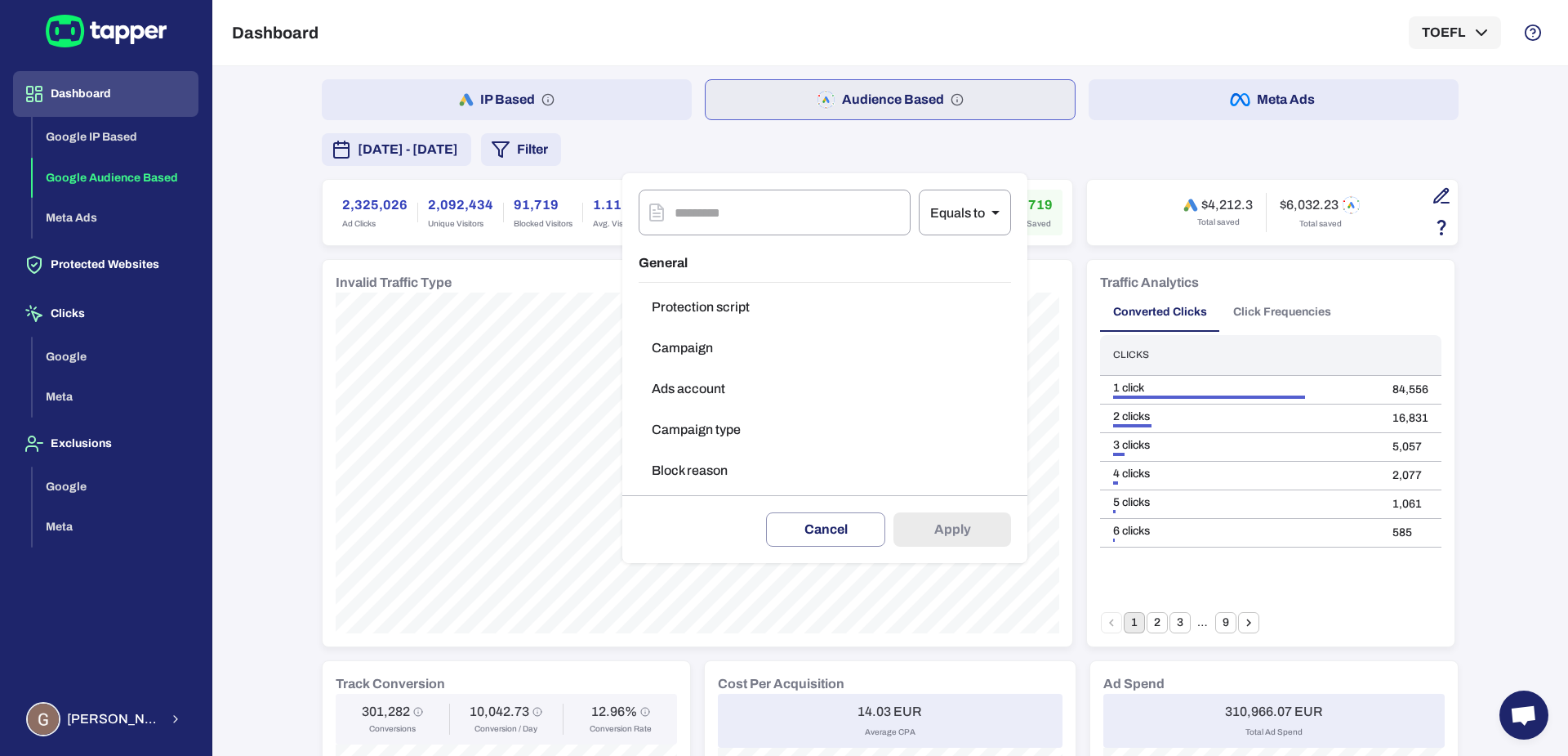
click at [690, 413] on button "Campaign type" at bounding box center [825, 429] width 373 height 32
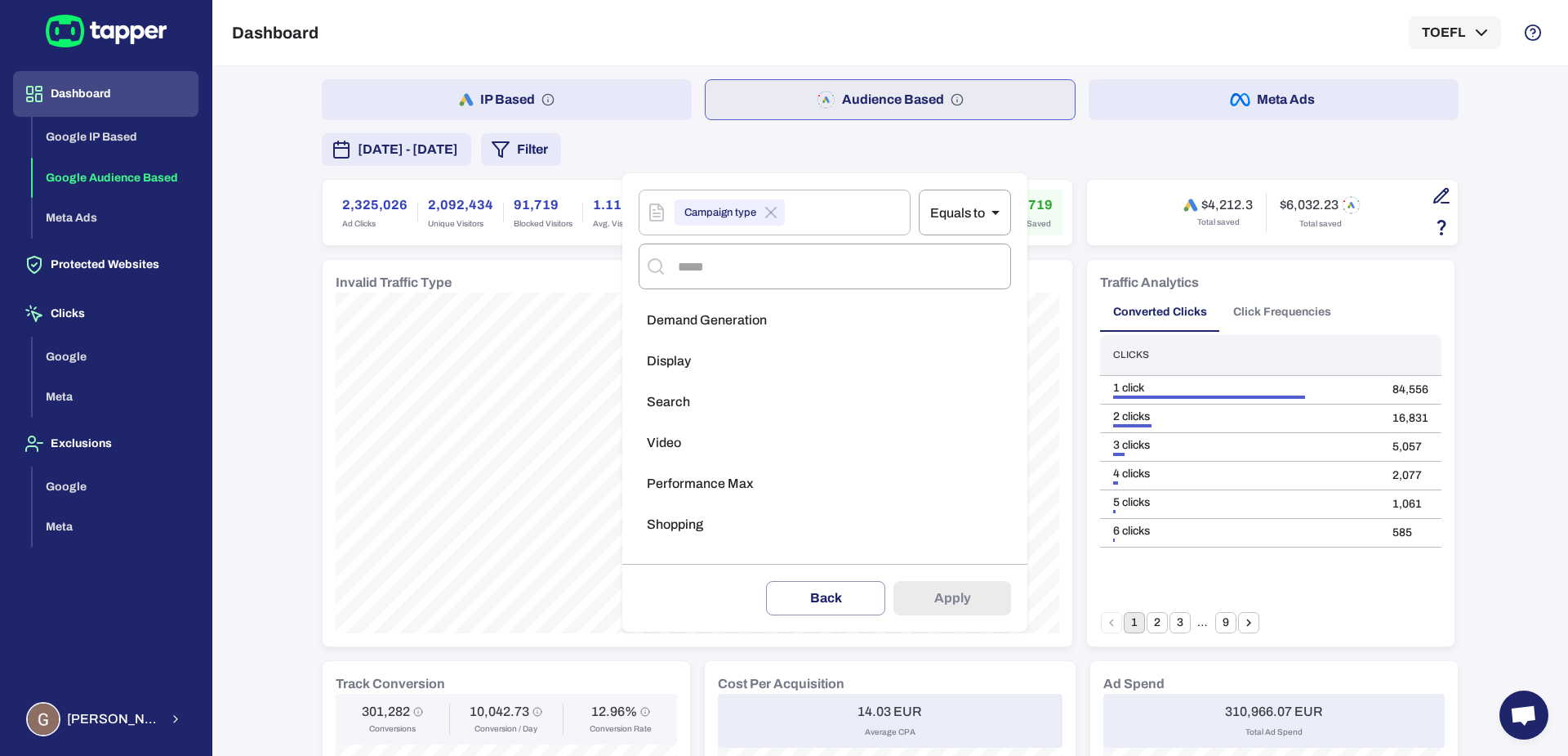
click at [677, 509] on li "Shopping" at bounding box center [825, 524] width 373 height 32
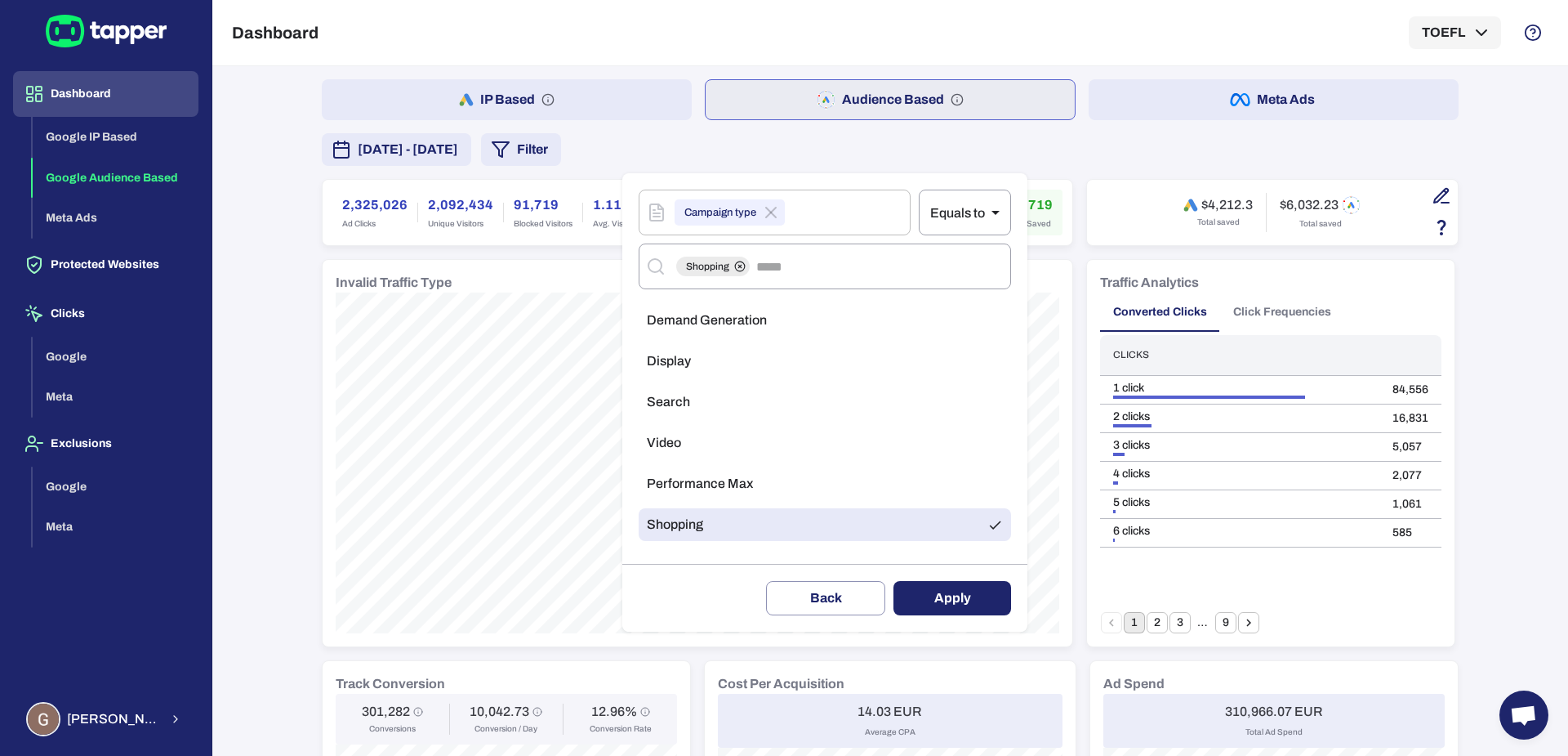
click at [682, 485] on span "Performance Max" at bounding box center [700, 483] width 106 height 17
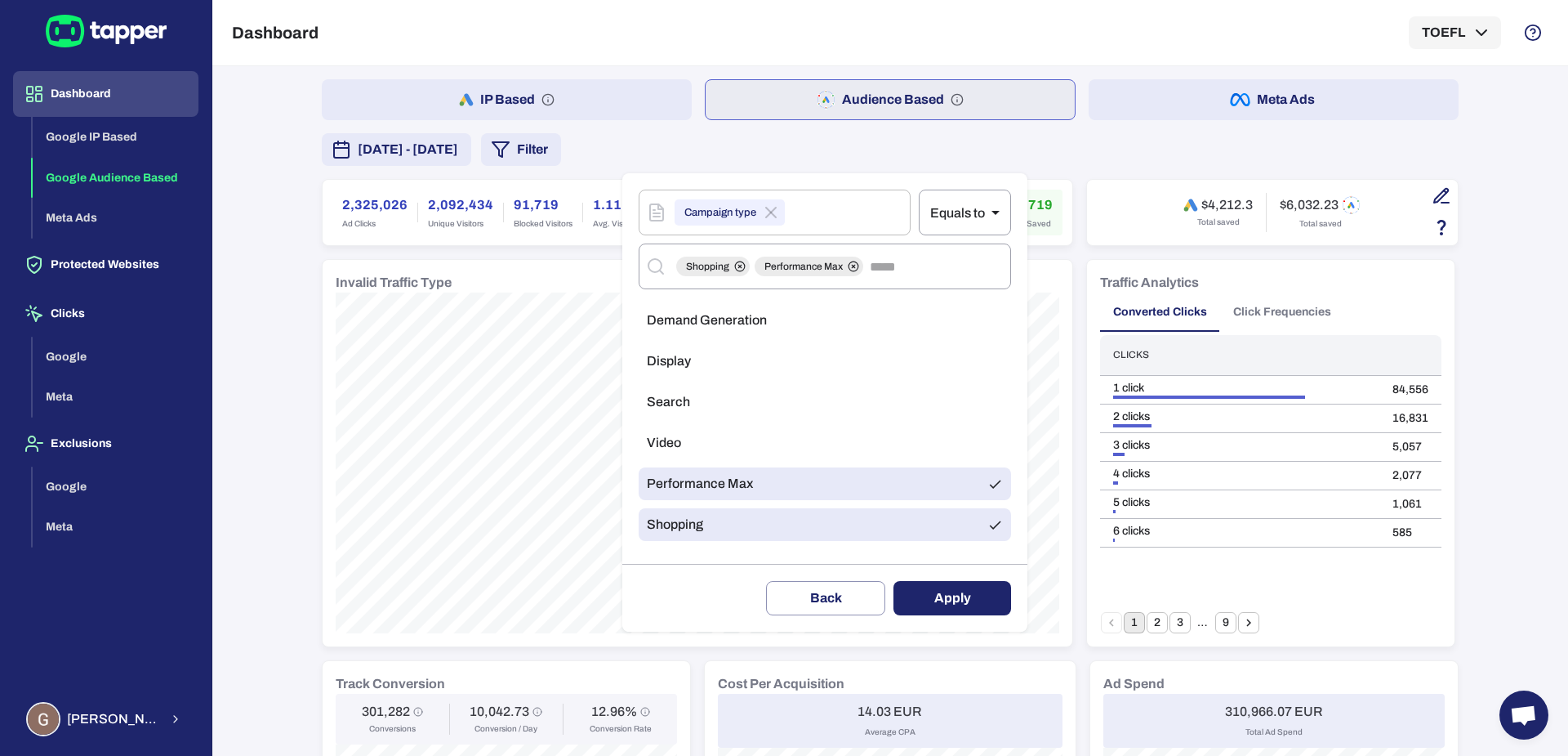
click at [685, 437] on li "Video" at bounding box center [825, 443] width 373 height 32
click at [690, 410] on li "Search" at bounding box center [825, 402] width 373 height 32
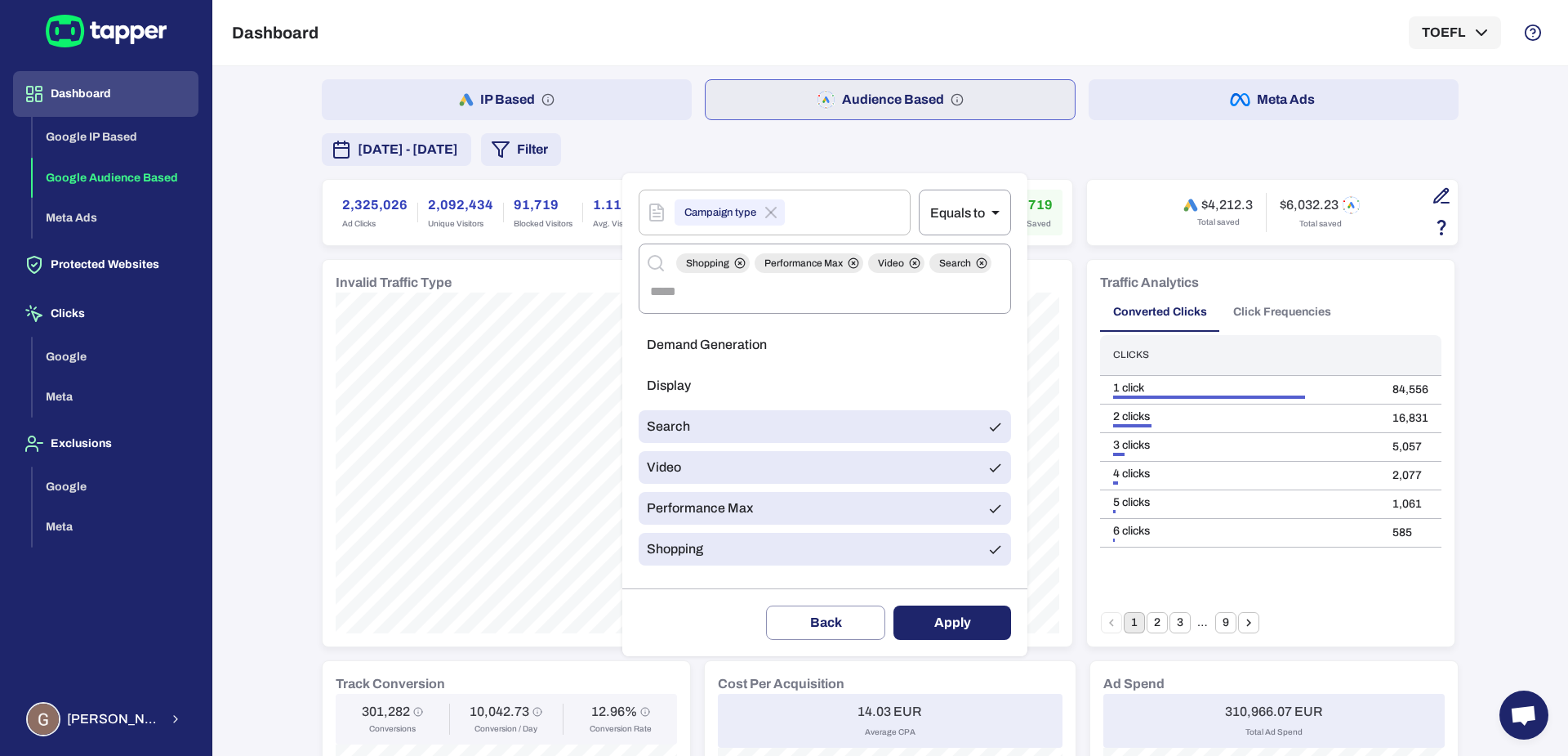
click at [696, 363] on ul "Demand Generation Display Search Video Performance Max Shopping" at bounding box center [825, 451] width 373 height 258
click at [702, 337] on span "Demand Generation" at bounding box center [706, 345] width 120 height 17
click at [702, 378] on li "Display" at bounding box center [825, 385] width 373 height 32
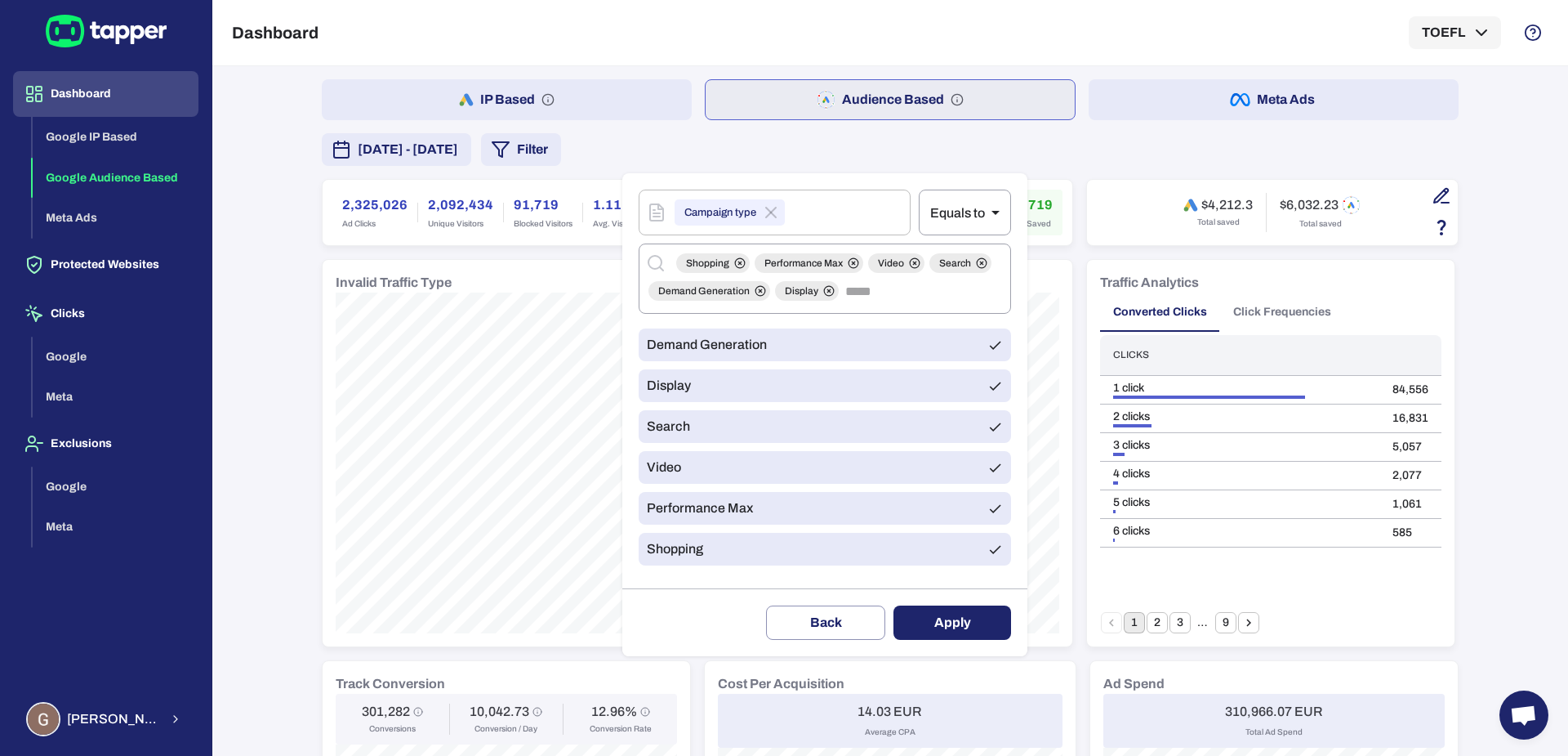
click at [977, 630] on button "Apply" at bounding box center [953, 622] width 118 height 34
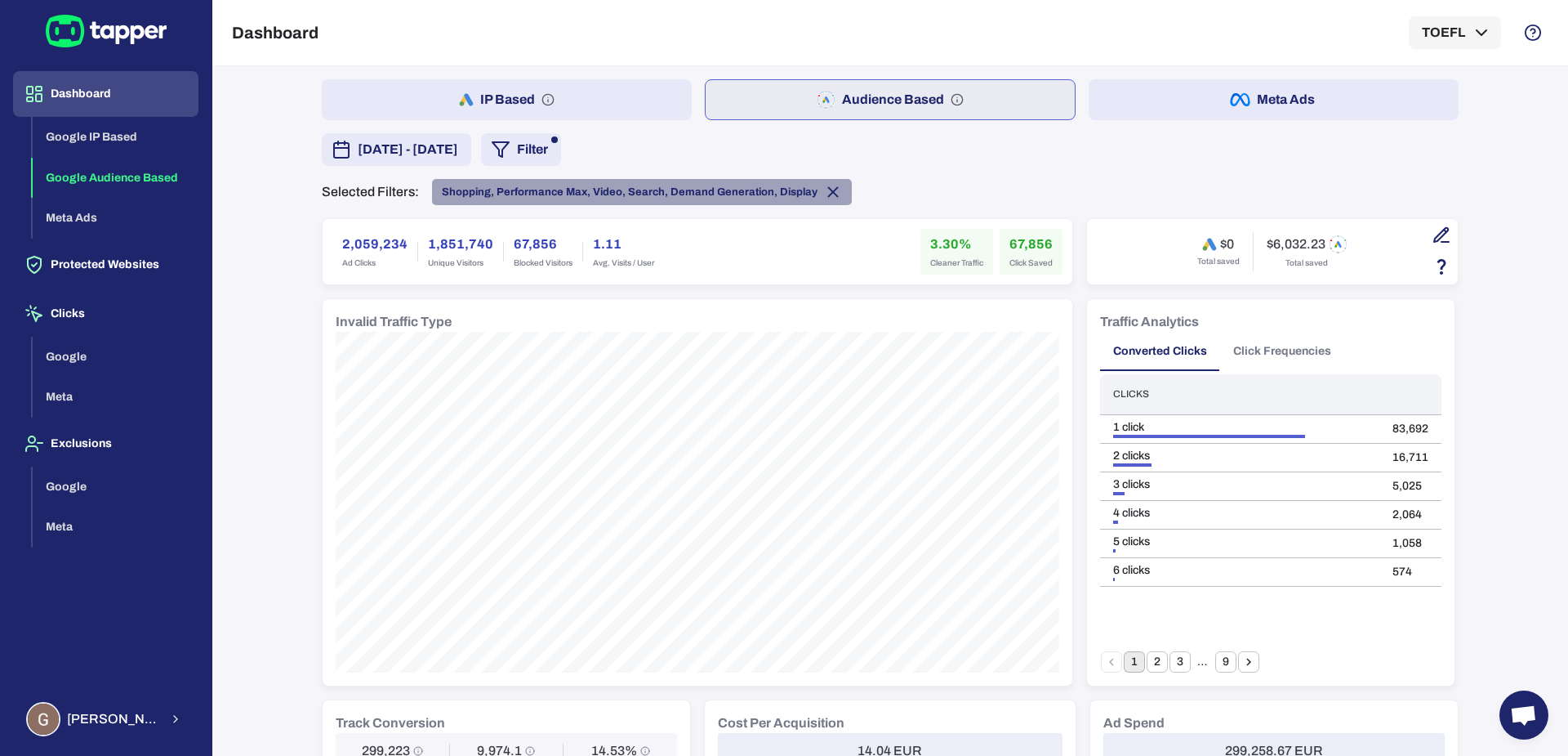
click at [824, 189] on icon at bounding box center [833, 191] width 18 height 18
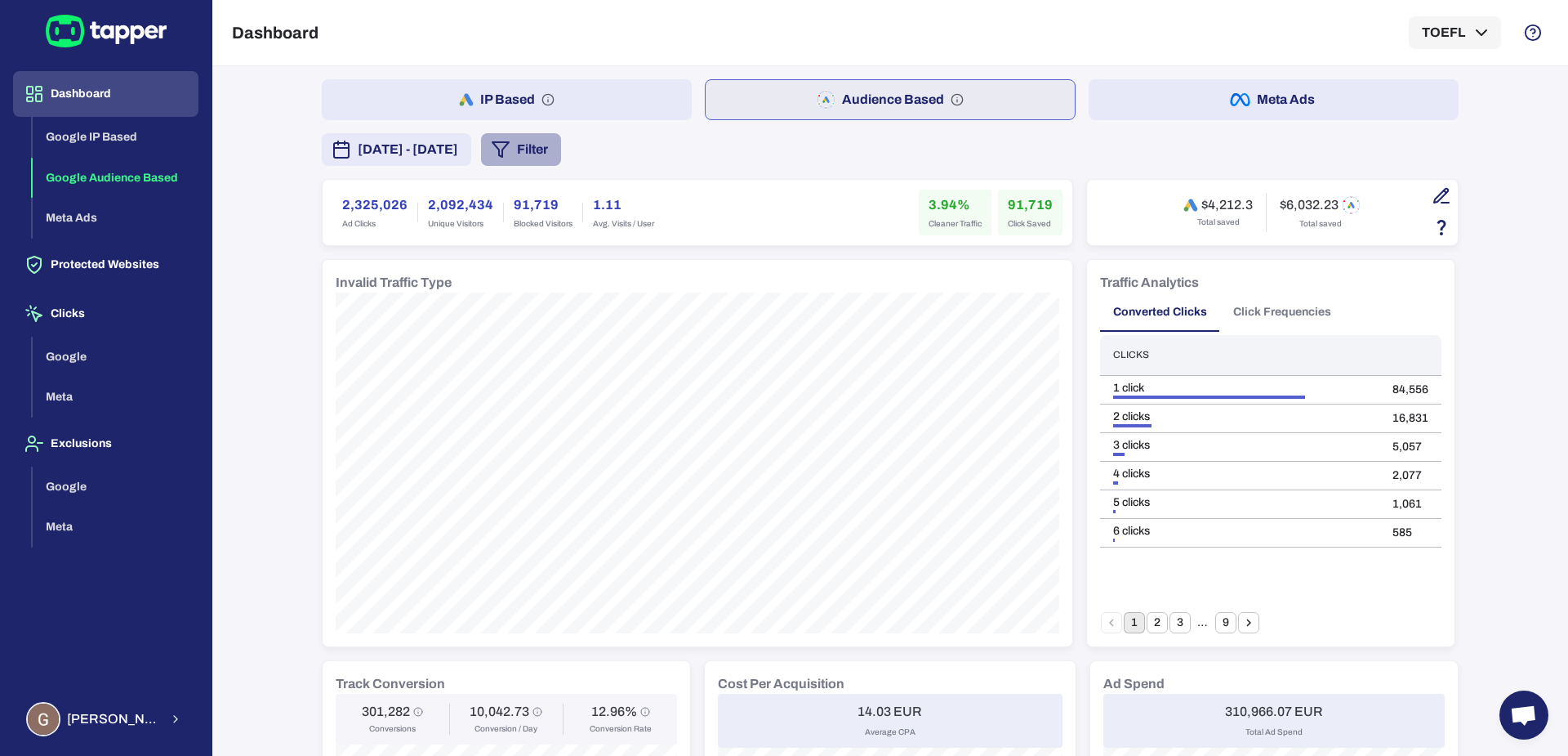
click at [561, 157] on button "Filter" at bounding box center [521, 149] width 80 height 32
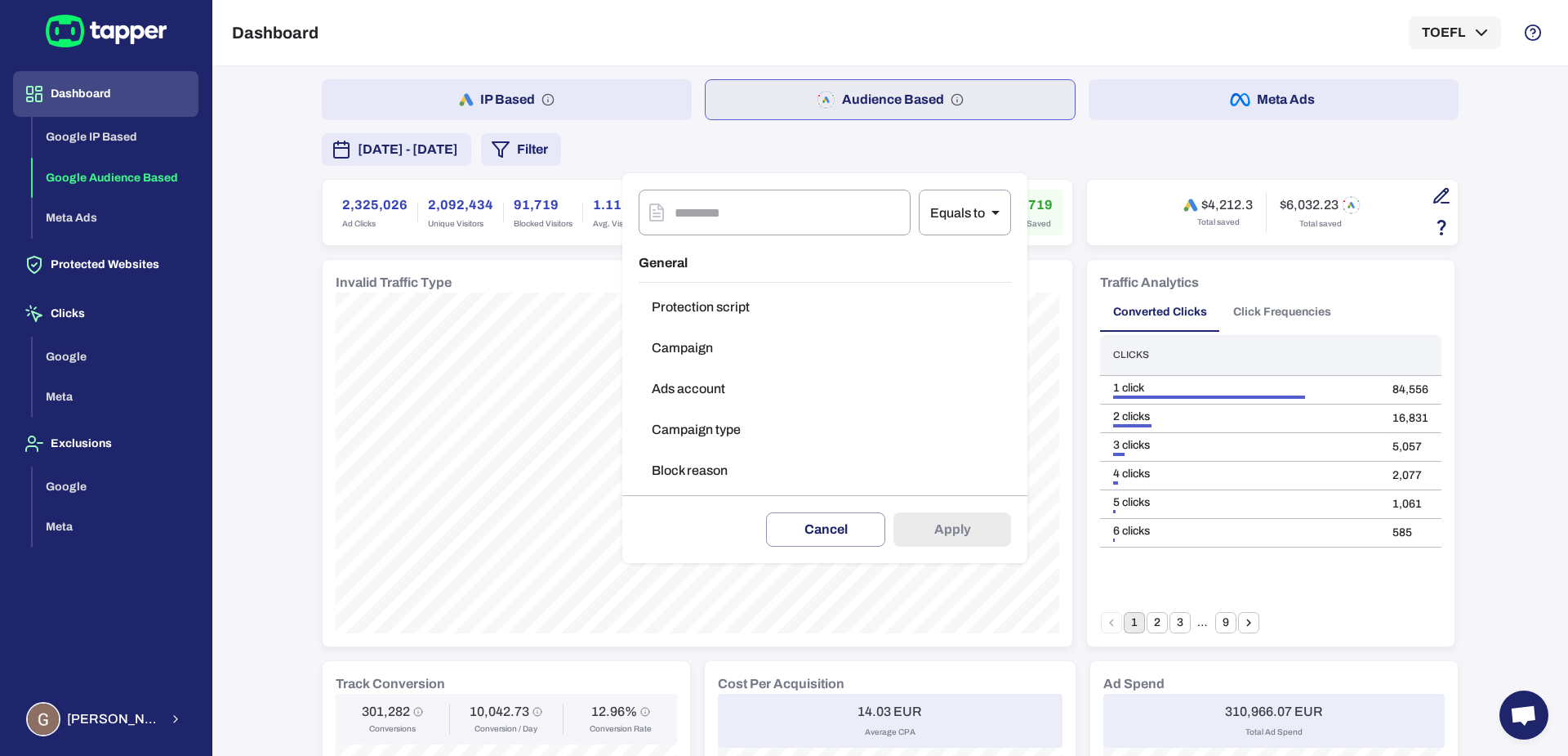
click at [688, 421] on button "Campaign type" at bounding box center [825, 429] width 373 height 32
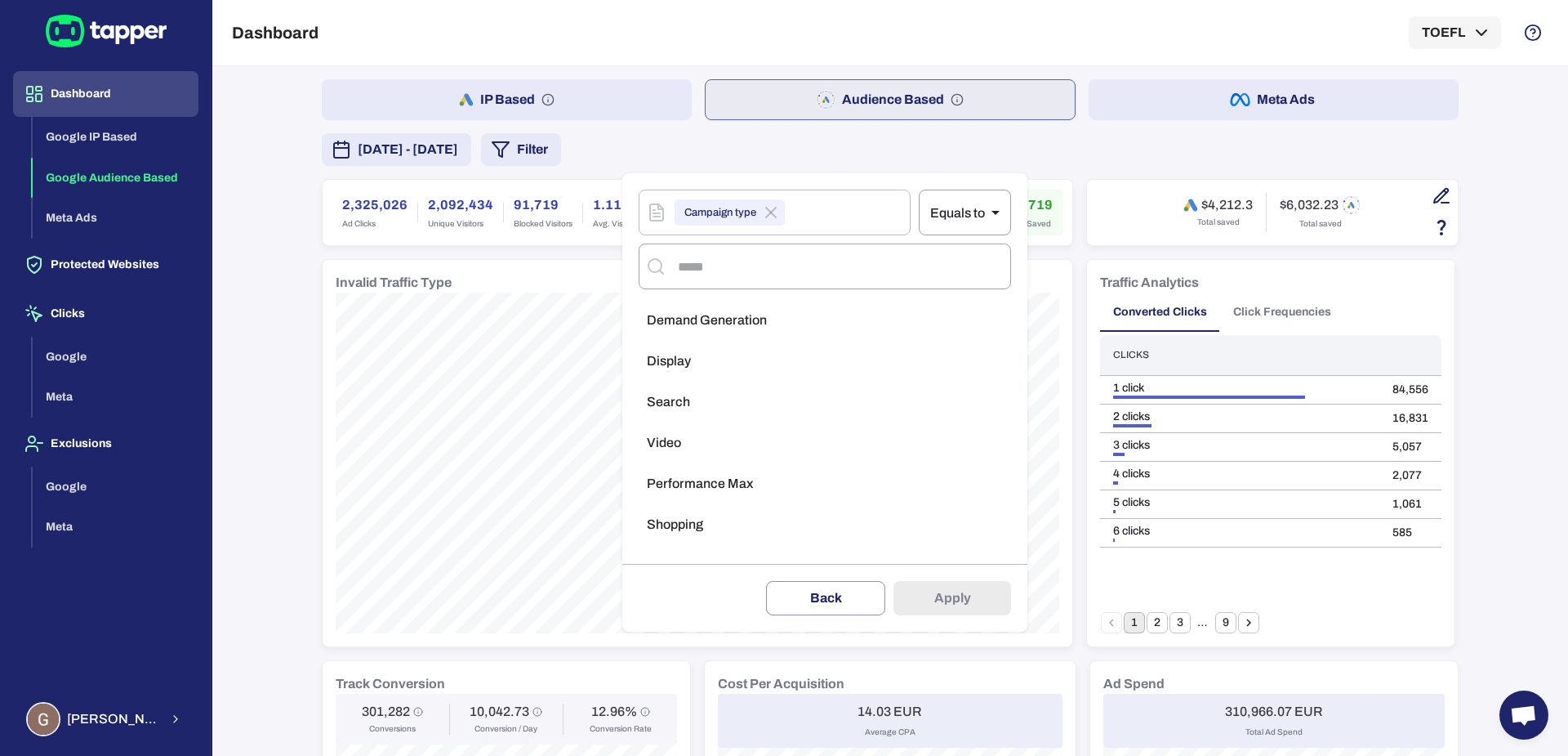
click at [734, 485] on span "Performance Max" at bounding box center [700, 483] width 106 height 17
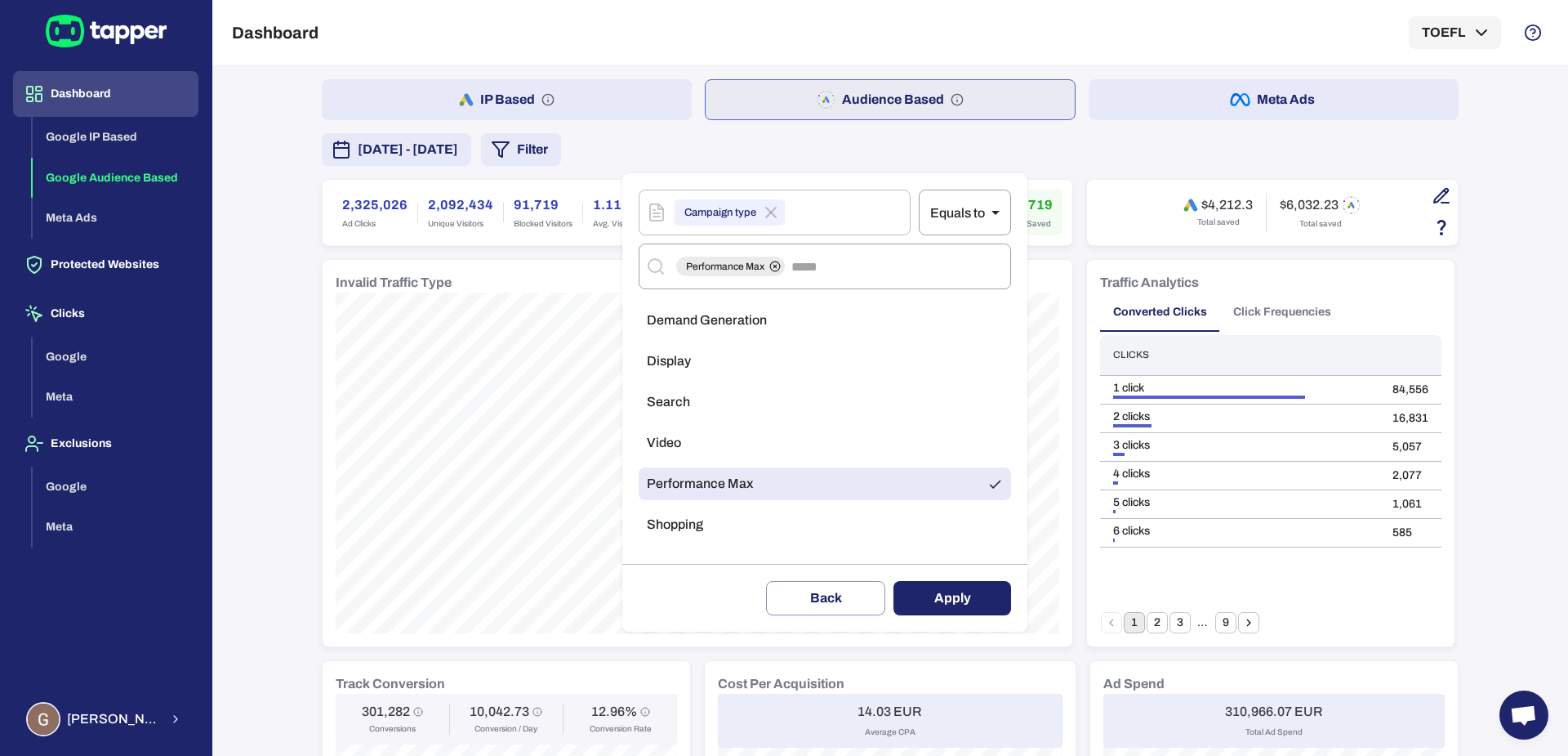
click at [924, 583] on button "Apply" at bounding box center [953, 598] width 118 height 34
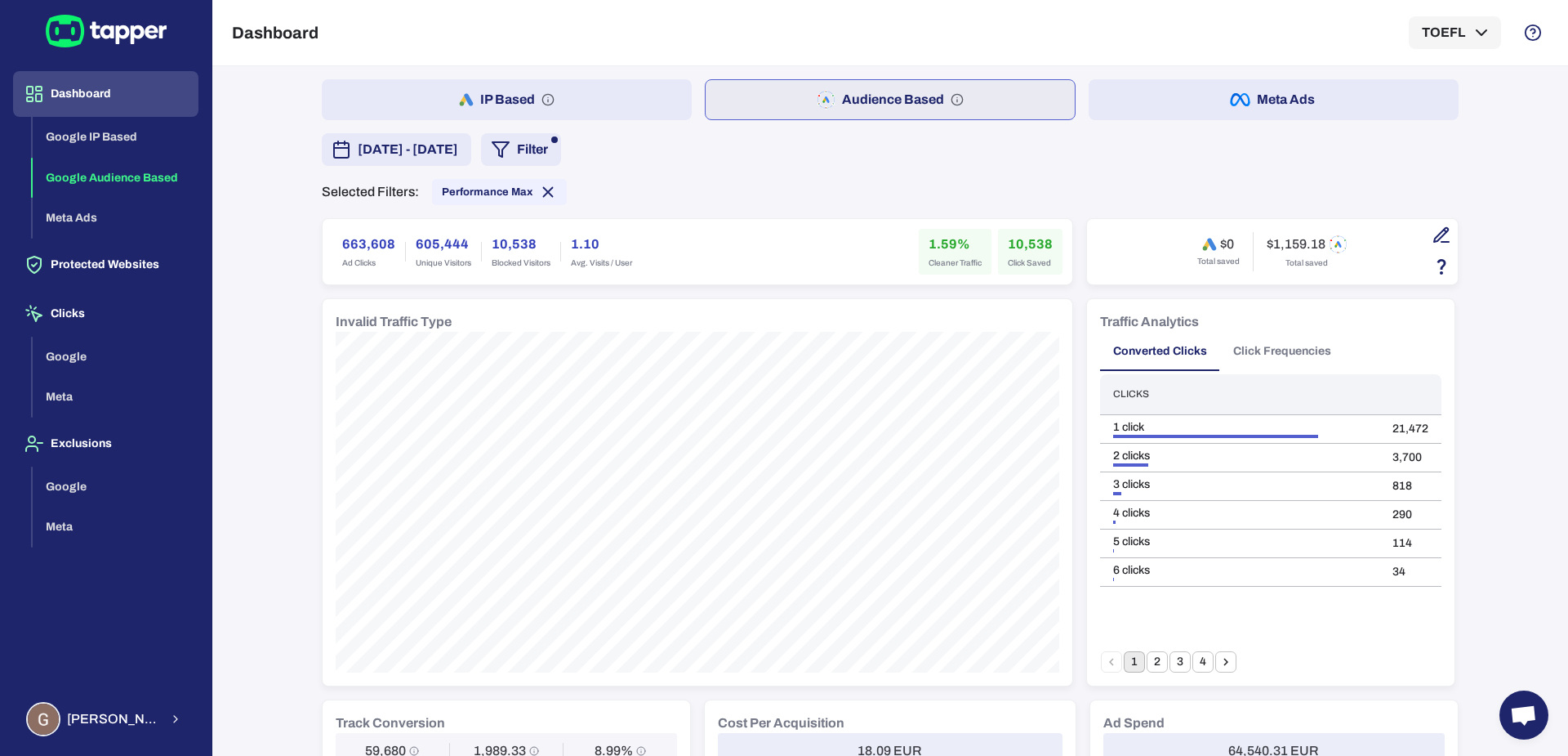
click at [487, 200] on div "Performance Max" at bounding box center [498, 191] width 134 height 27
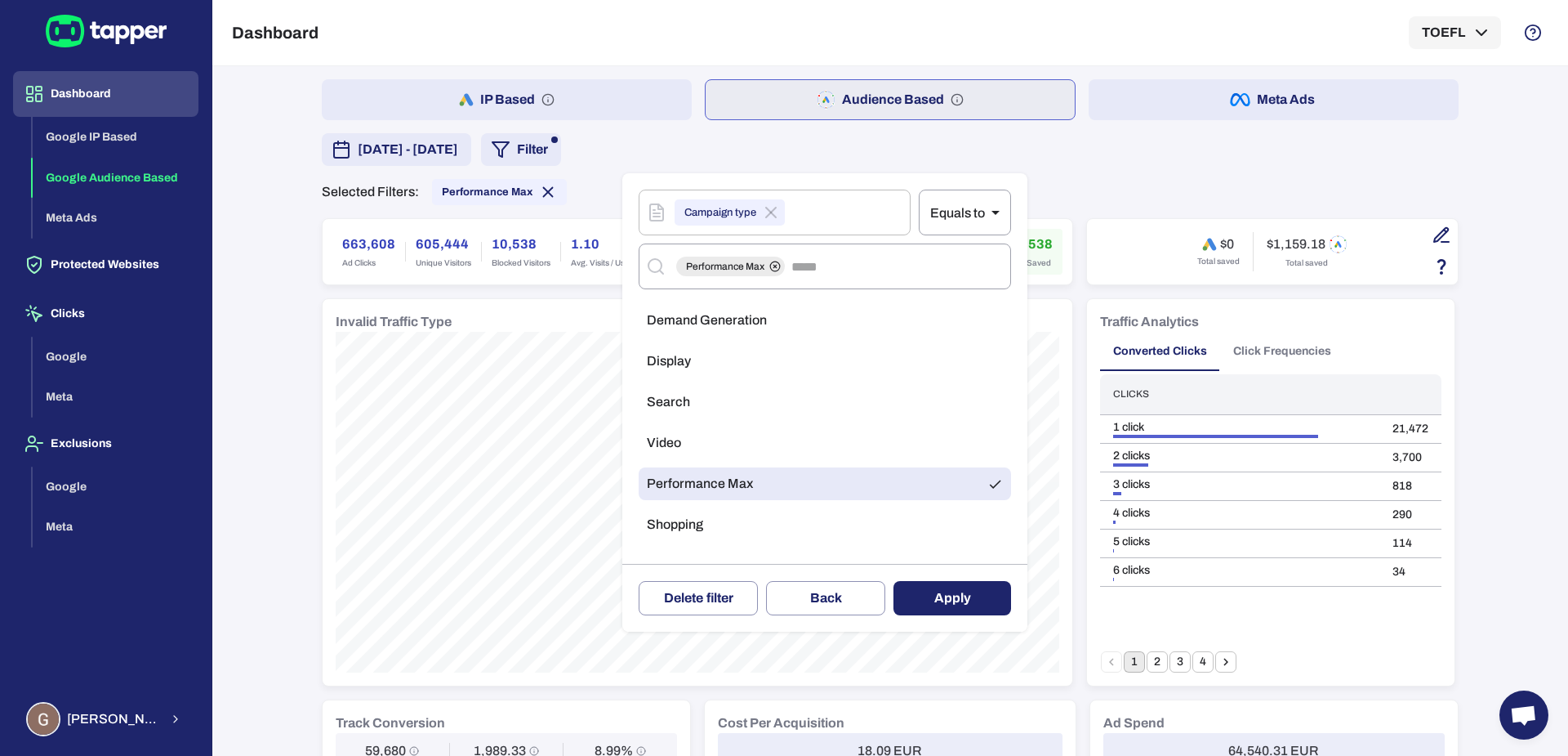
click at [691, 438] on li "Video" at bounding box center [825, 443] width 373 height 32
click at [739, 501] on ul "Demand Generation Display Search Video Performance Max Shopping" at bounding box center [825, 426] width 373 height 258
click at [746, 490] on span "Performance Max" at bounding box center [700, 483] width 106 height 17
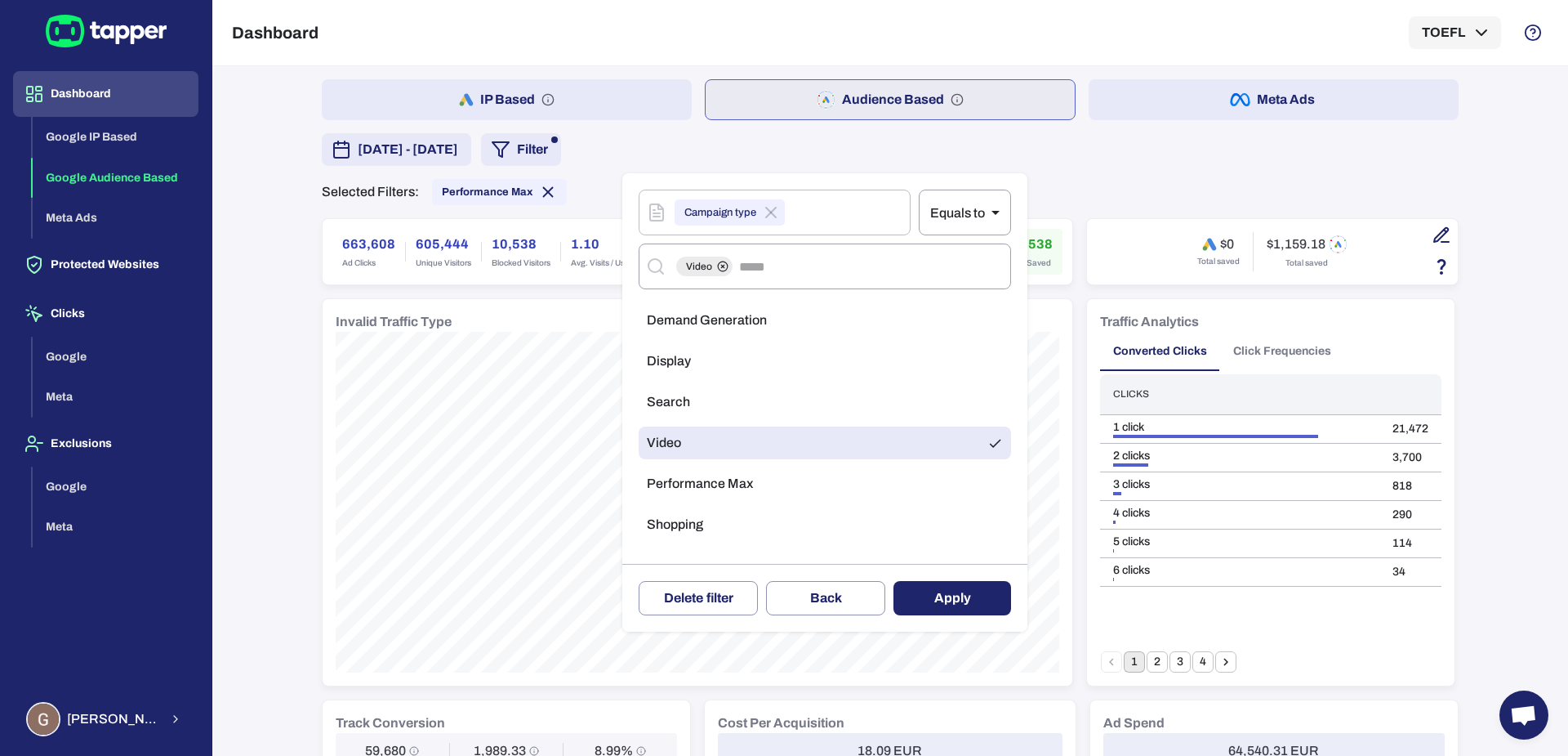
click at [941, 608] on button "Apply" at bounding box center [953, 598] width 118 height 34
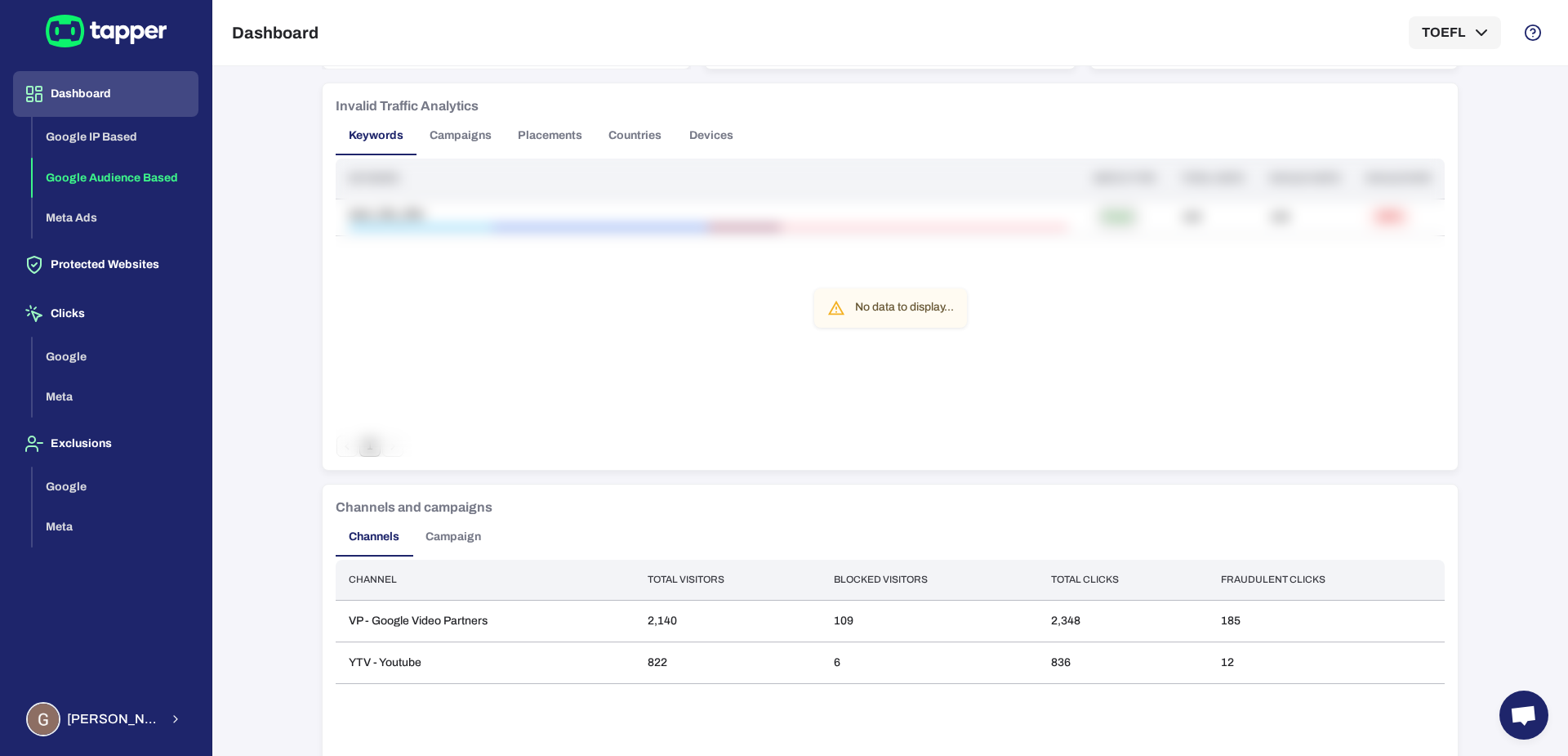
scroll to position [1016, 0]
click at [442, 529] on button "Campaign" at bounding box center [452, 539] width 81 height 39
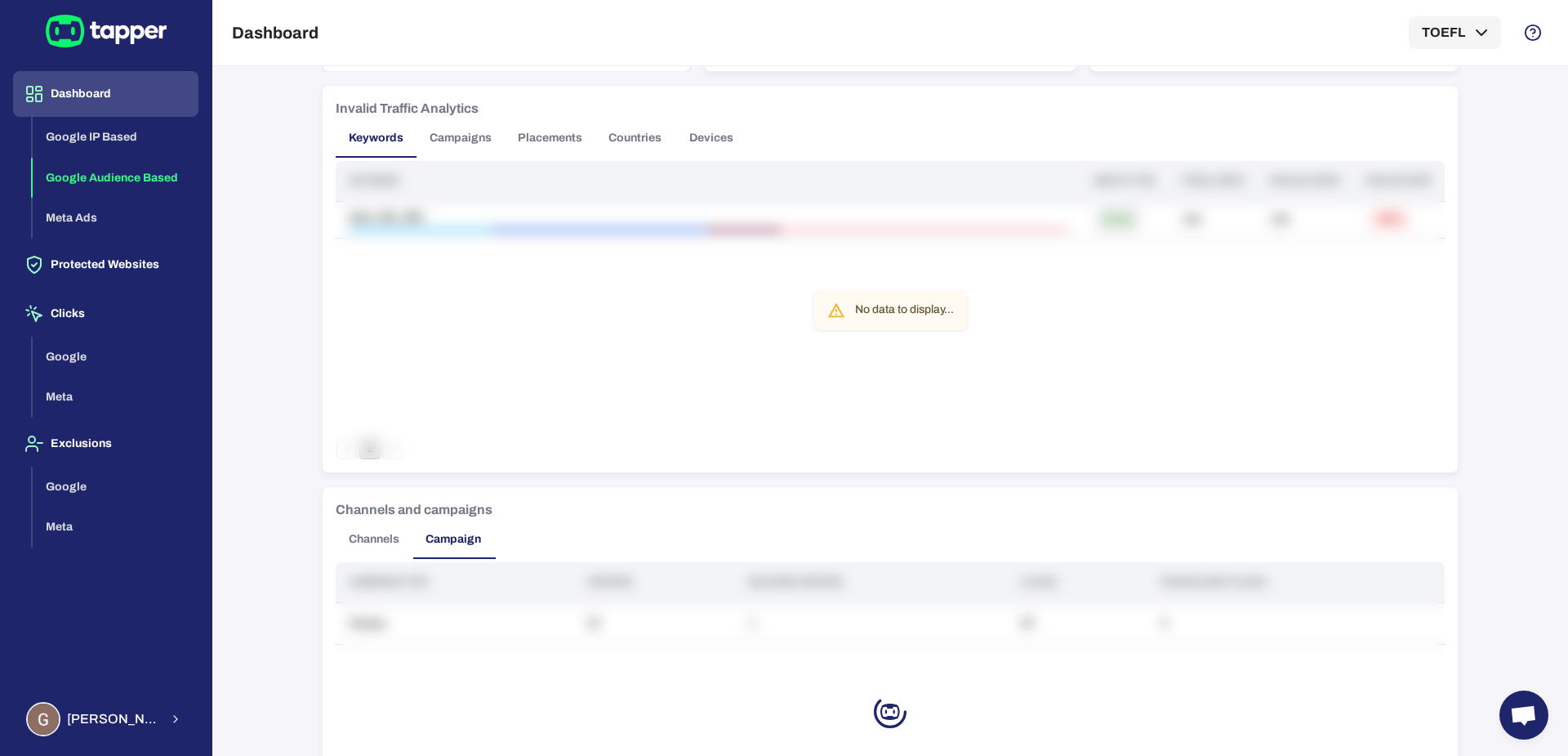
scroll to position [0, 0]
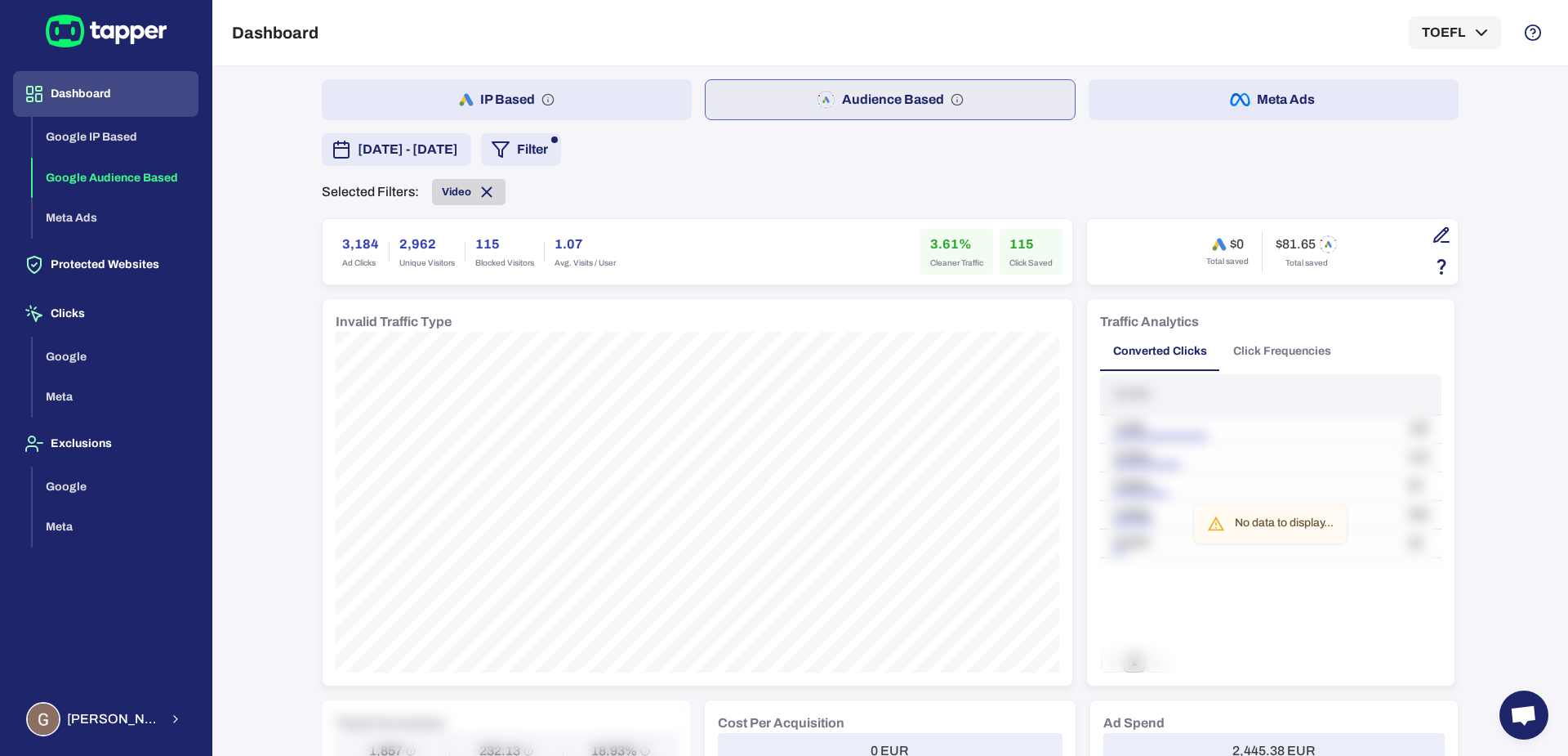
click at [478, 194] on icon at bounding box center [487, 191] width 18 height 18
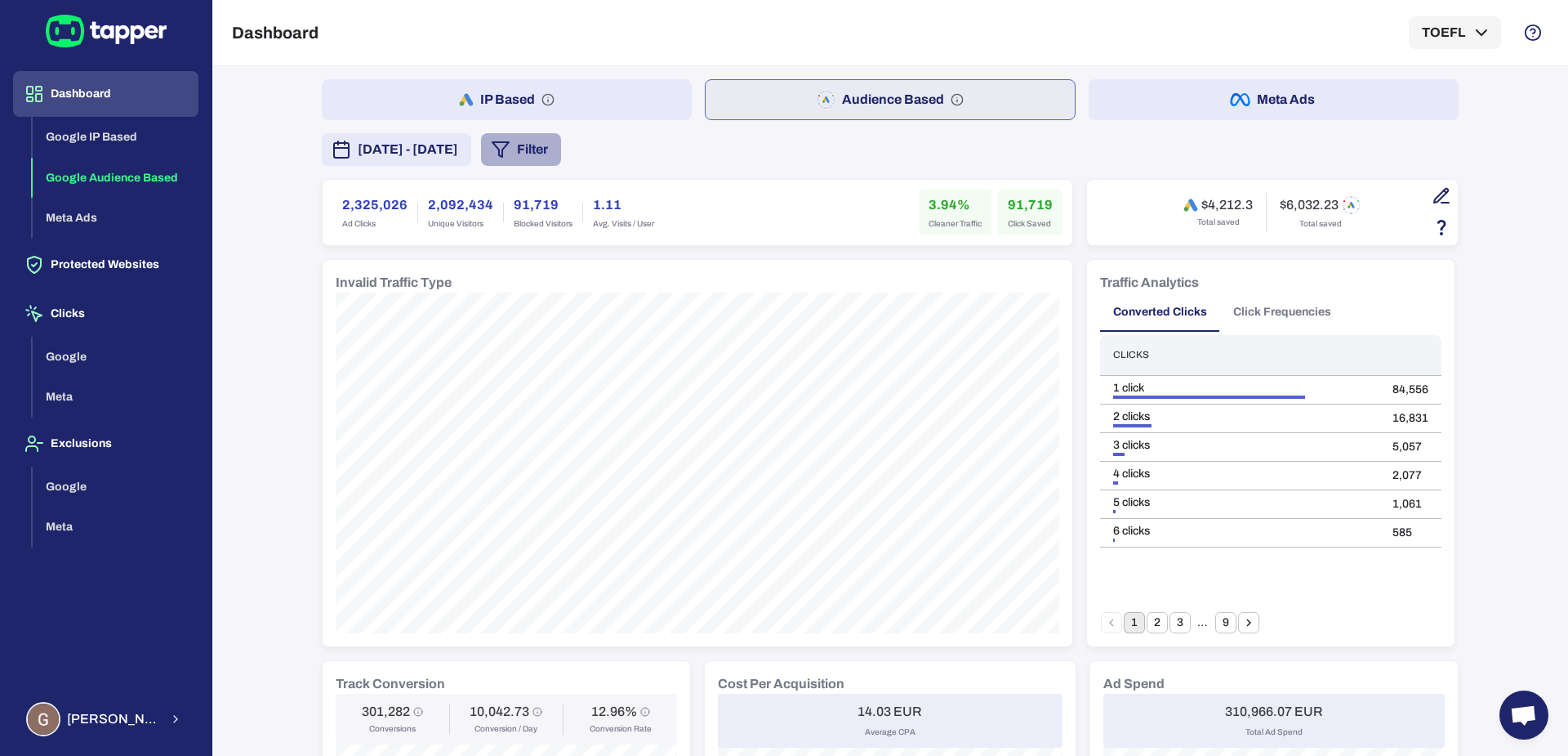
click at [561, 156] on button "Filter" at bounding box center [521, 149] width 80 height 32
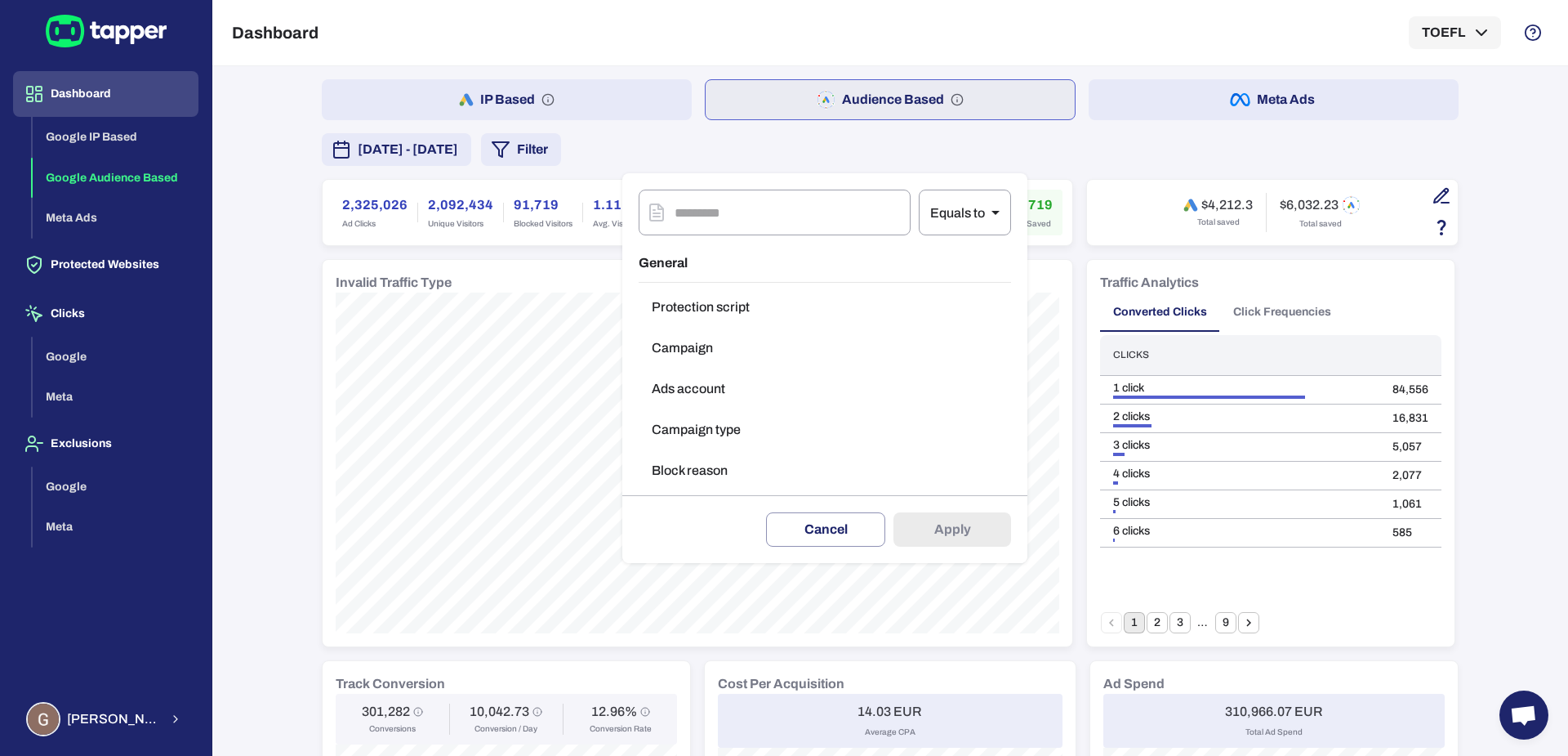
click at [714, 424] on button "Campaign type" at bounding box center [825, 429] width 373 height 32
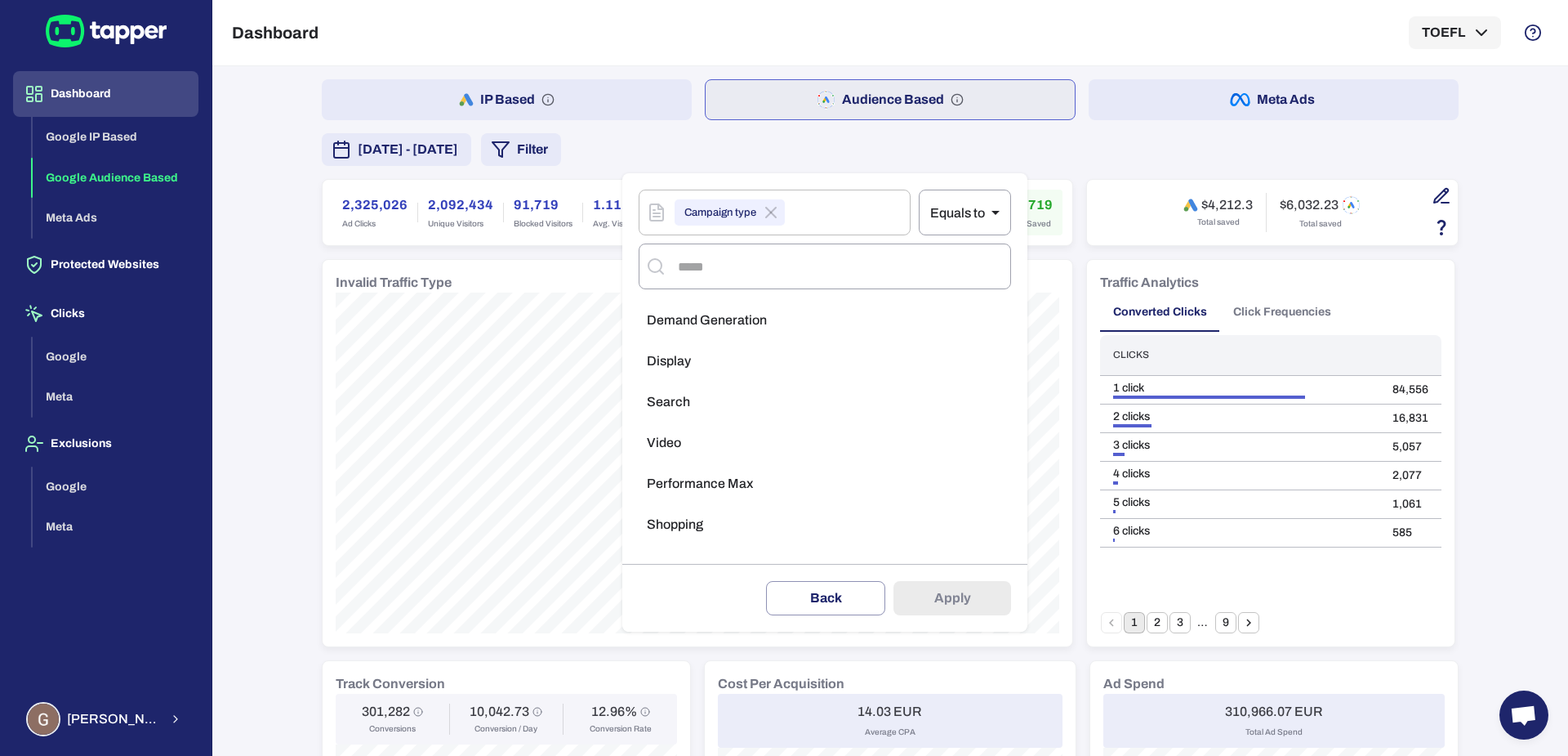
click at [712, 327] on span "Demand Generation" at bounding box center [706, 320] width 120 height 17
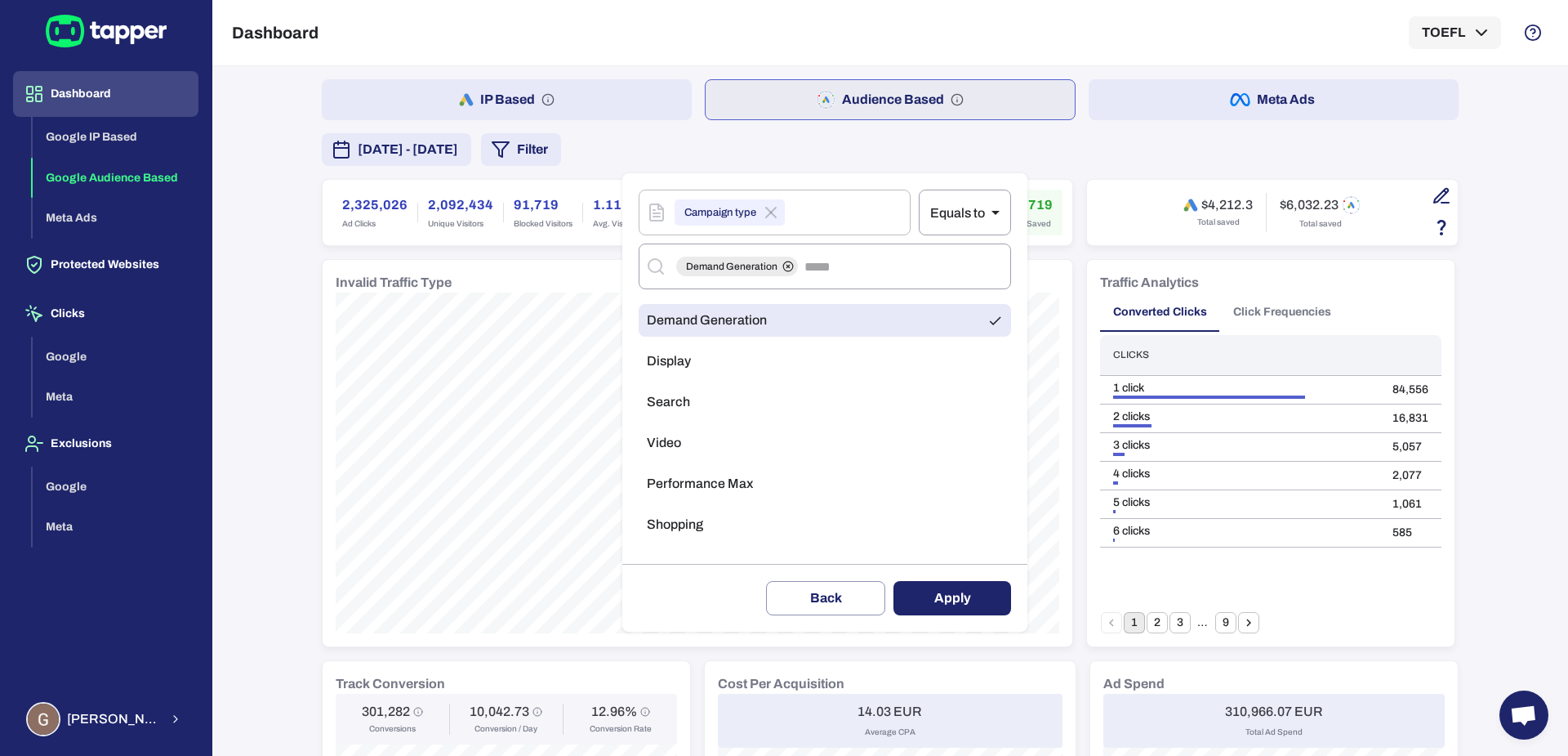
click at [963, 612] on button "Apply" at bounding box center [953, 598] width 118 height 34
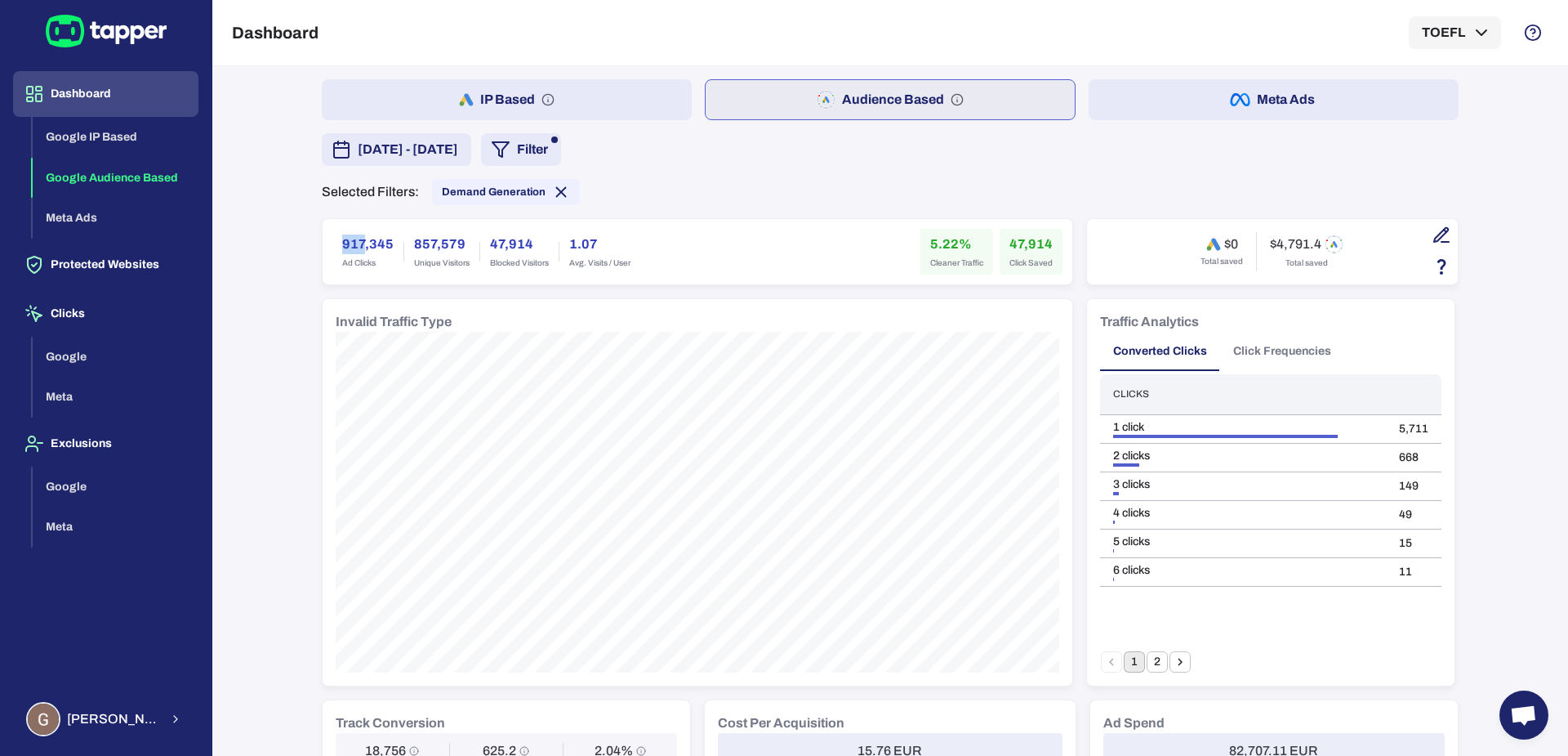
drag, startPoint x: 334, startPoint y: 247, endPoint x: 353, endPoint y: 249, distance: 19.1
click at [353, 249] on h6 "917,345" at bounding box center [368, 244] width 51 height 20
click at [475, 198] on span "Demand Generation" at bounding box center [505, 191] width 148 height 18
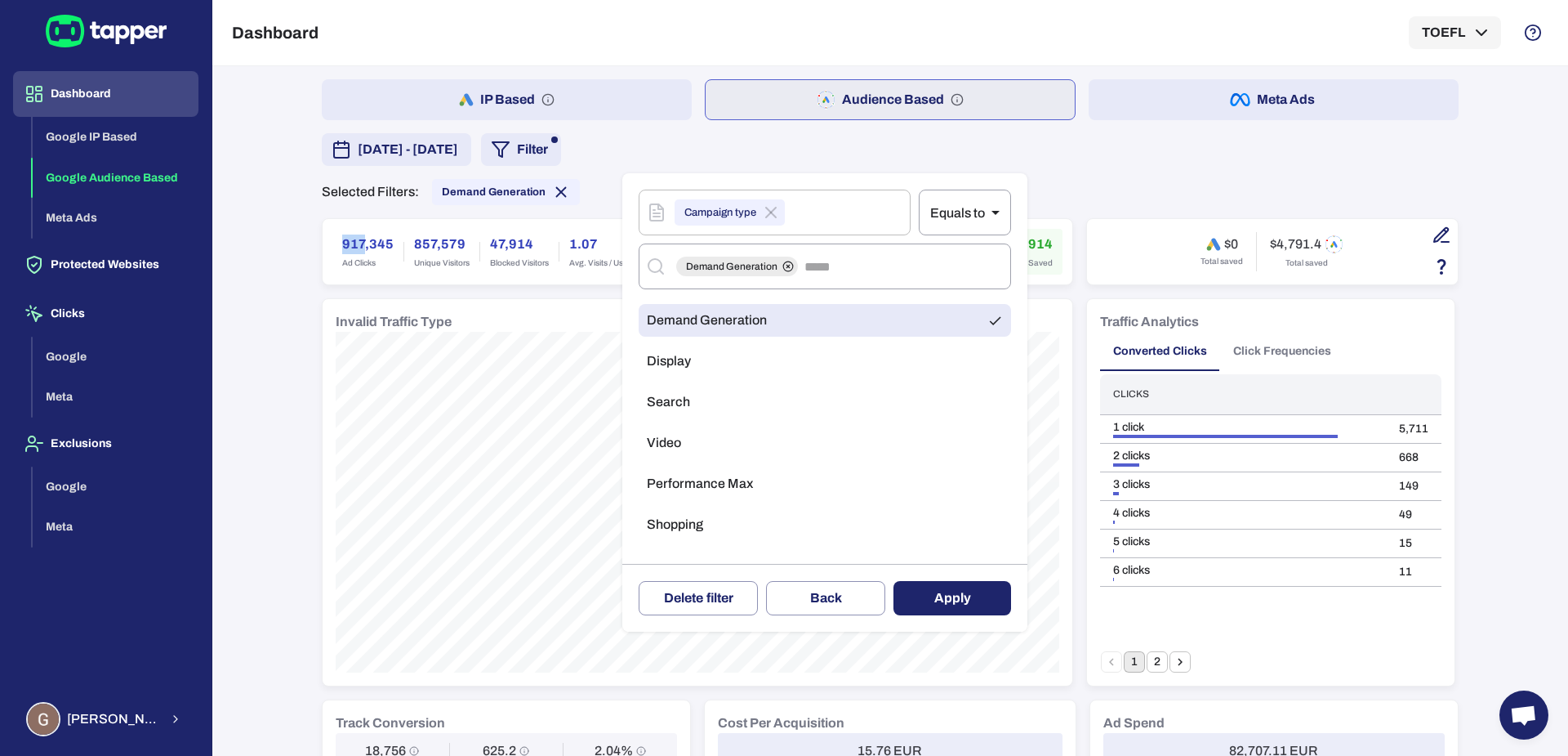
click at [699, 373] on li "Display" at bounding box center [825, 360] width 373 height 32
click at [698, 403] on li "Search" at bounding box center [825, 402] width 373 height 32
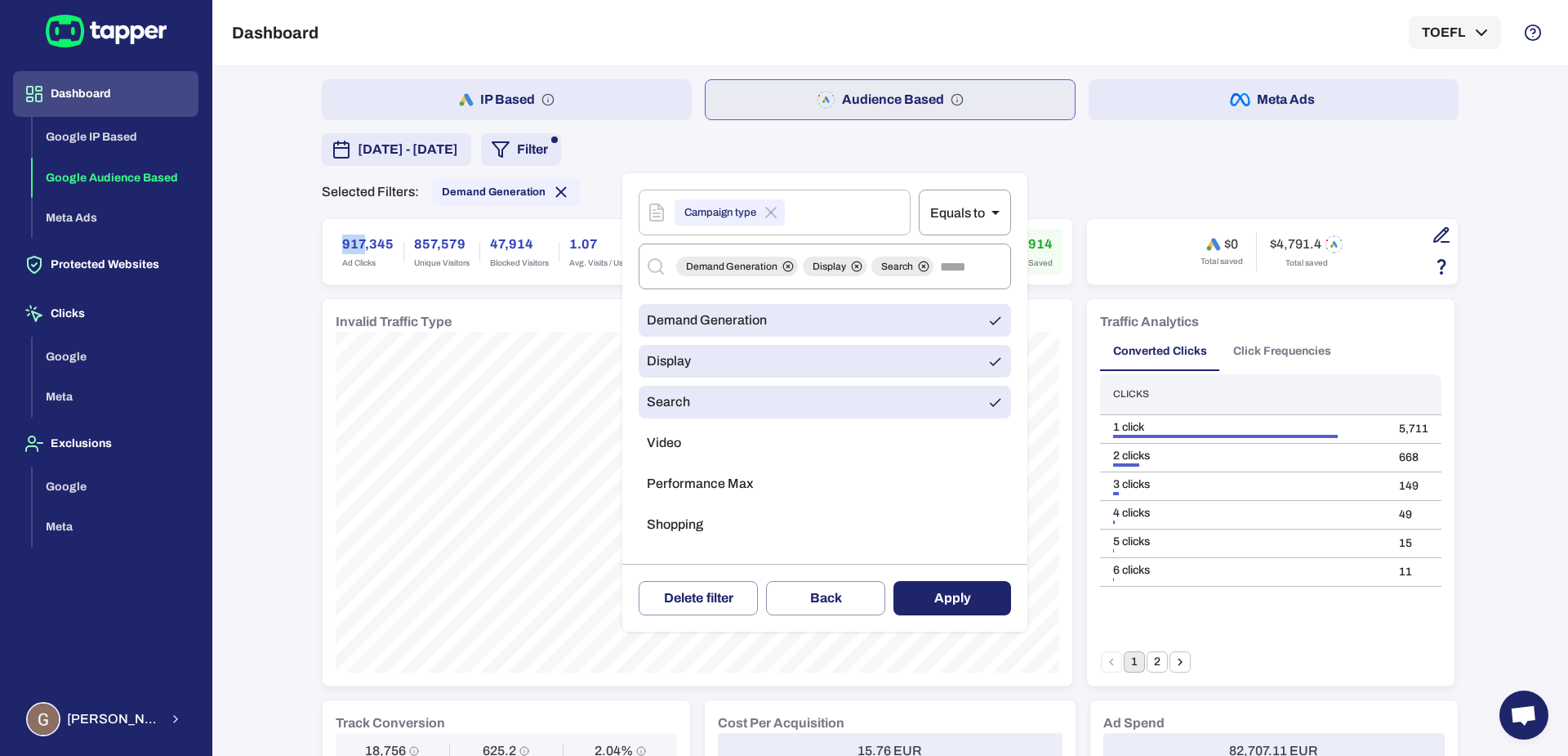
click at [699, 418] on ul "Demand Generation Display Search Video Performance Max Shopping" at bounding box center [825, 426] width 373 height 258
click at [699, 433] on li "Video" at bounding box center [825, 443] width 373 height 32
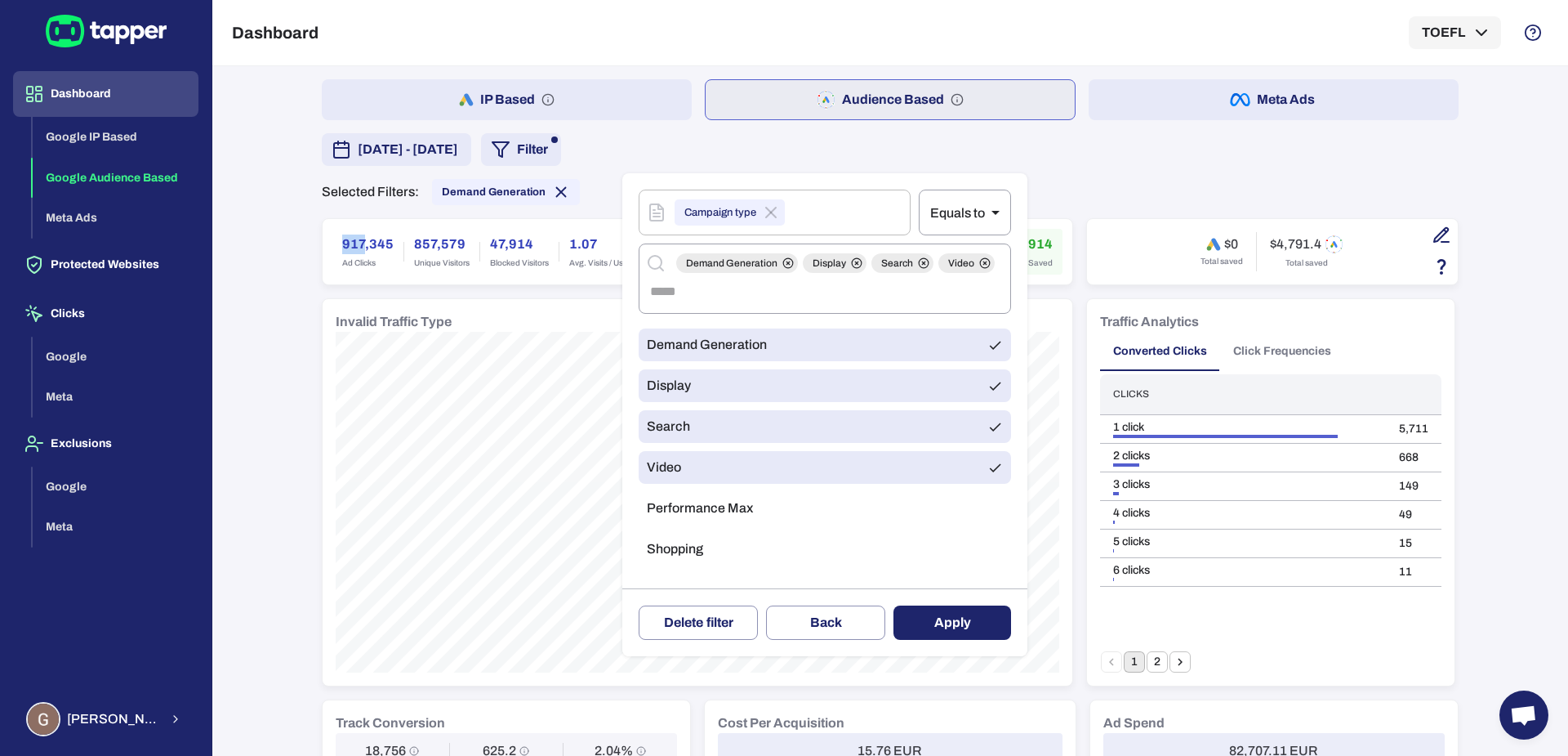
click at [698, 505] on span "Performance Max" at bounding box center [700, 508] width 106 height 17
click at [705, 565] on li "Shopping" at bounding box center [825, 549] width 373 height 32
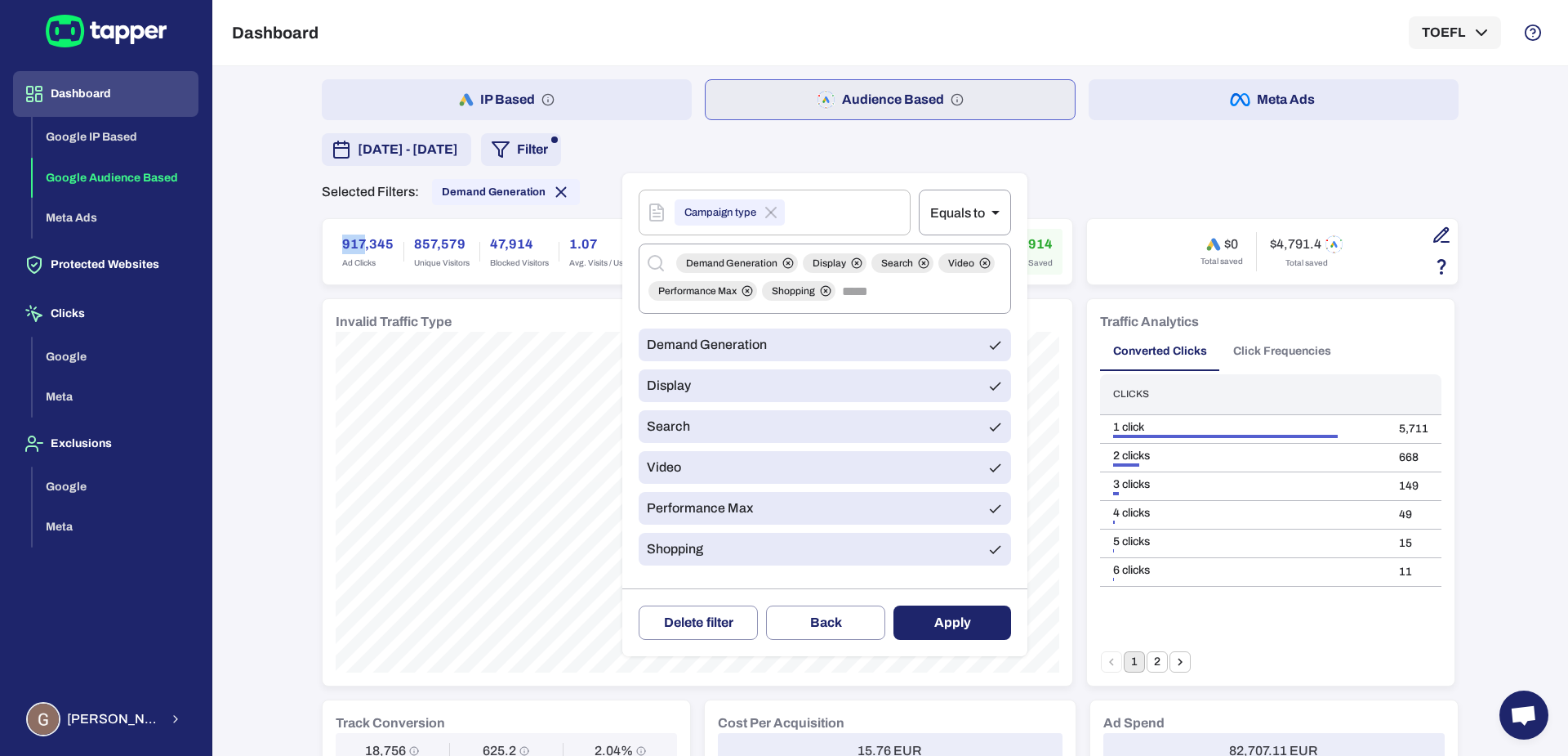
click at [926, 613] on button "Apply" at bounding box center [953, 622] width 118 height 34
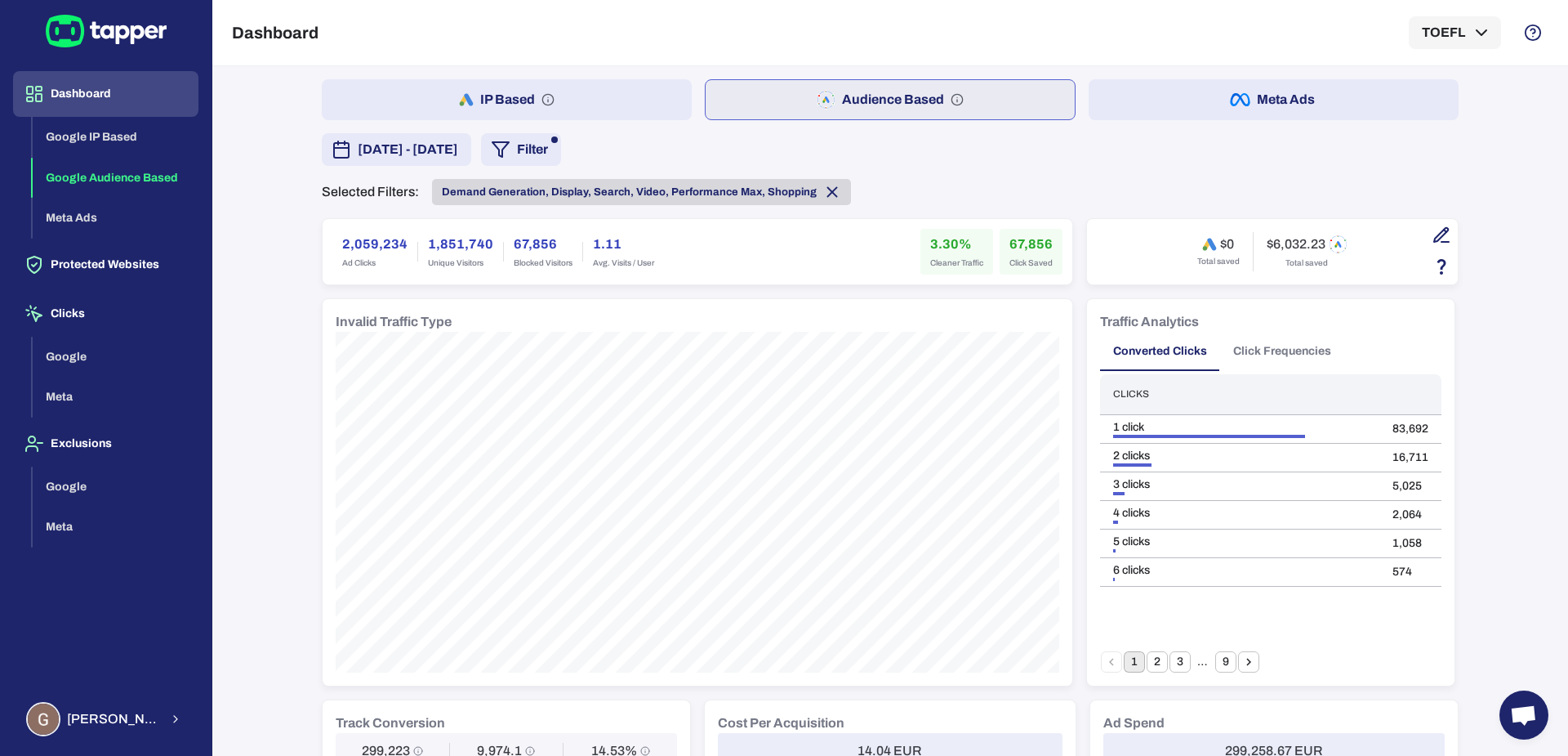
click at [828, 191] on icon at bounding box center [832, 191] width 9 height 9
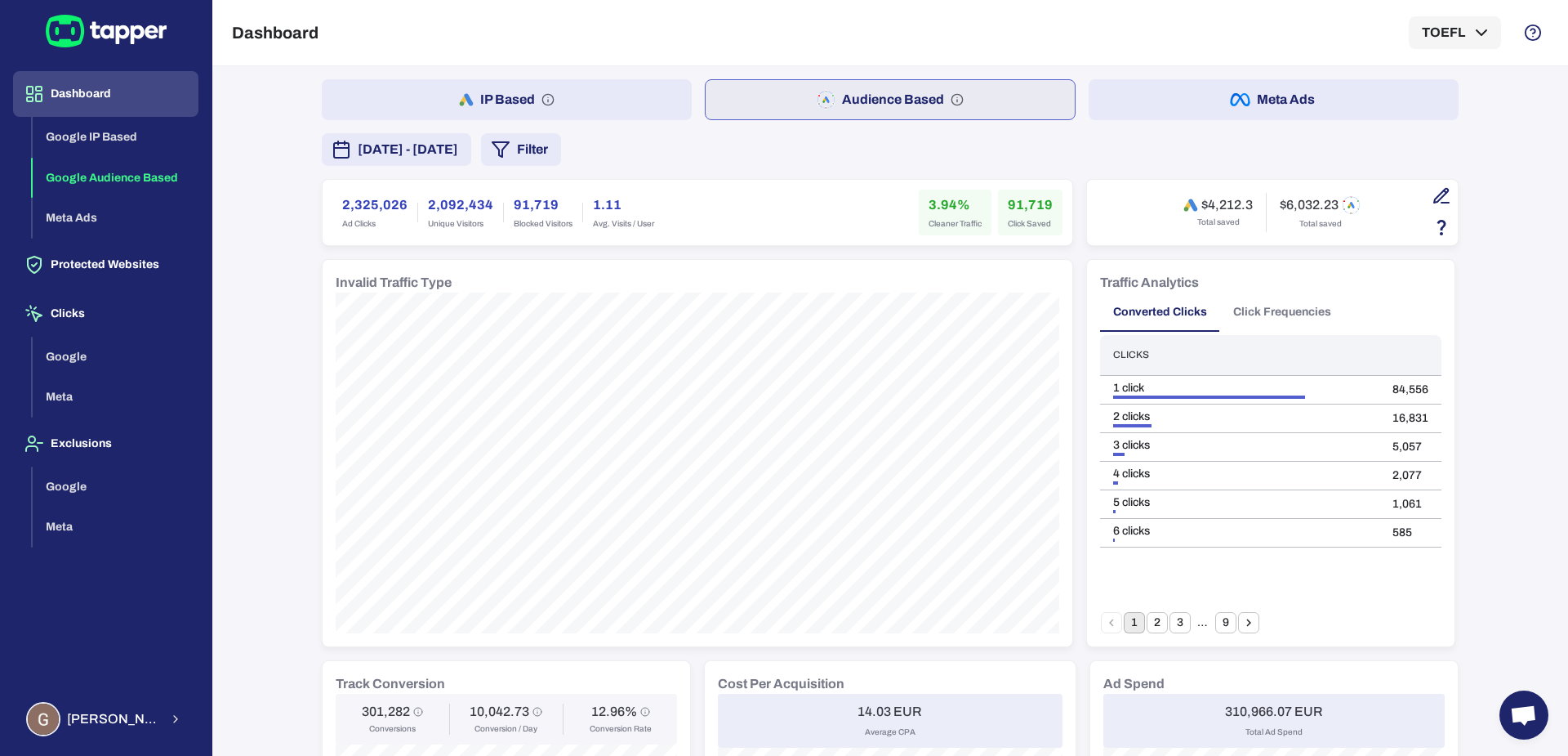
click at [561, 153] on button "Filter" at bounding box center [521, 149] width 80 height 32
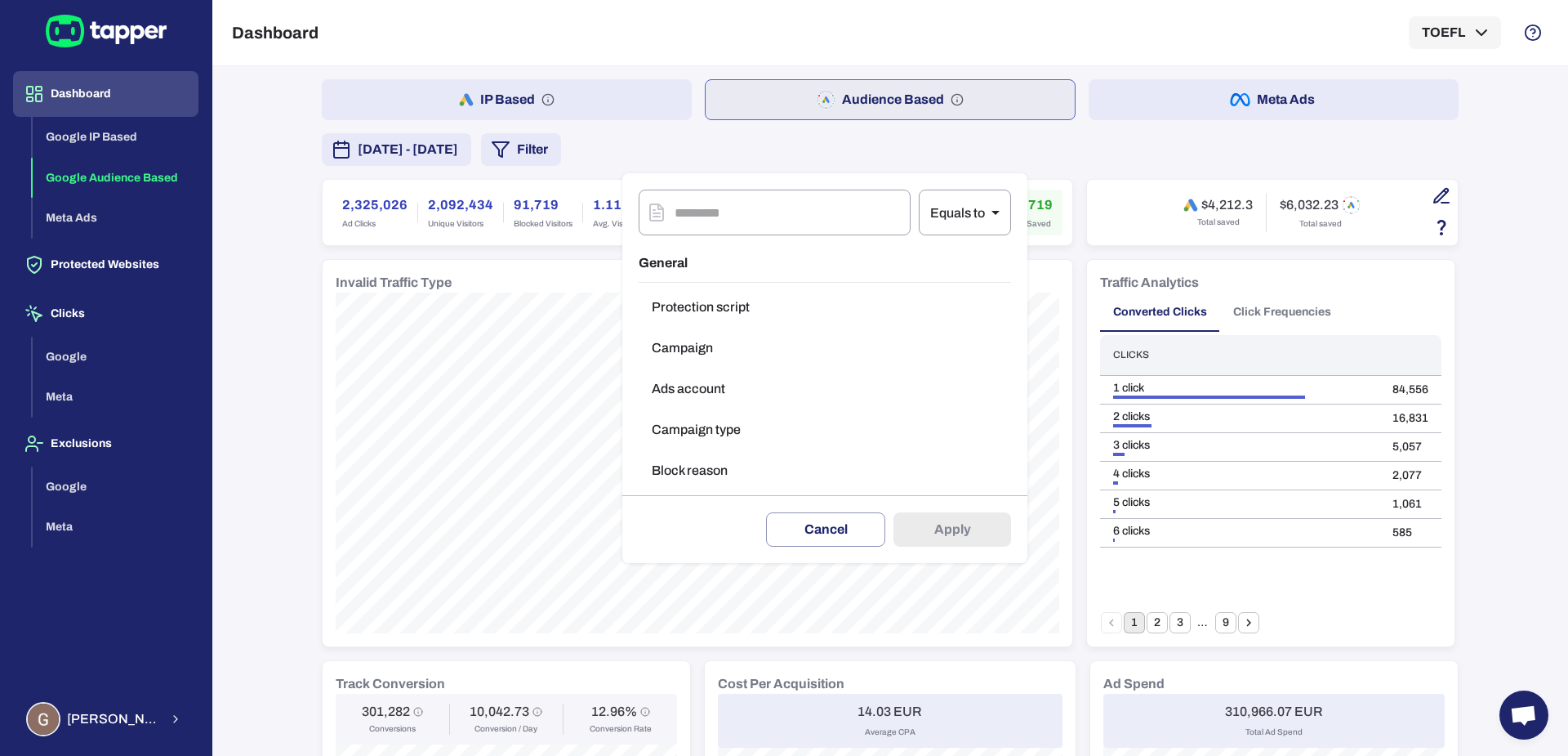
click at [702, 438] on button "Campaign type" at bounding box center [825, 429] width 373 height 32
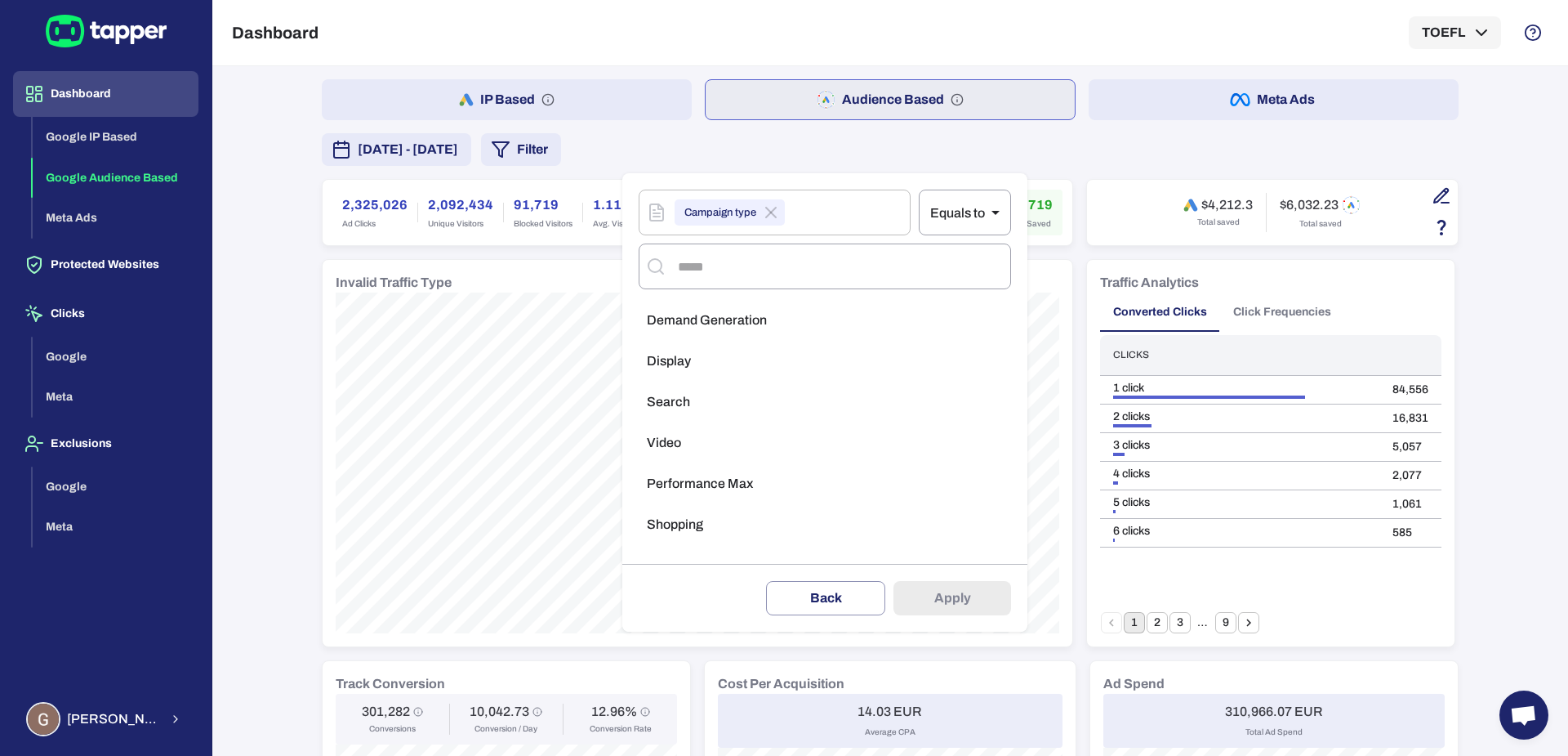
click at [678, 432] on li "Video" at bounding box center [825, 443] width 373 height 32
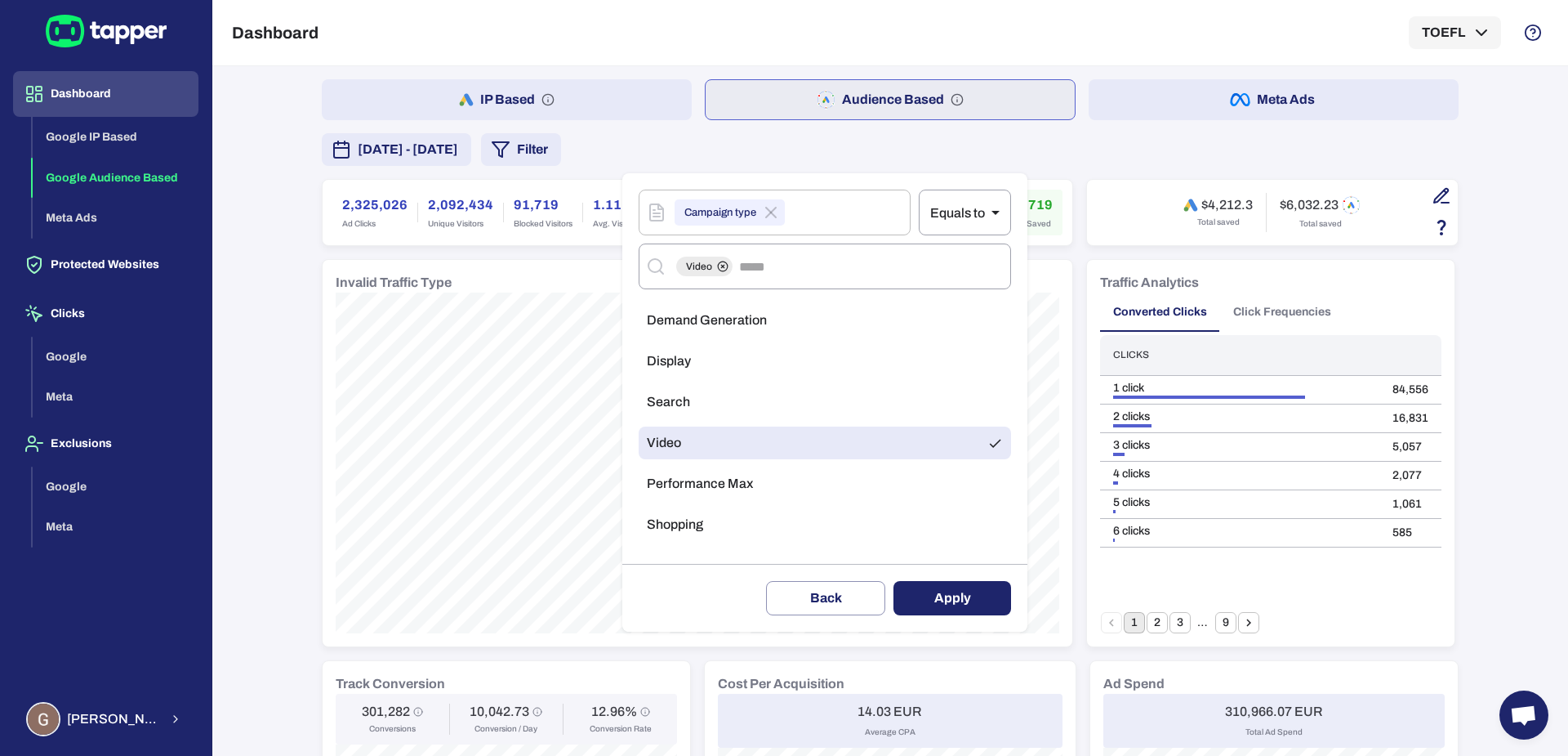
click at [926, 600] on button "Apply" at bounding box center [953, 598] width 118 height 34
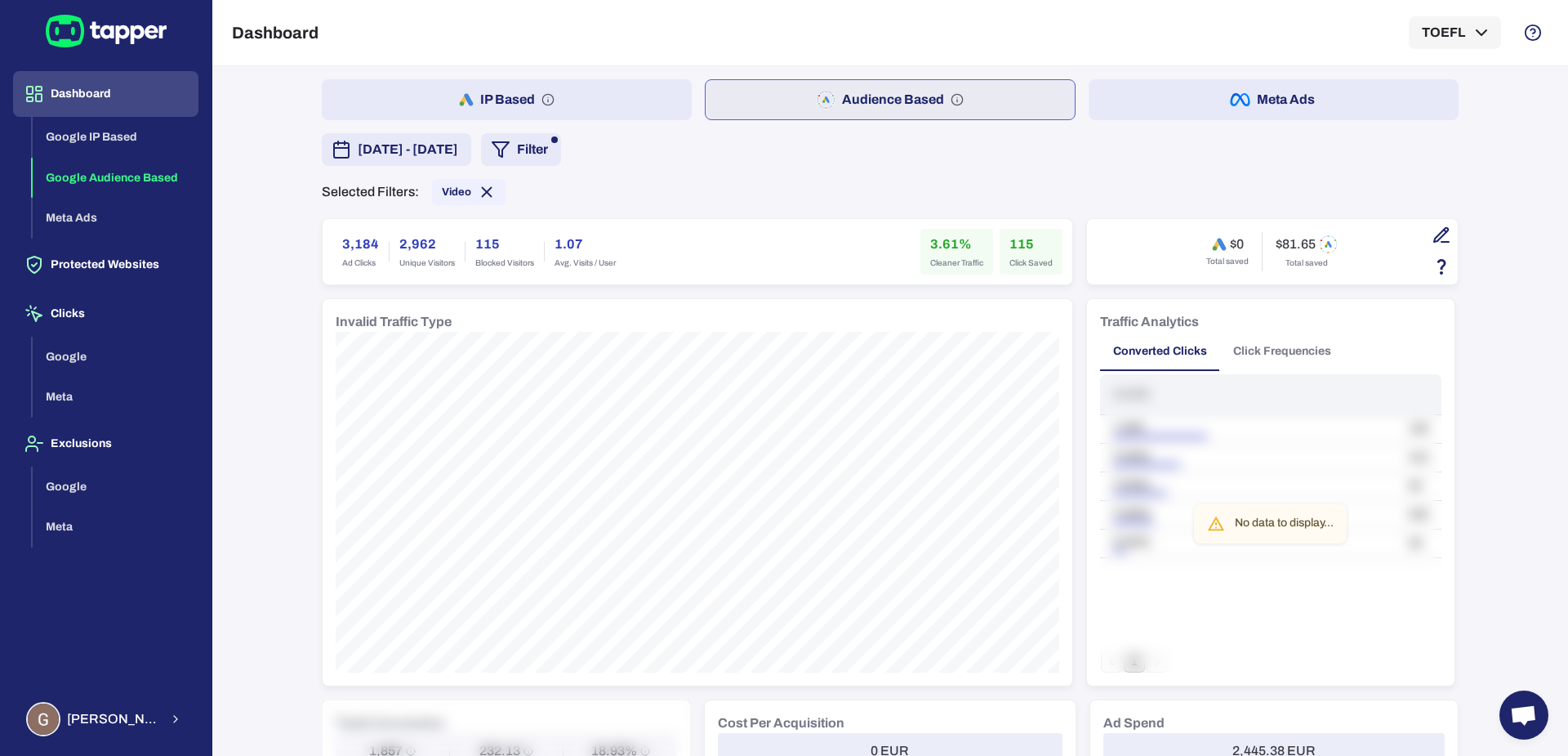
click at [1127, 106] on button "Meta Ads" at bounding box center [1274, 100] width 370 height 41
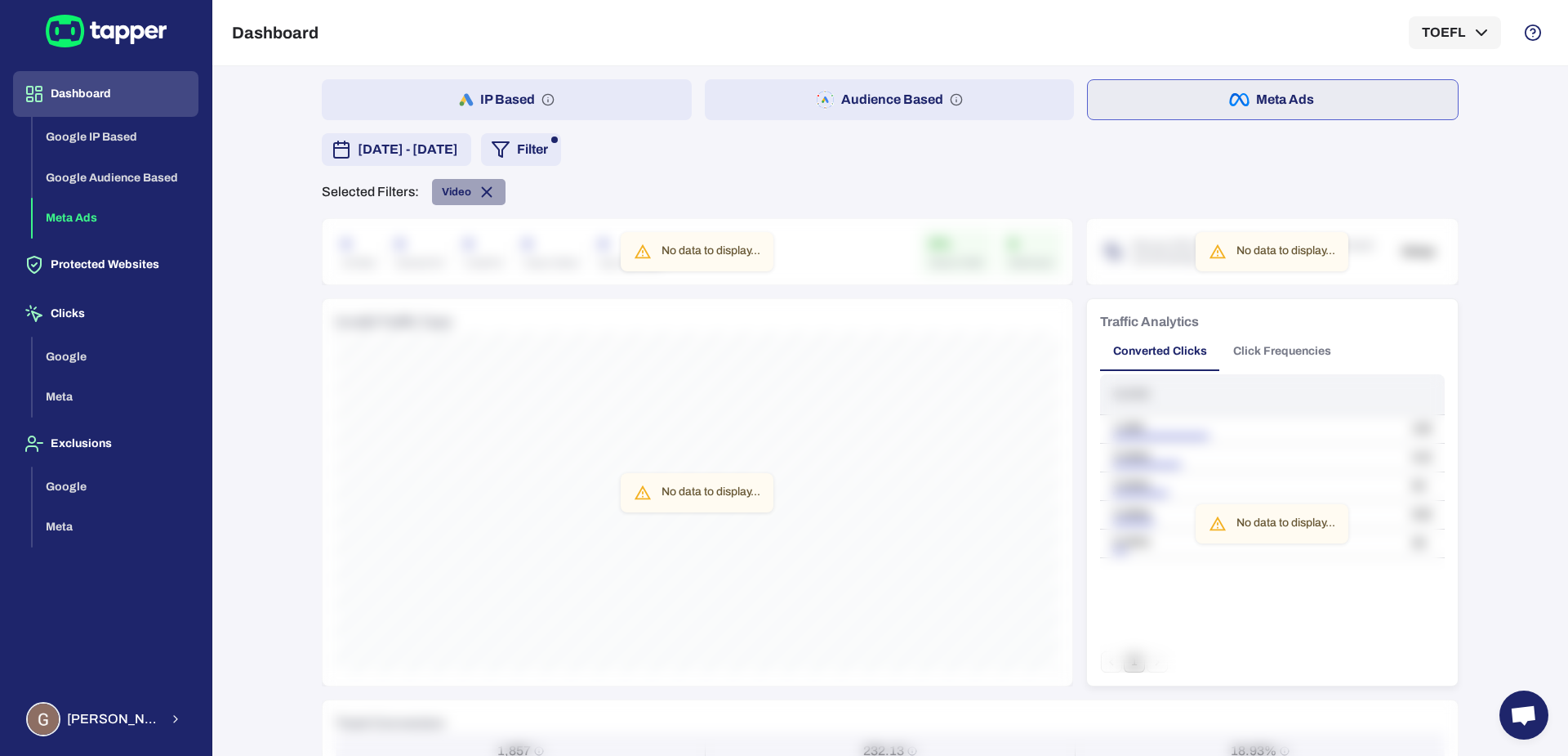
click at [478, 197] on icon at bounding box center [487, 191] width 18 height 18
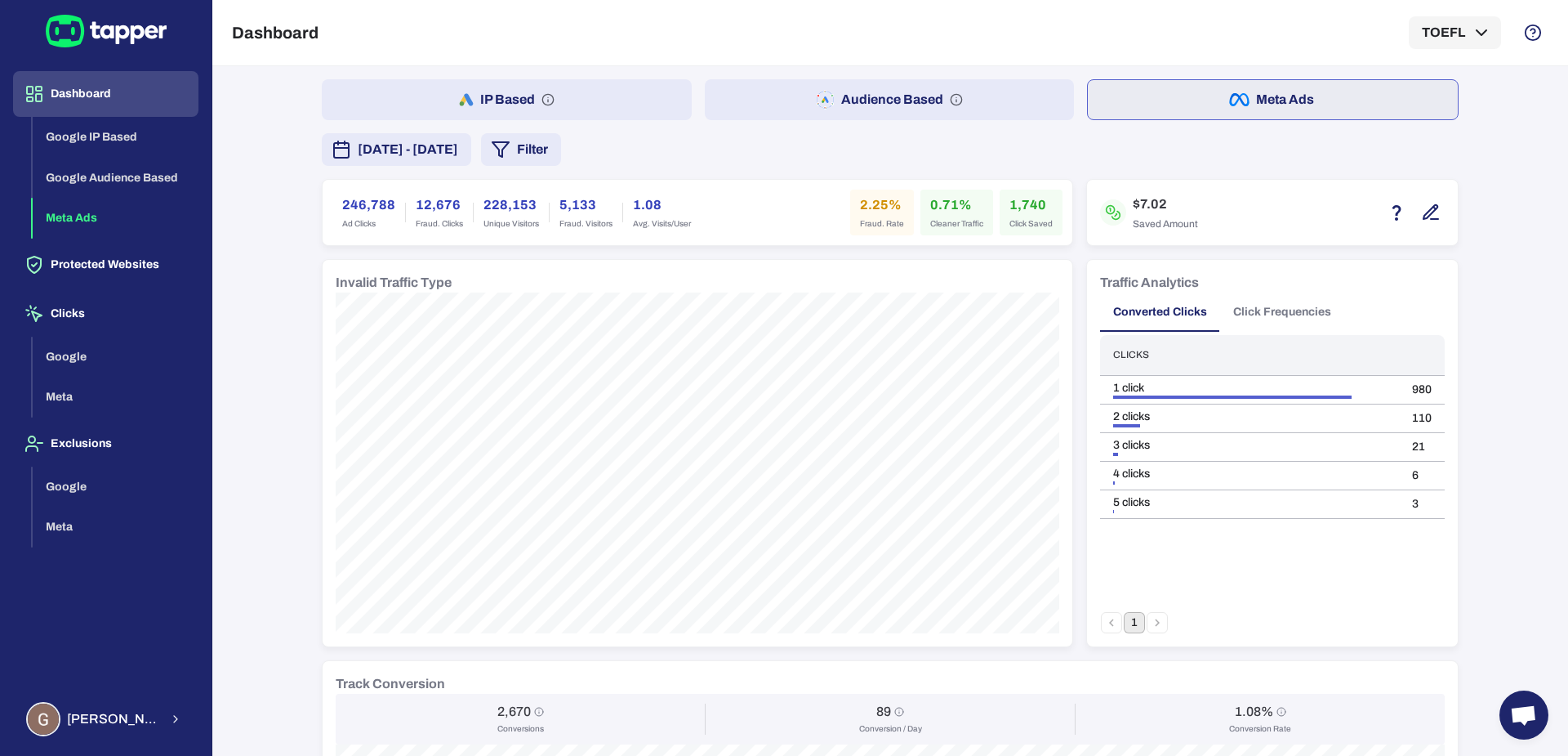
click at [710, 115] on button "Audience Based" at bounding box center [889, 100] width 370 height 41
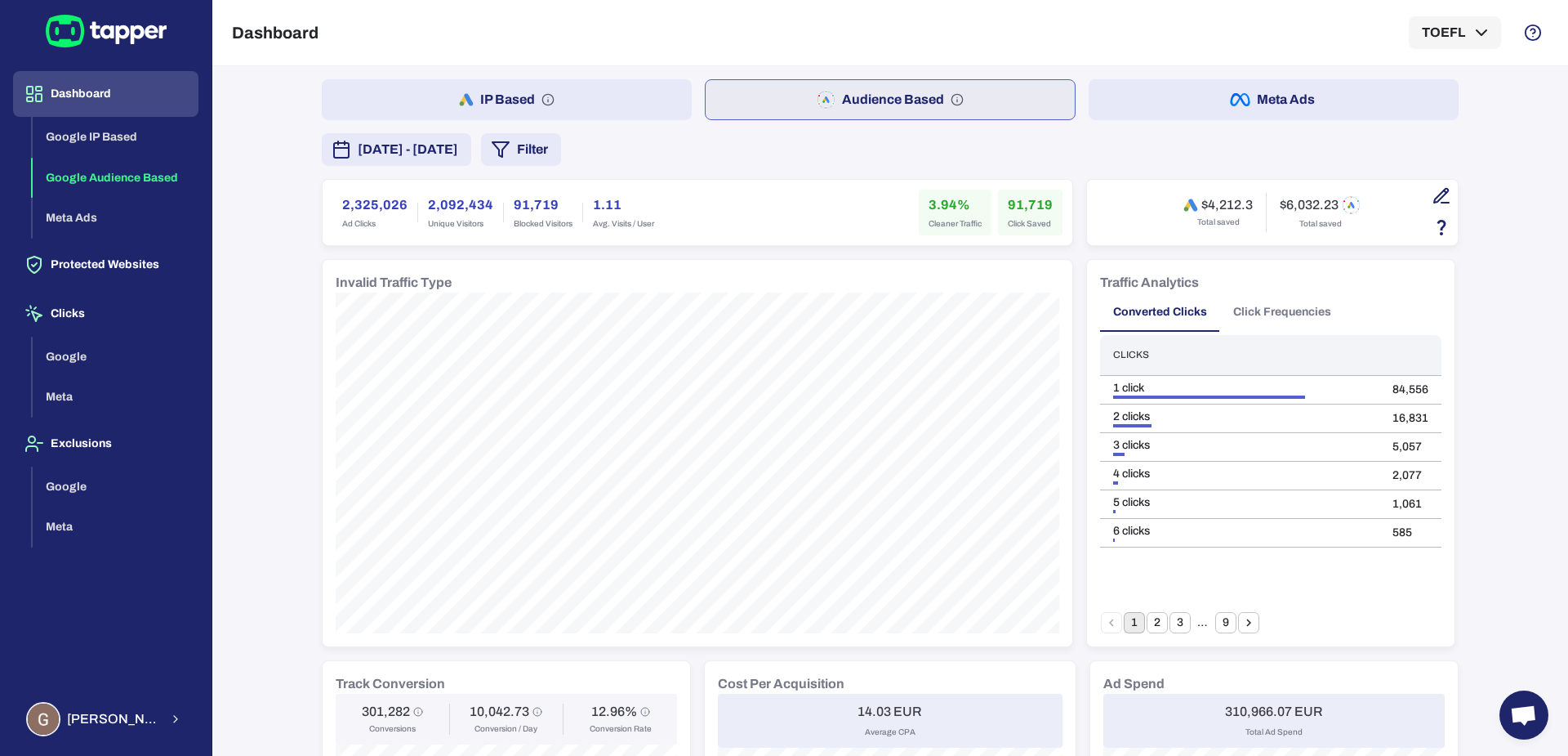
click at [561, 146] on button "Filter" at bounding box center [521, 149] width 80 height 32
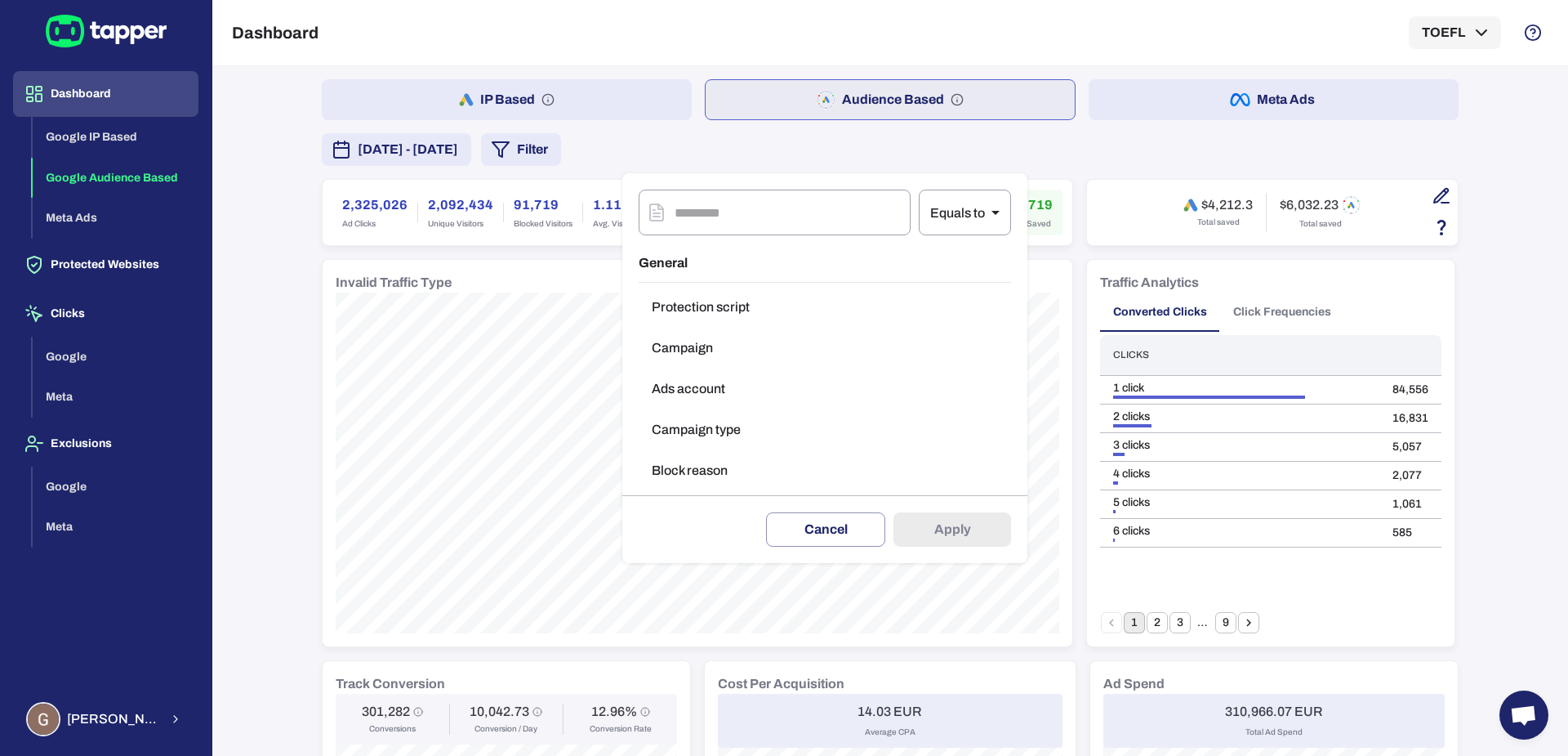
click at [685, 436] on button "Campaign type" at bounding box center [825, 429] width 373 height 32
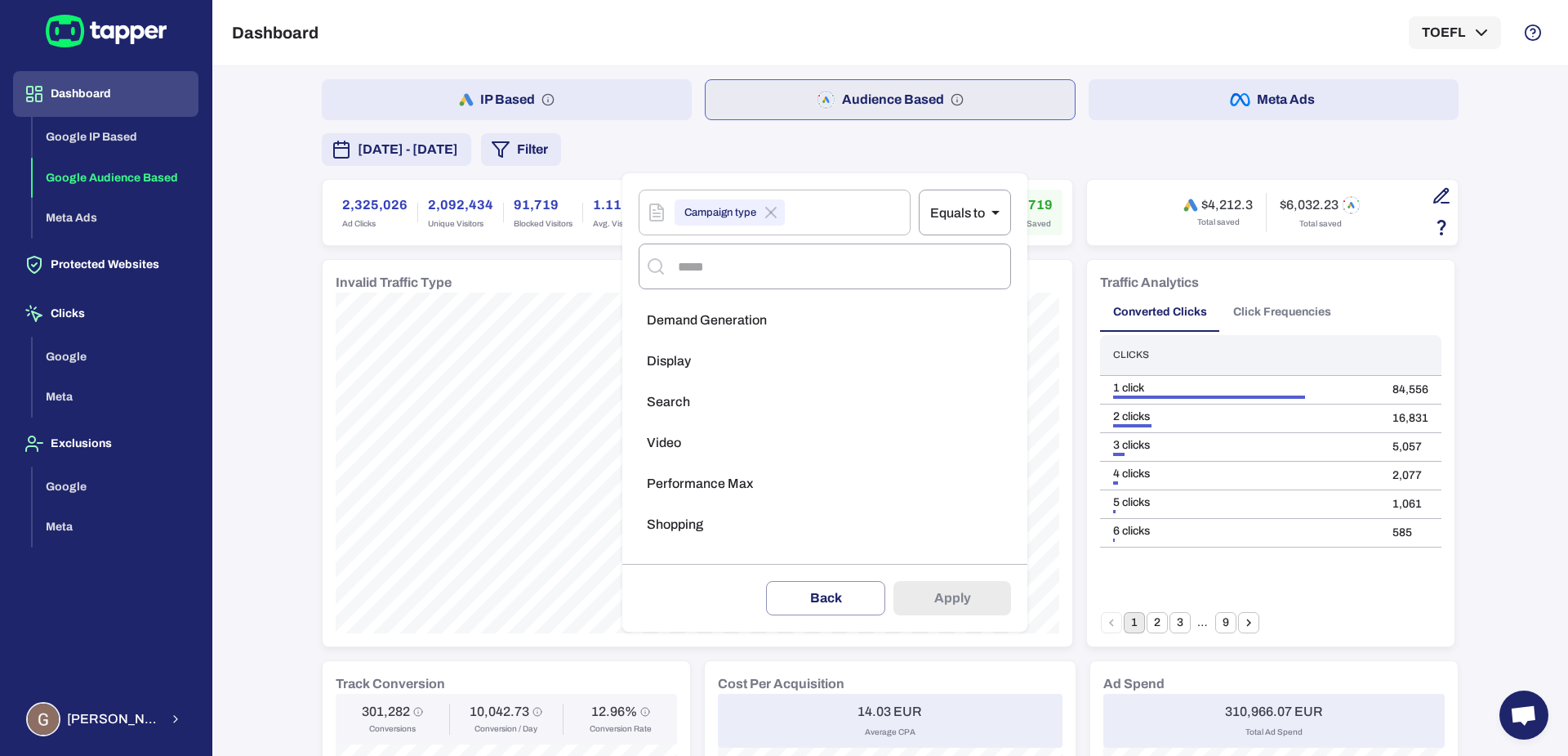
click at [676, 173] on div "Campaign type ​ Equals to ** ​" at bounding box center [825, 203] width 373 height 62
click at [675, 155] on div at bounding box center [784, 378] width 1568 height 756
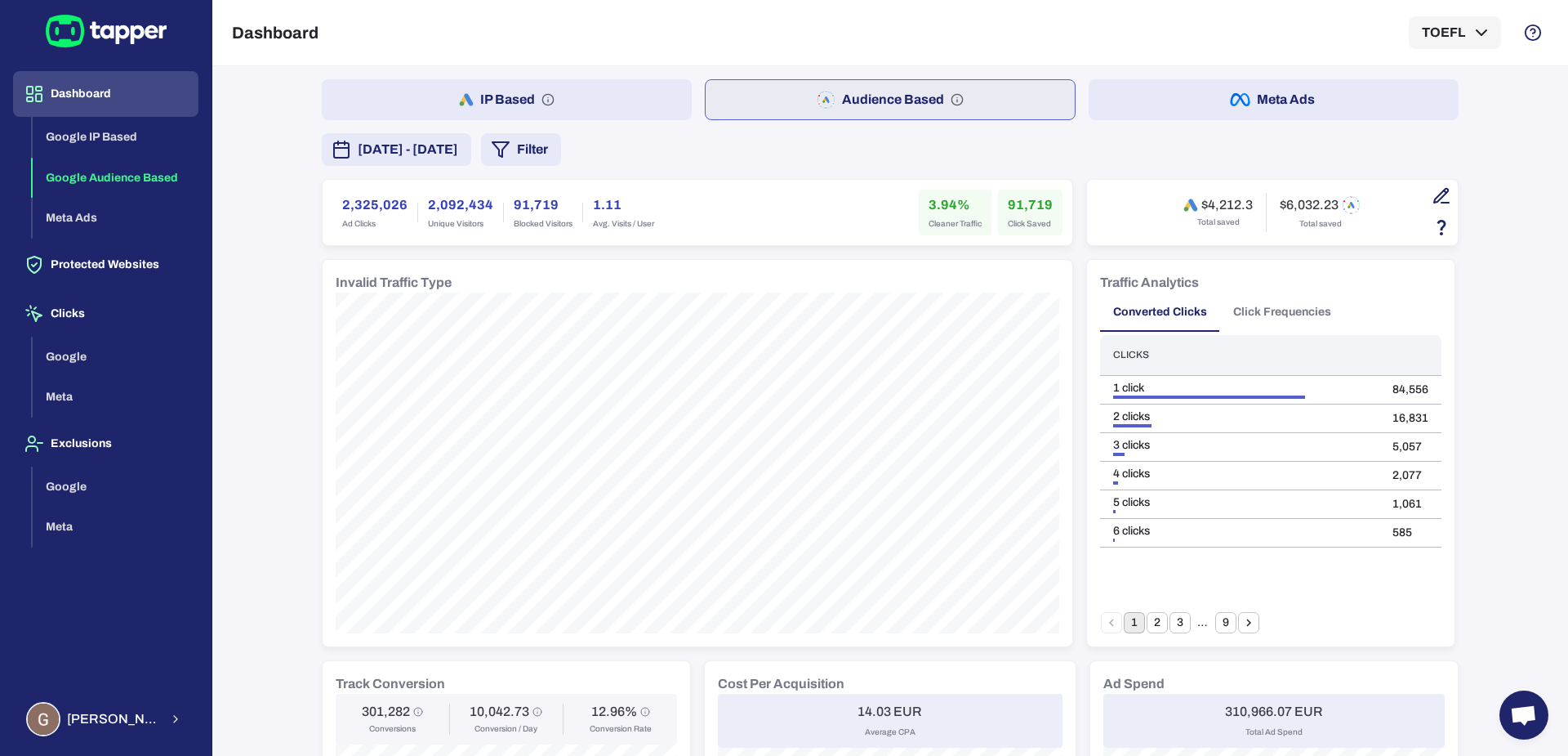
click at [675, 155] on div "Campaign type ​ Equals to ** ​ ​ Demand Generation Display Search Video Perform…" at bounding box center [784, 378] width 1568 height 756
click at [561, 156] on button "Filter" at bounding box center [521, 149] width 80 height 32
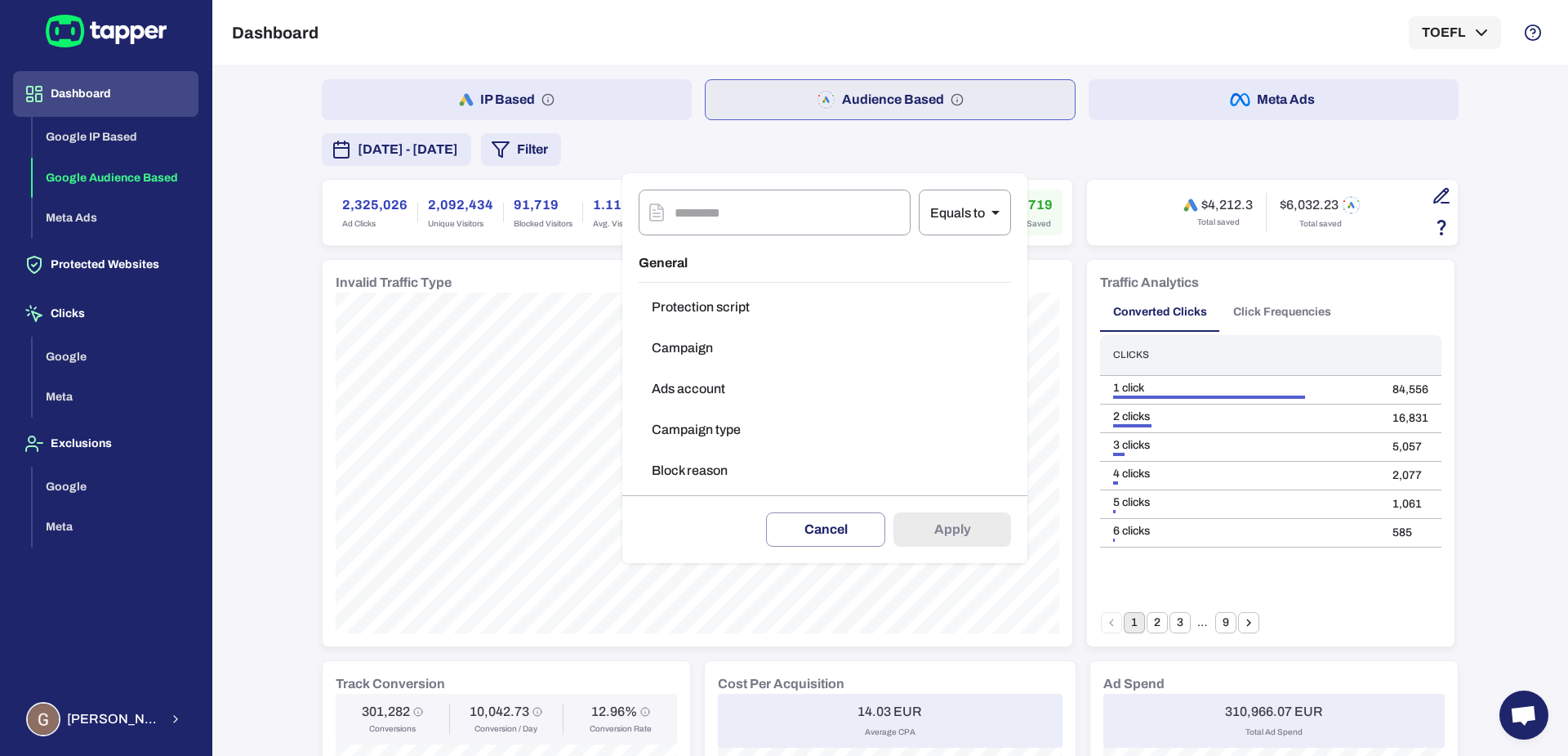
click at [739, 477] on button "Block reason" at bounding box center [825, 470] width 373 height 32
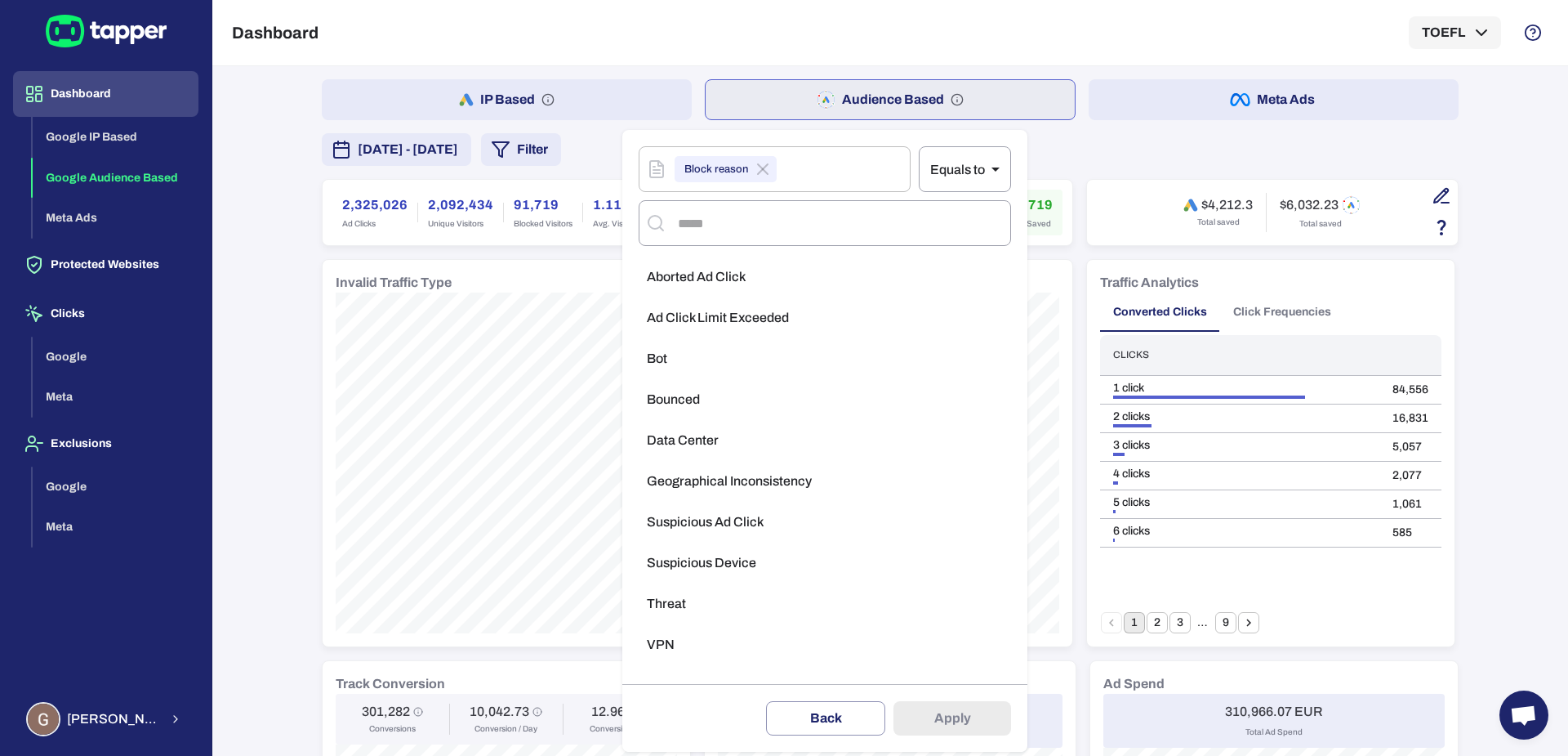
click at [729, 273] on span "Aborted Ad Click" at bounding box center [696, 277] width 99 height 17
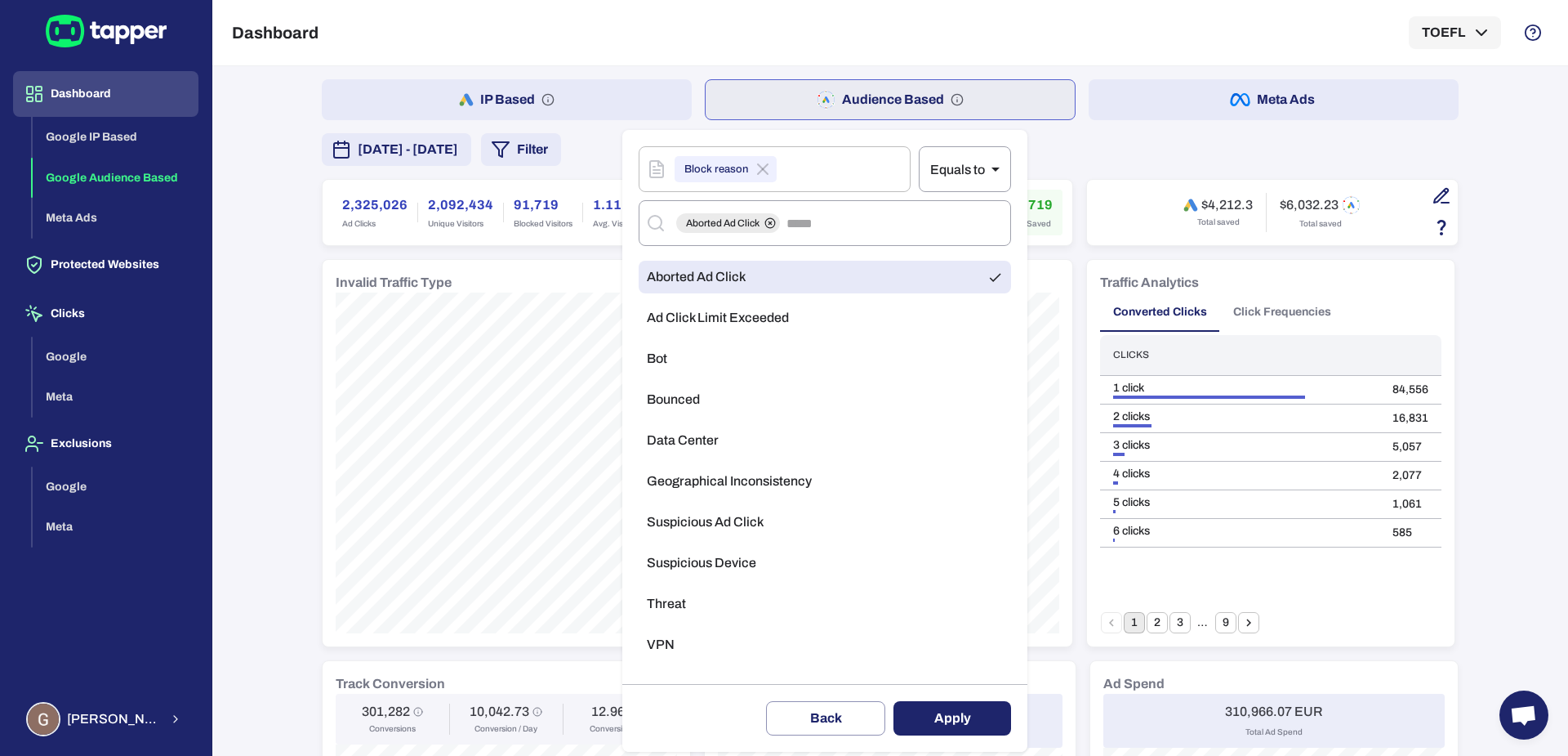
click at [937, 729] on button "Apply" at bounding box center [953, 718] width 118 height 34
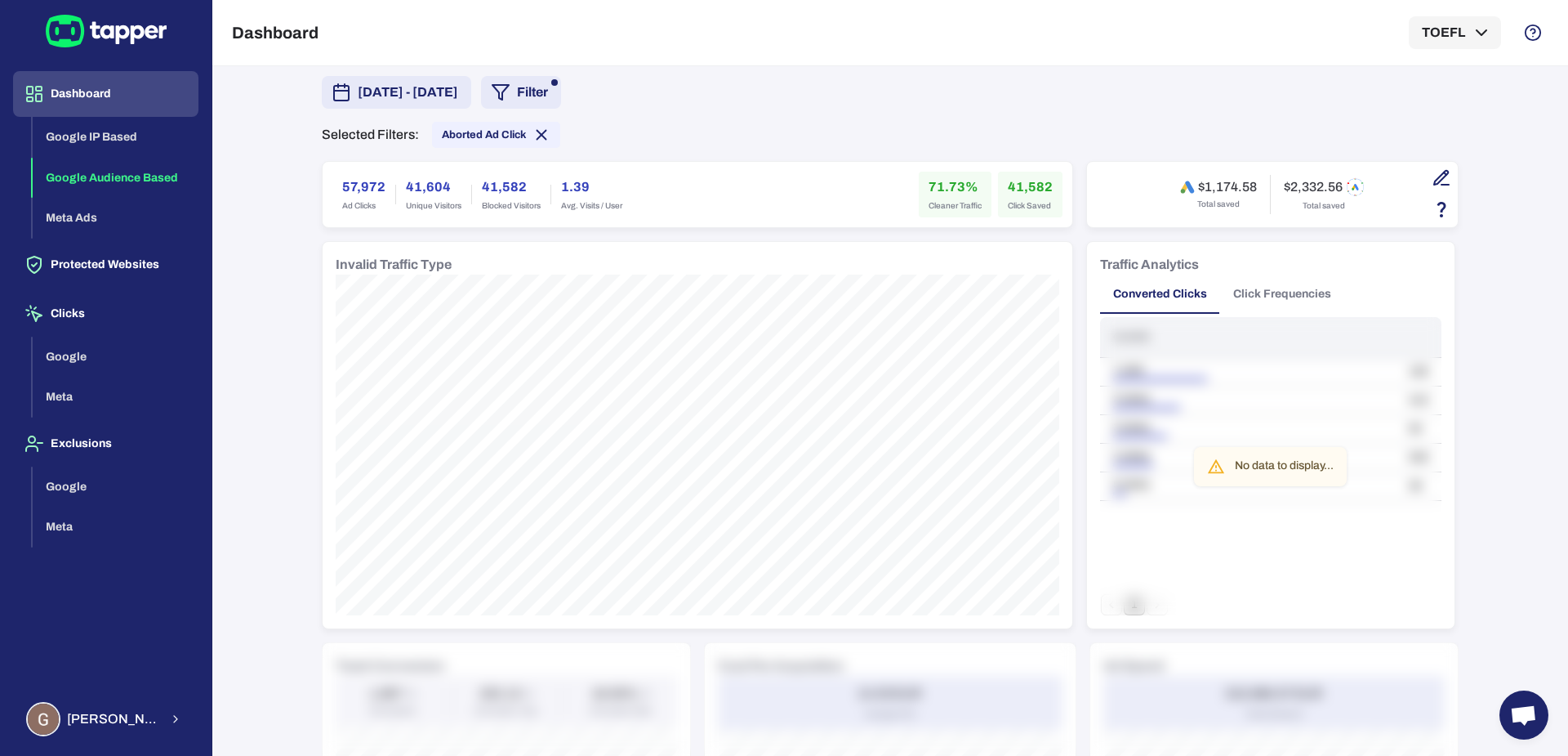
scroll to position [64, 0]
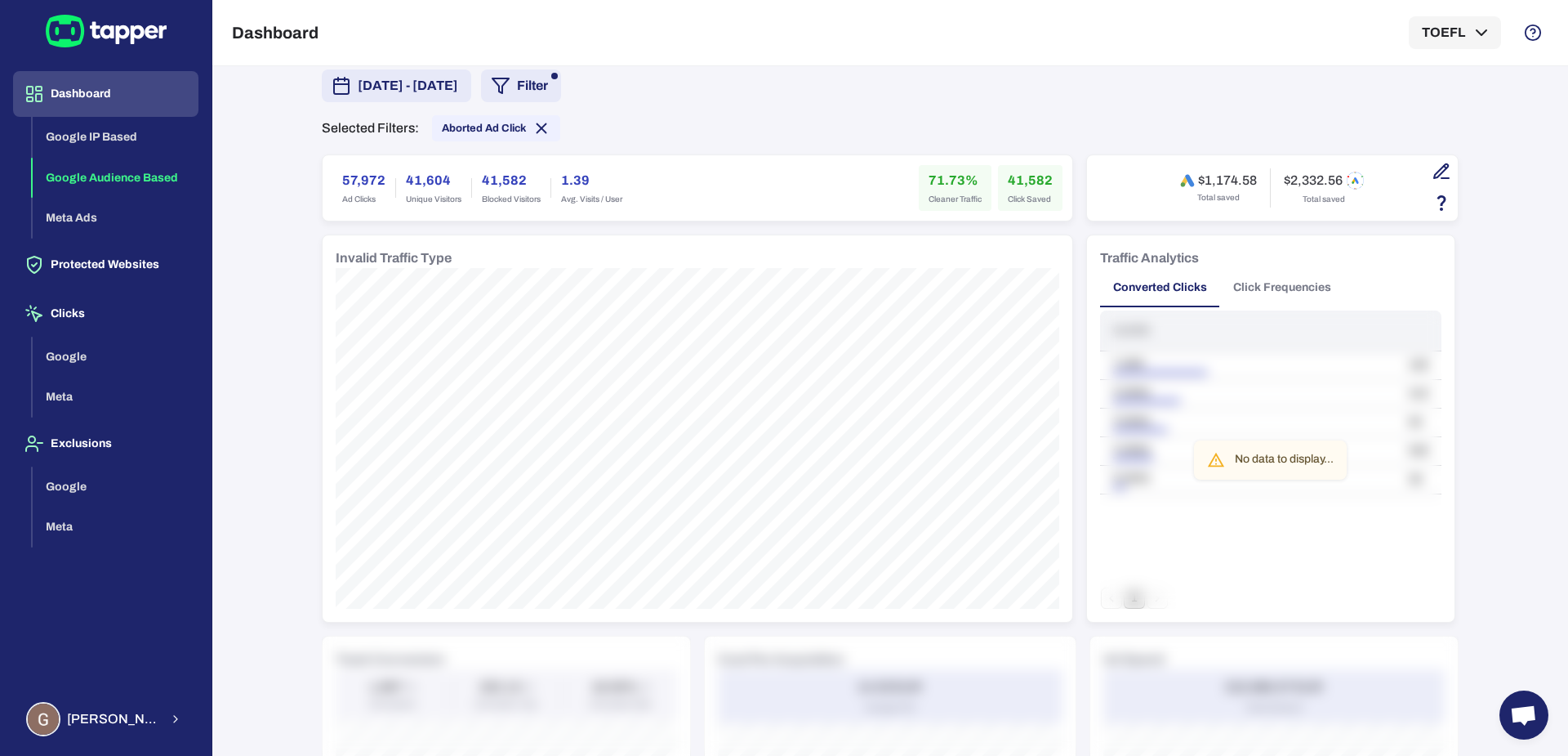
click at [485, 181] on h6 "41,582" at bounding box center [511, 181] width 59 height 20
click at [538, 127] on icon at bounding box center [542, 129] width 9 height 9
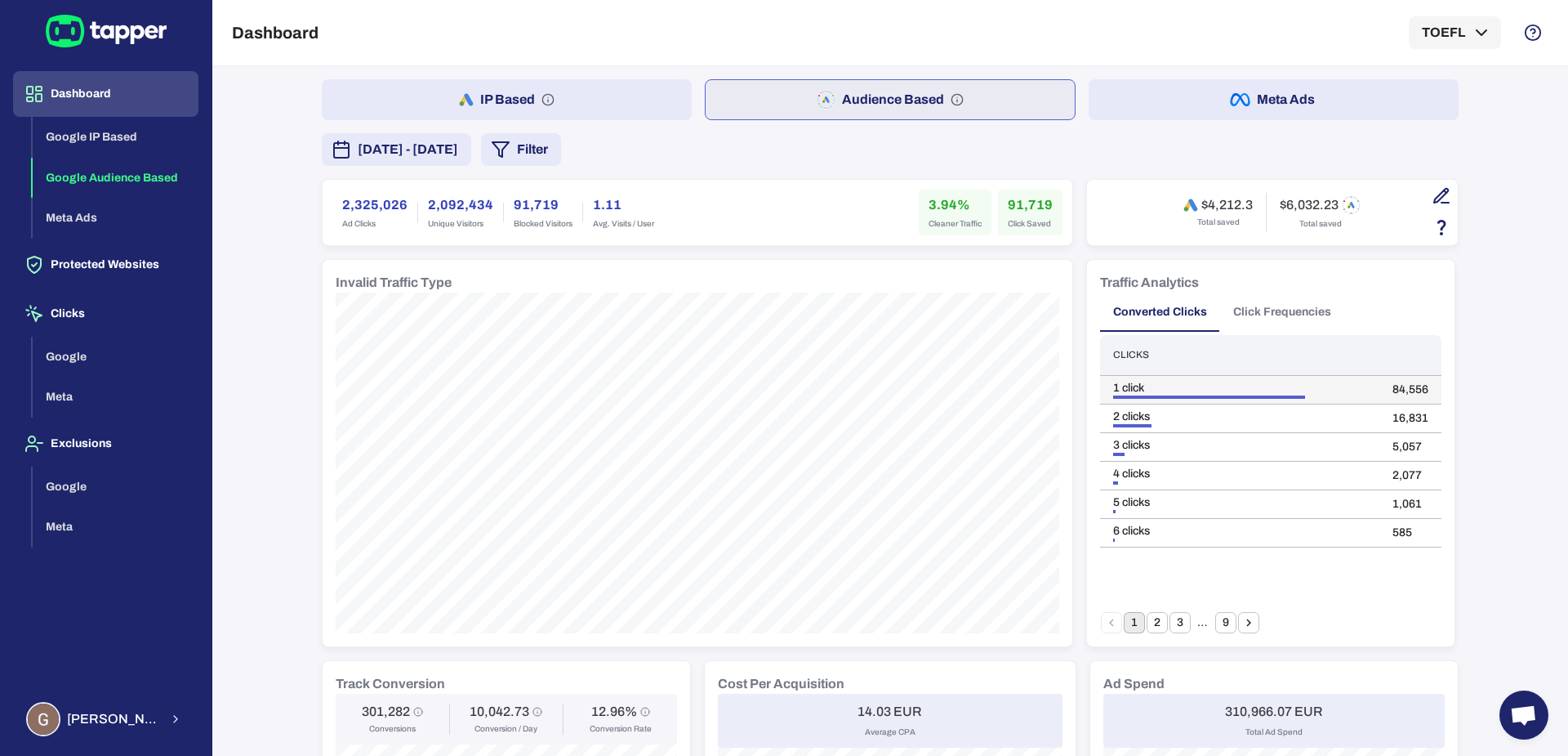
click at [1397, 378] on td "84,556" at bounding box center [1410, 389] width 62 height 28
click at [1392, 413] on td "16,831" at bounding box center [1410, 417] width 62 height 28
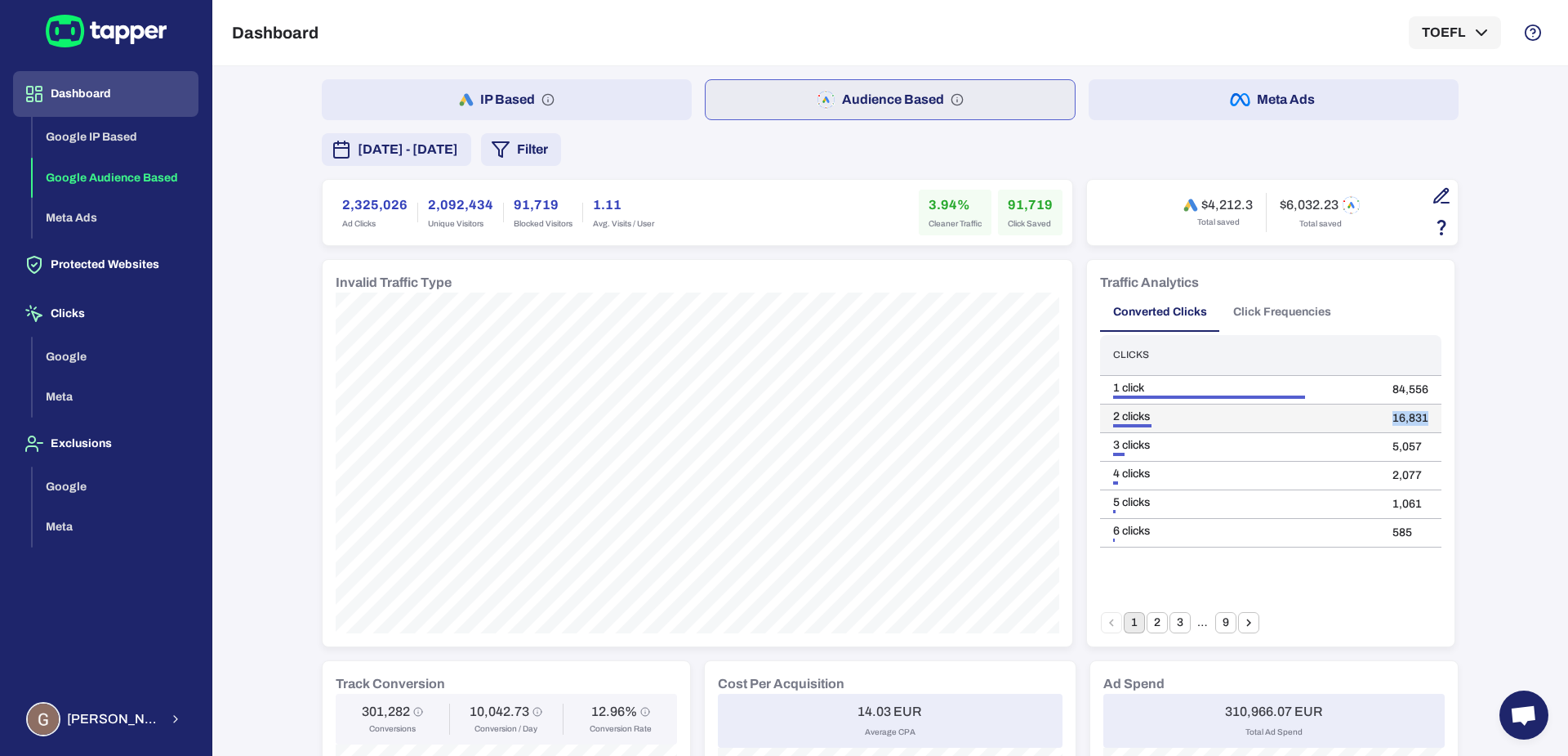
click at [1392, 413] on td "16,831" at bounding box center [1410, 417] width 62 height 28
click at [1386, 442] on td "5,057" at bounding box center [1410, 446] width 62 height 28
click at [1153, 625] on button "2" at bounding box center [1158, 623] width 22 height 22
click at [1170, 623] on button "3" at bounding box center [1180, 623] width 22 height 22
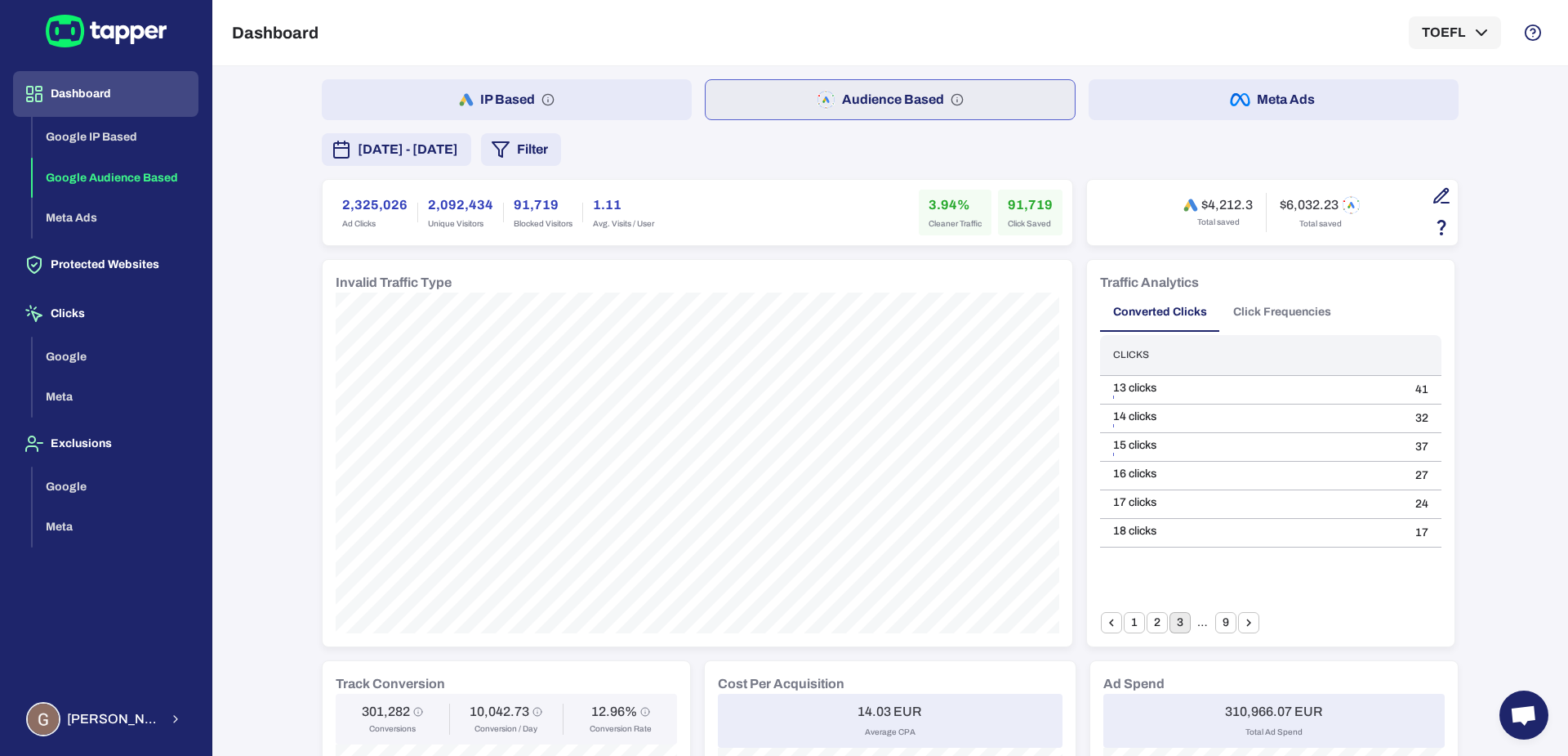
click at [1246, 622] on icon "Go to next page" at bounding box center [1248, 622] width 5 height 7
click at [1241, 616] on icon "Go to next page" at bounding box center [1248, 622] width 15 height 15
click at [1241, 617] on icon "Go to next page" at bounding box center [1248, 622] width 15 height 15
click at [1241, 618] on icon "Go to next page" at bounding box center [1248, 622] width 15 height 15
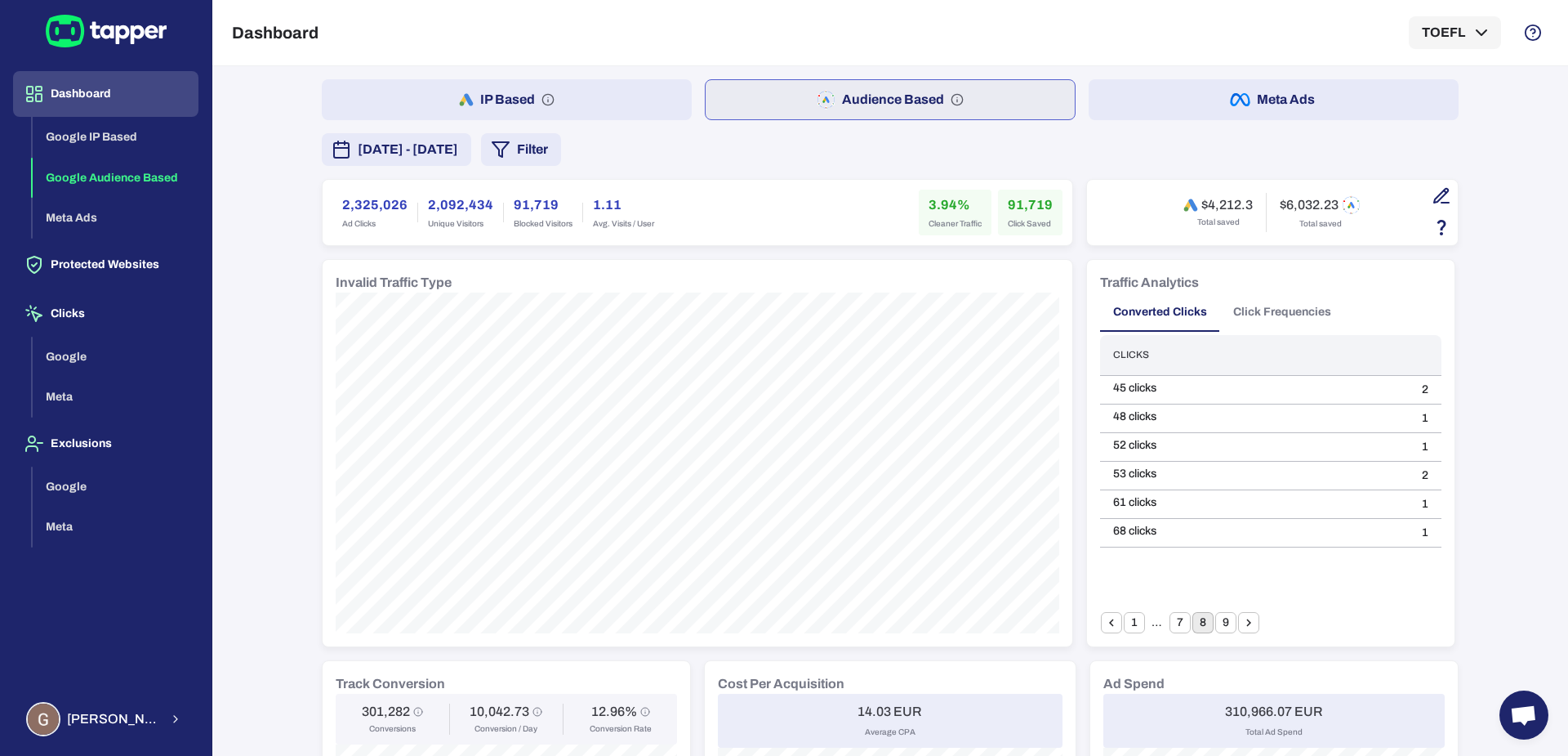
click at [1241, 616] on icon "Go to next page" at bounding box center [1248, 622] width 15 height 15
click at [1125, 626] on button "1" at bounding box center [1134, 623] width 22 height 22
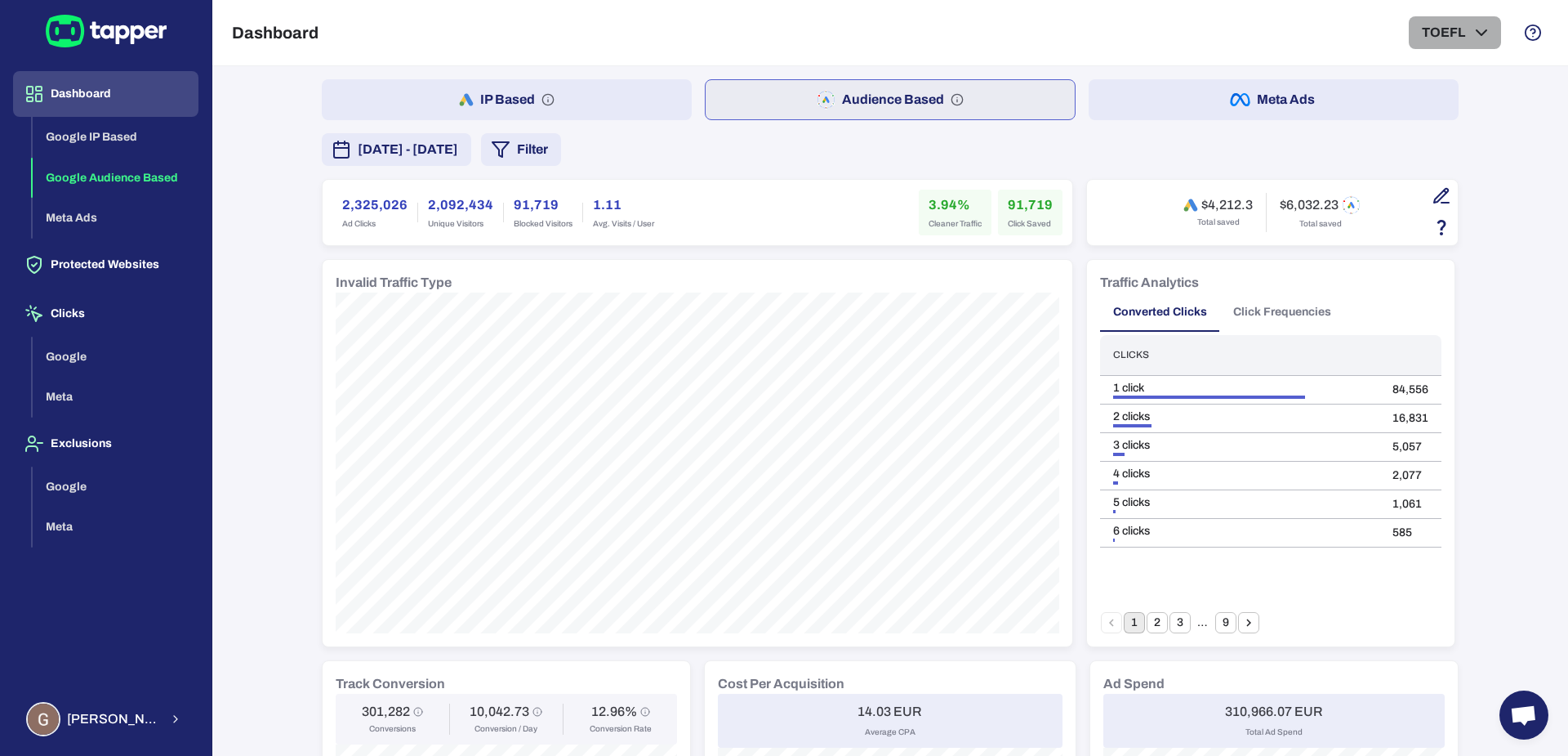
click at [1455, 39] on button "TOEFL" at bounding box center [1455, 32] width 92 height 32
click at [1470, 94] on icon "button" at bounding box center [1473, 86] width 18 height 18
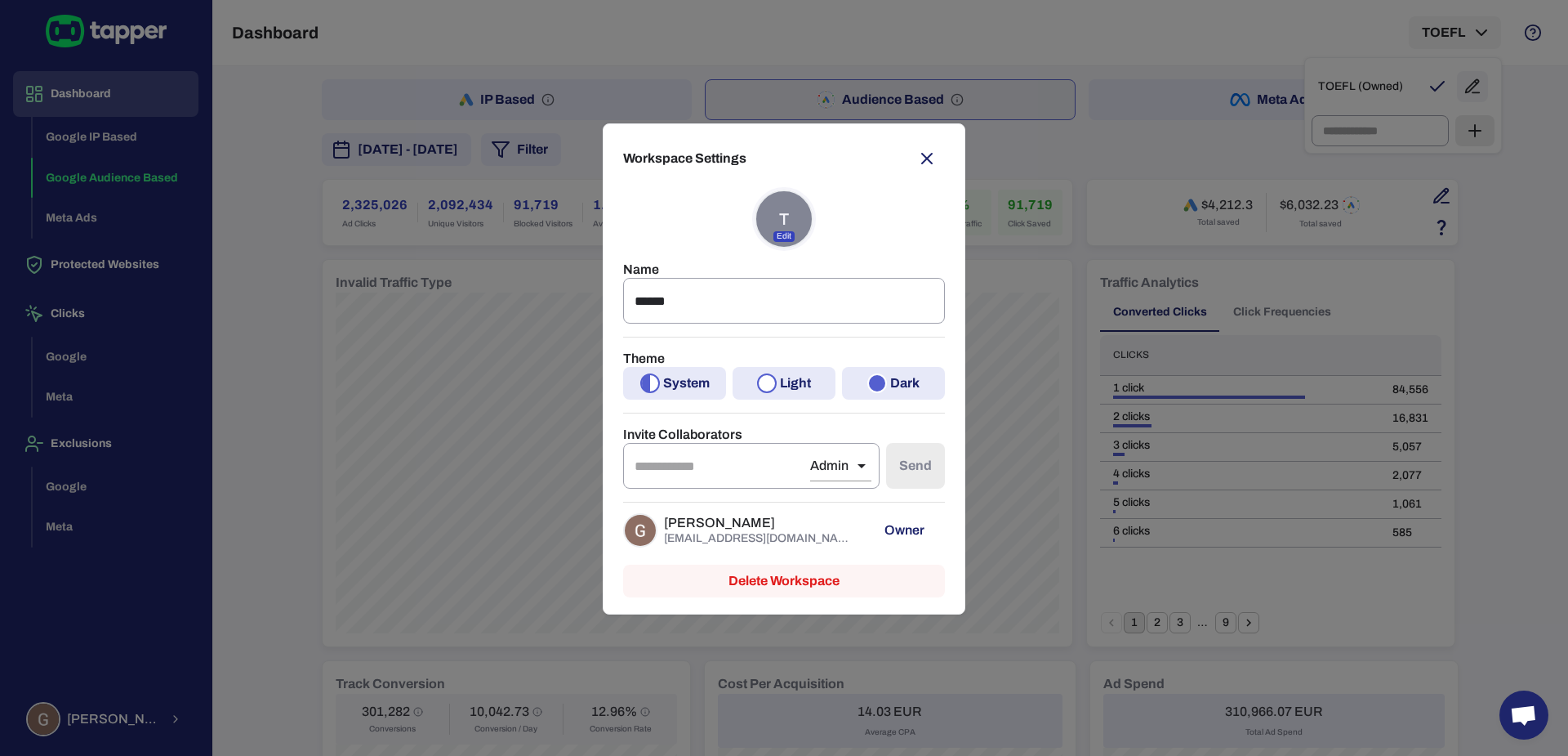
click at [685, 542] on p "[EMAIL_ADDRESS][DOMAIN_NAME]" at bounding box center [760, 538] width 192 height 15
